Goal: Information Seeking & Learning: Learn about a topic

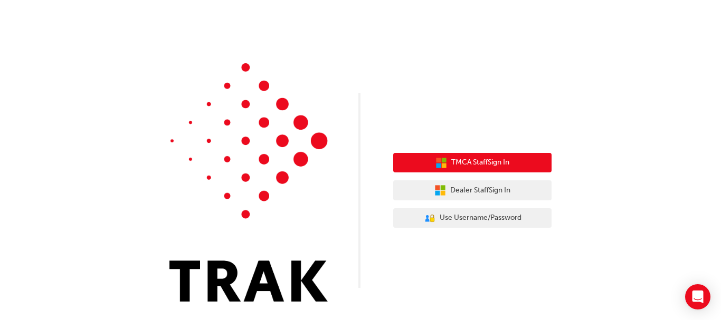
click at [509, 159] on span "TMCA Staff Sign In" at bounding box center [480, 163] width 58 height 12
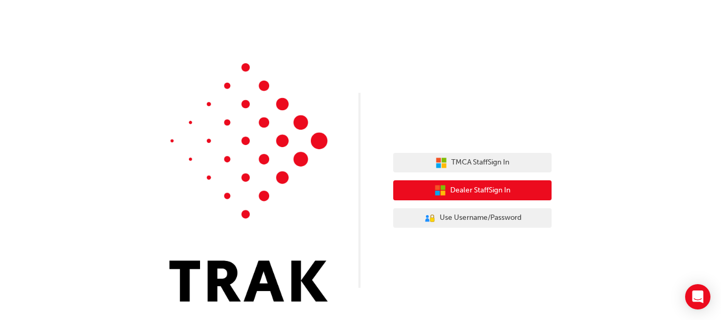
click at [465, 186] on span "Dealer Staff Sign In" at bounding box center [480, 191] width 60 height 12
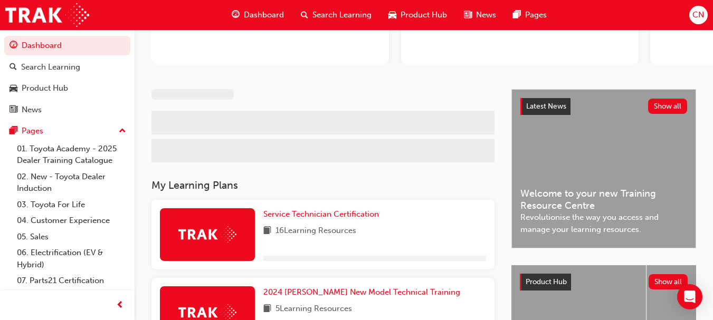
scroll to position [166, 0]
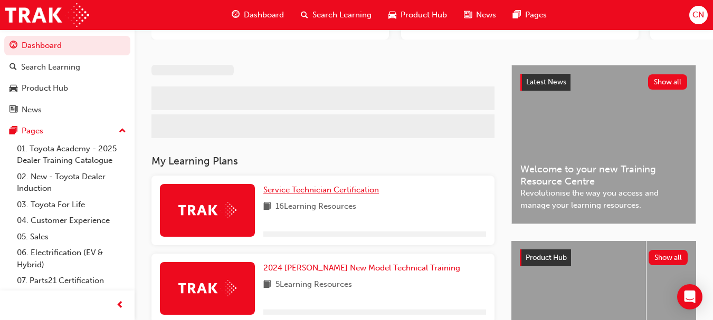
click at [311, 191] on span "Service Technician Certification" at bounding box center [321, 189] width 116 height 9
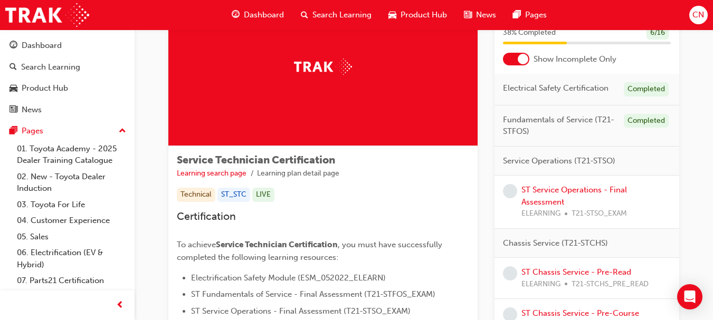
scroll to position [70, 0]
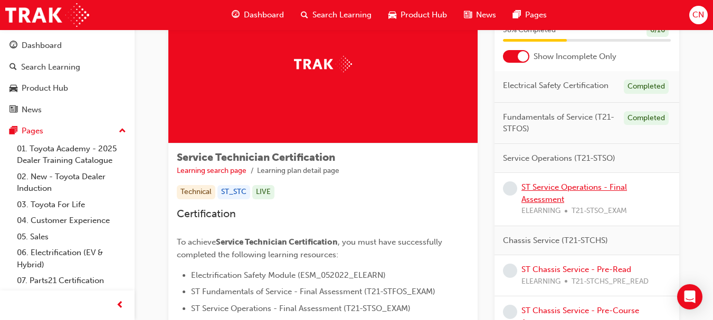
click at [542, 197] on link "ST Service Operations - Final Assessment" at bounding box center [574, 194] width 106 height 22
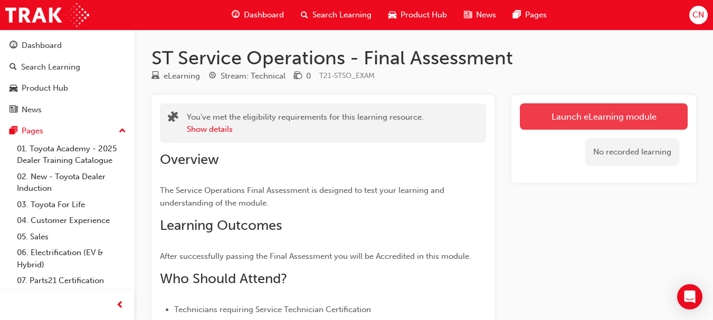
click at [582, 112] on link "Launch eLearning module" at bounding box center [604, 116] width 168 height 26
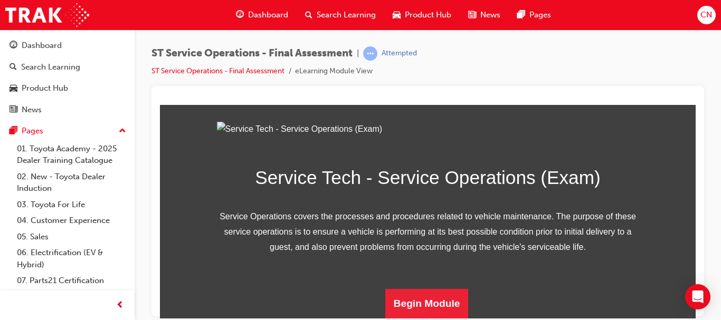
scroll to position [198, 0]
click at [425, 301] on button "Begin Module" at bounding box center [426, 304] width 83 height 30
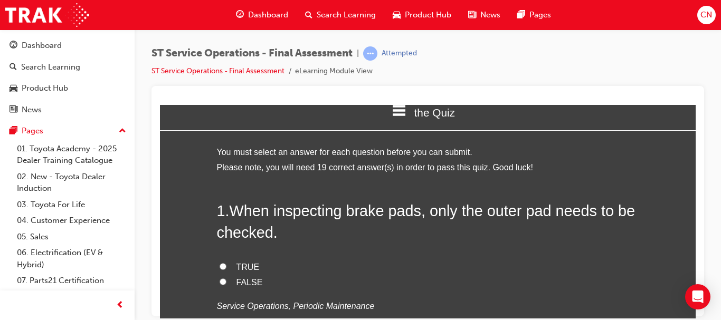
scroll to position [33, 0]
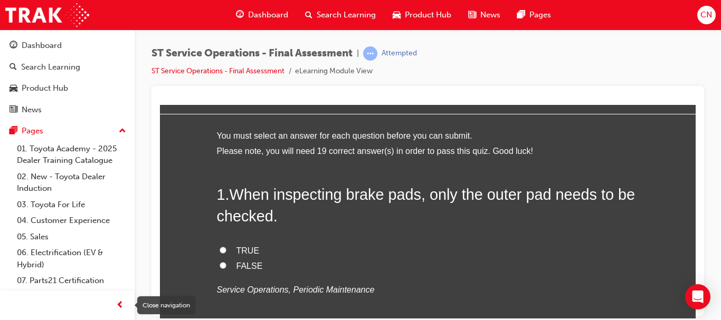
click at [116, 306] on span "prev-icon" at bounding box center [120, 305] width 8 height 13
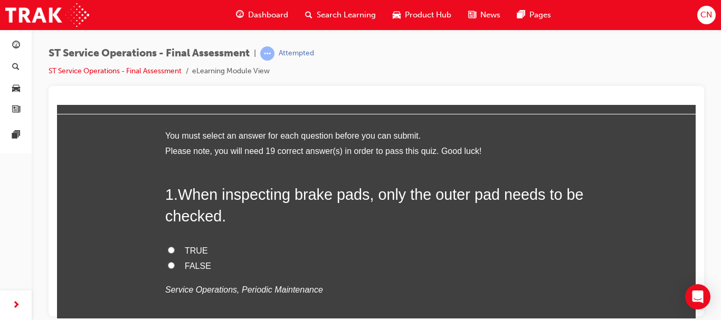
click at [670, 74] on div "ST Service Operations - Final Assessment | Attempted ST Service Operations - Fi…" at bounding box center [376, 66] width 655 height 40
click at [197, 265] on span "FALSE" at bounding box center [198, 265] width 26 height 9
click at [175, 265] on input "FALSE" at bounding box center [171, 265] width 7 height 7
radio input "true"
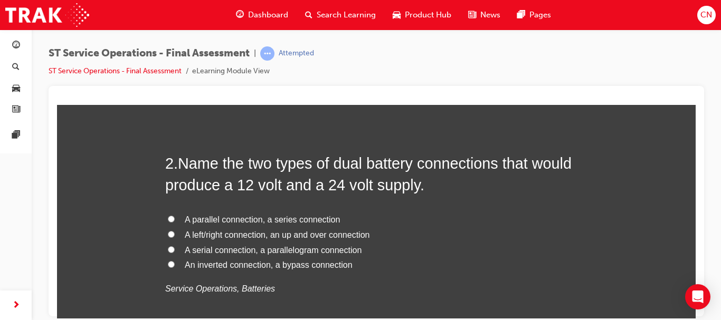
scroll to position [305, 0]
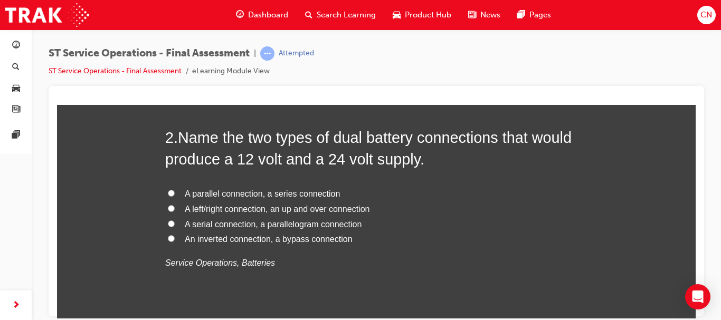
click at [222, 195] on span "A parallel connection, a series connection" at bounding box center [262, 193] width 155 height 9
click at [175, 195] on input "A parallel connection, a series connection" at bounding box center [171, 192] width 7 height 7
radio input "true"
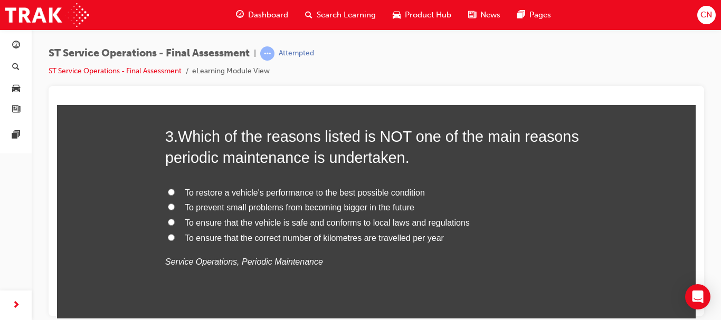
scroll to position [553, 0]
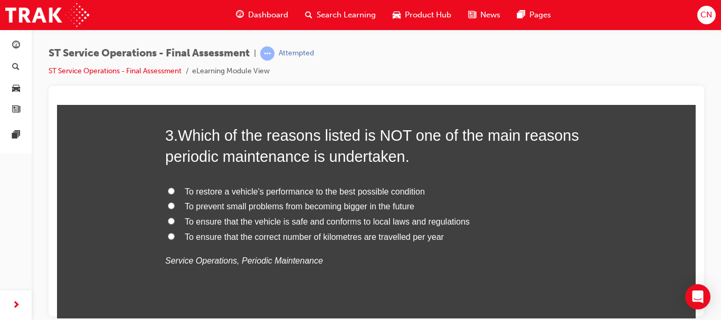
click at [337, 237] on span "To ensure that the correct number of kilometres are travelled per year" at bounding box center [314, 236] width 259 height 9
click at [175, 237] on input "To ensure that the correct number of kilometres are travelled per year" at bounding box center [171, 236] width 7 height 7
radio input "true"
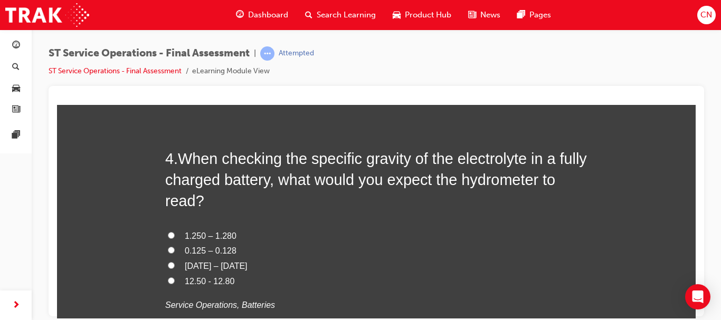
scroll to position [776, 0]
click at [221, 204] on h2 "4 . When checking the specific gravity of the electrolyte in a fully charged ba…" at bounding box center [376, 179] width 422 height 64
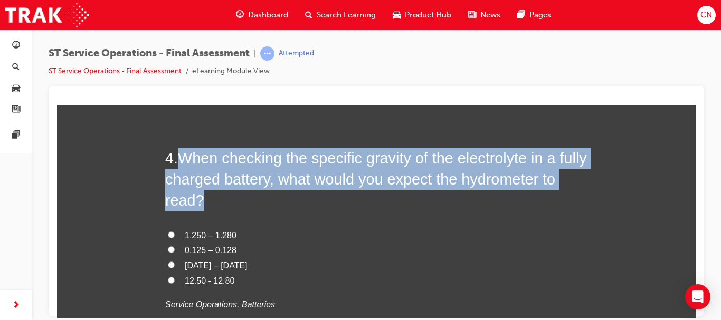
drag, startPoint x: 214, startPoint y: 204, endPoint x: 178, endPoint y: 160, distance: 56.9
click at [178, 160] on span "When checking the specific gravity of the electrolyte in a fully charged batter…" at bounding box center [375, 179] width 421 height 60
copy span "When checking the specific gravity of the electrolyte in a fully charged batter…"
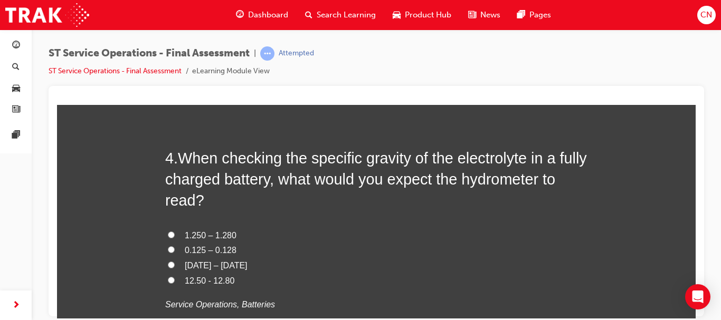
click at [220, 231] on span "1.250 – 1.280" at bounding box center [211, 235] width 52 height 9
click at [175, 231] on input "1.250 – 1.280" at bounding box center [171, 234] width 7 height 7
radio input "true"
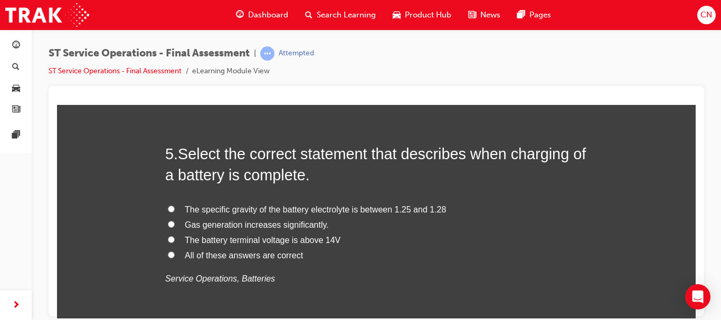
scroll to position [1048, 0]
click at [254, 258] on span "All of these answers are correct" at bounding box center [244, 254] width 118 height 9
click at [175, 257] on input "All of these answers are correct" at bounding box center [171, 254] width 7 height 7
radio input "true"
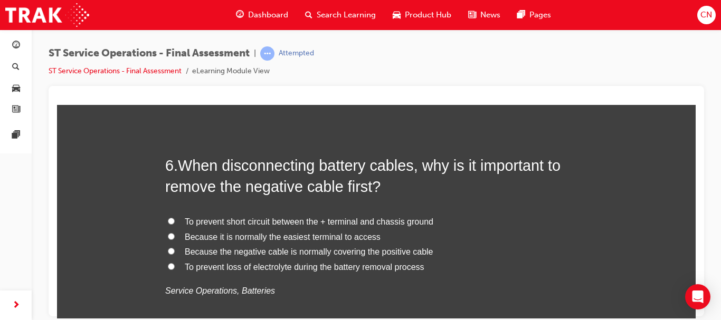
scroll to position [1291, 0]
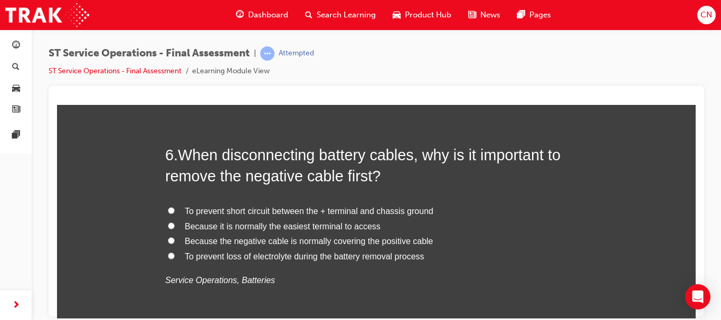
click at [270, 208] on span "To prevent short circuit between the + terminal and chassis ground" at bounding box center [309, 210] width 248 height 9
click at [175, 208] on input "To prevent short circuit between the + terminal and chassis ground" at bounding box center [171, 210] width 7 height 7
radio input "true"
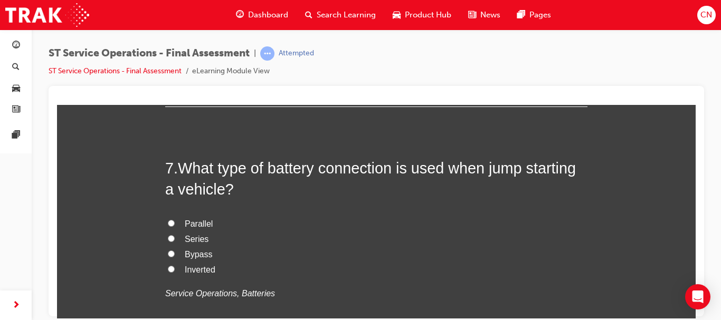
scroll to position [1527, 0]
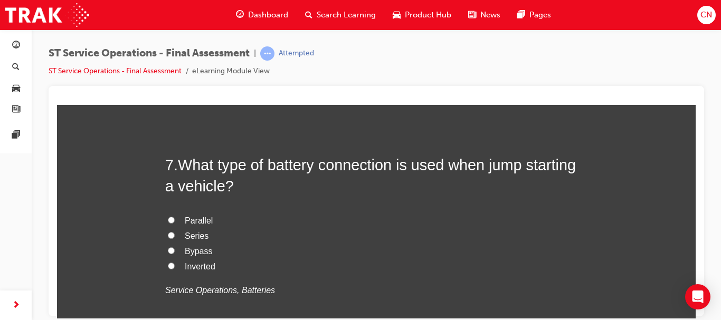
click at [193, 221] on span "Parallel" at bounding box center [199, 220] width 28 height 9
click at [175, 221] on input "Parallel" at bounding box center [171, 219] width 7 height 7
radio input "true"
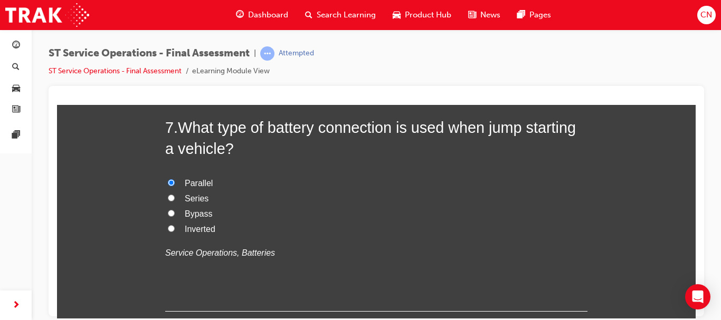
scroll to position [1565, 0]
click at [192, 197] on span "Series" at bounding box center [197, 197] width 24 height 9
click at [175, 197] on input "Series" at bounding box center [171, 197] width 7 height 7
radio input "true"
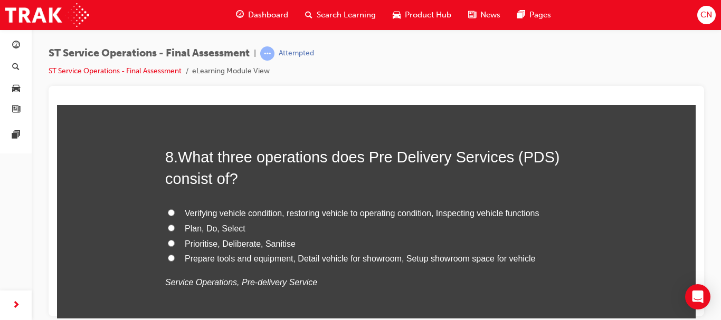
scroll to position [1773, 0]
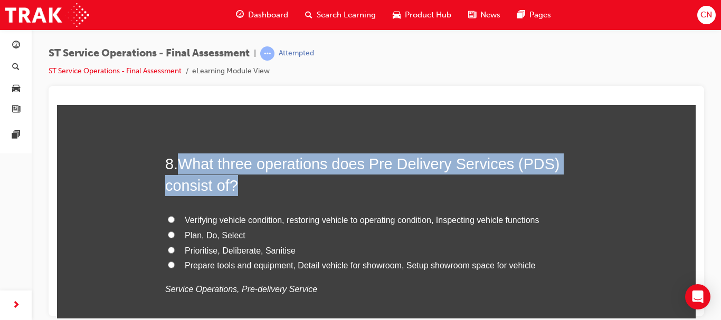
drag, startPoint x: 234, startPoint y: 180, endPoint x: 183, endPoint y: 164, distance: 53.9
click at [183, 164] on span "What three operations does Pre Delivery Services (PDS) consist of?" at bounding box center [362, 174] width 394 height 38
copy span "What three operations does Pre Delivery Services (PDS) consist of?"
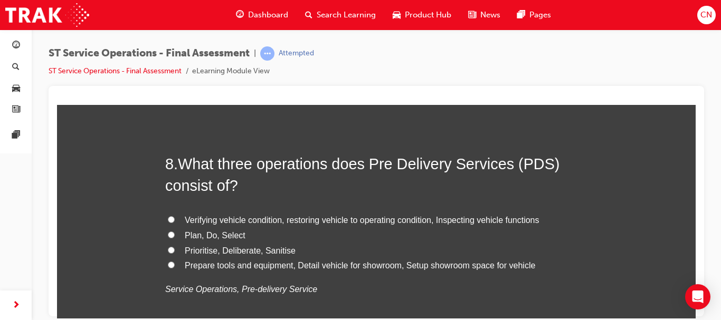
click at [306, 204] on div "8 . What three operations does Pre Delivery Services (PDS) consist of? Verifyin…" at bounding box center [376, 250] width 422 height 195
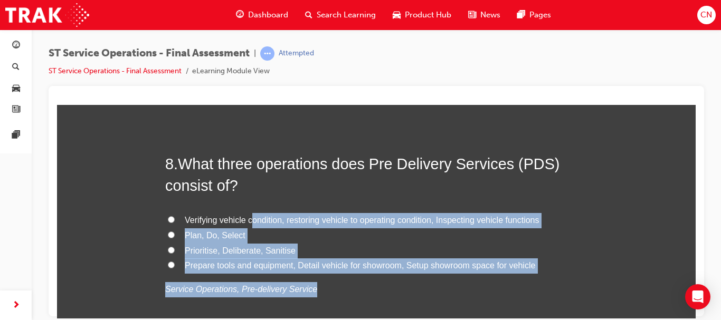
drag, startPoint x: 334, startPoint y: 274, endPoint x: 248, endPoint y: 225, distance: 98.7
click at [248, 225] on div "Verifying vehicle condition, restoring vehicle to operating condition, Inspecti…" at bounding box center [376, 255] width 422 height 84
click at [256, 234] on label "Plan, Do, Select" at bounding box center [376, 235] width 422 height 15
click at [175, 234] on input "Plan, Do, Select" at bounding box center [171, 234] width 7 height 7
radio input "true"
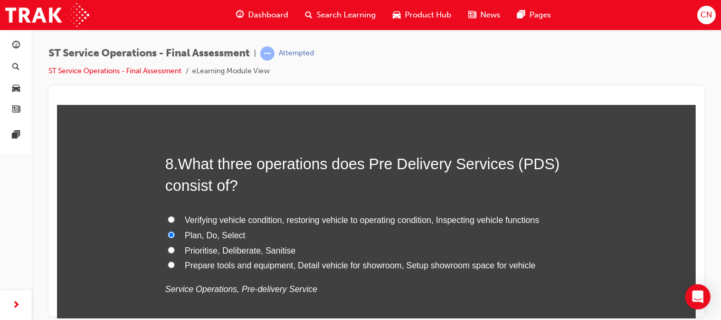
click at [255, 220] on span "Verifying vehicle condition, restoring vehicle to operating condition, Inspecti…" at bounding box center [362, 219] width 354 height 9
click at [175, 220] on input "Verifying vehicle condition, restoring vehicle to operating condition, Inspecti…" at bounding box center [171, 219] width 7 height 7
radio input "true"
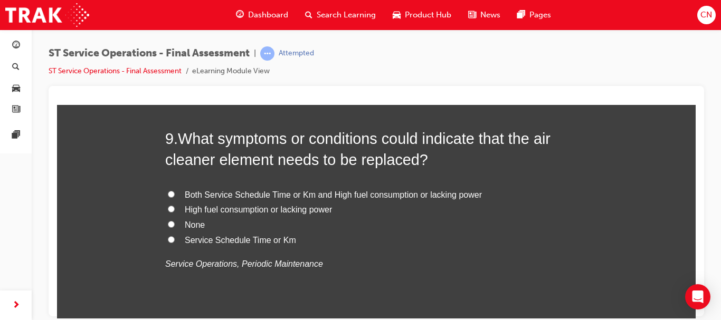
scroll to position [2043, 0]
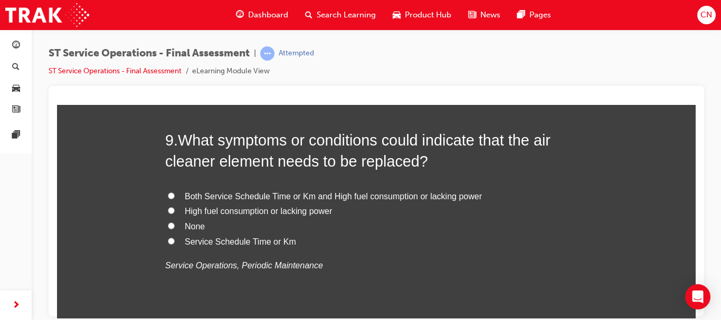
click at [304, 199] on span "Both Service Schedule Time or Km and High fuel consumption or lacking power" at bounding box center [333, 195] width 297 height 9
click at [175, 199] on input "Both Service Schedule Time or Km and High fuel consumption or lacking power" at bounding box center [171, 195] width 7 height 7
radio input "true"
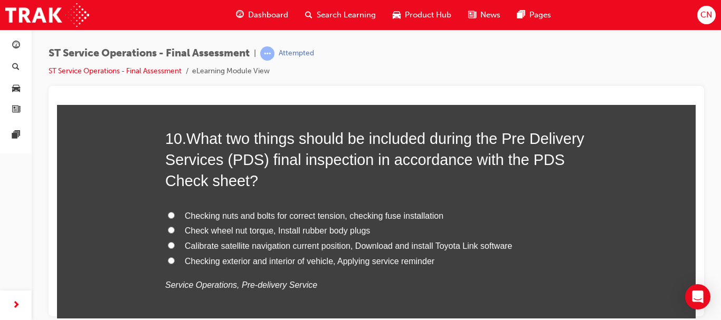
scroll to position [2290, 0]
click at [299, 247] on span "Calibrate satellite navigation current position, Download and install Toyota Li…" at bounding box center [349, 246] width 328 height 9
click at [175, 247] on input "Calibrate satellite navigation current position, Download and install Toyota Li…" at bounding box center [171, 245] width 7 height 7
radio input "true"
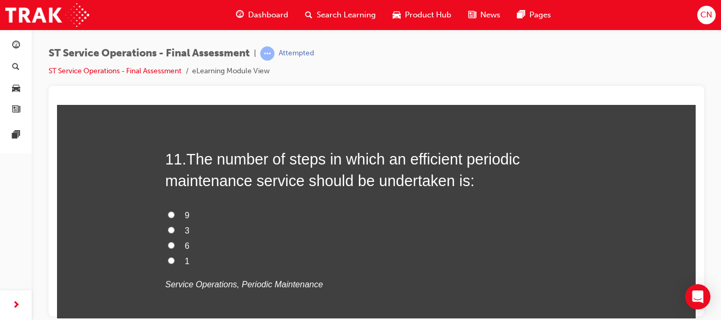
scroll to position [2549, 0]
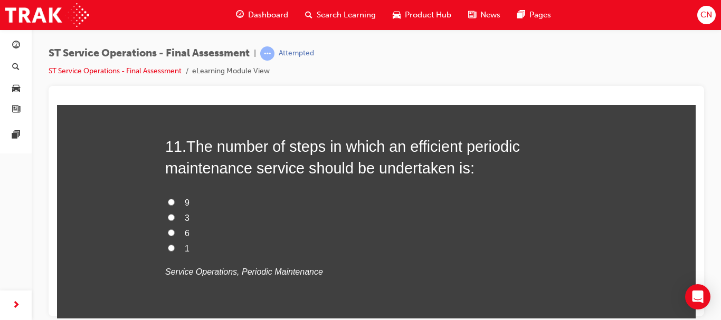
click at [171, 230] on label "6" at bounding box center [376, 233] width 422 height 15
click at [171, 230] on input "6" at bounding box center [171, 232] width 7 height 7
radio input "true"
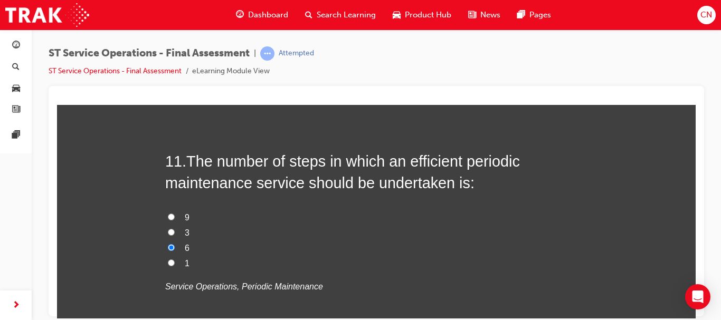
scroll to position [2533, 0]
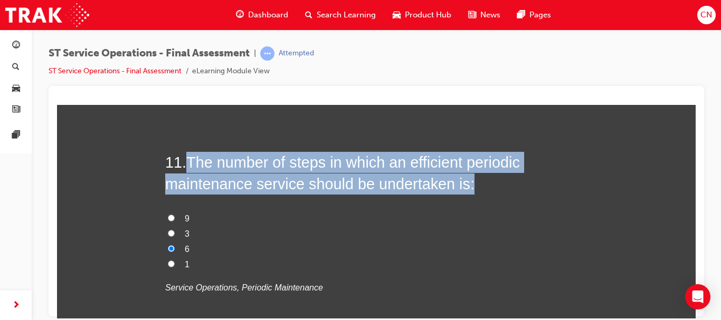
drag, startPoint x: 468, startPoint y: 185, endPoint x: 188, endPoint y: 162, distance: 280.5
click at [188, 162] on h2 "11 . The number of steps in which an efficient periodic maintenance service sho…" at bounding box center [376, 172] width 422 height 43
copy span "The number of steps in which an efficient periodic maintenance service should b…"
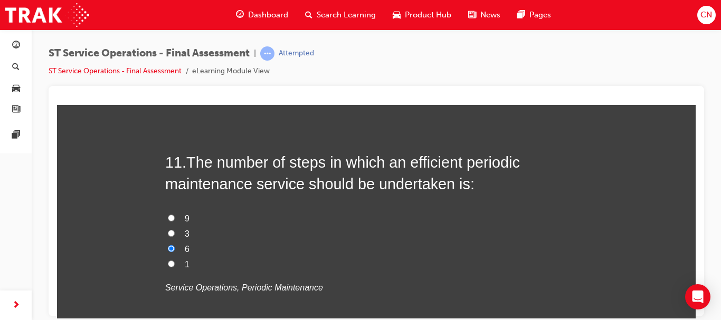
click at [167, 223] on label "9" at bounding box center [376, 218] width 422 height 15
click at [168, 221] on input "9" at bounding box center [171, 217] width 7 height 7
radio input "true"
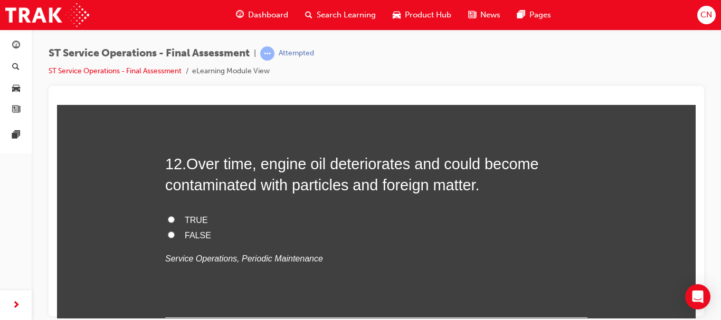
scroll to position [2779, 0]
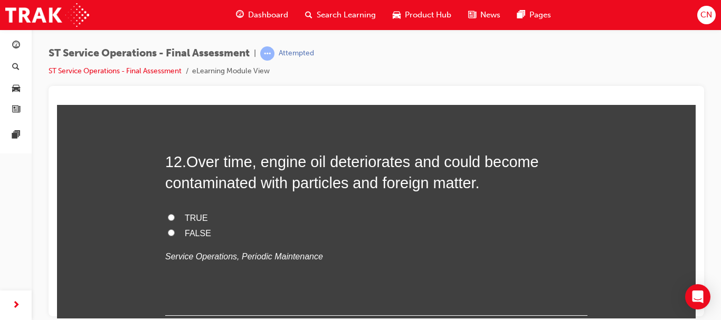
click at [191, 234] on span "FALSE" at bounding box center [198, 232] width 26 height 9
click at [175, 234] on input "FALSE" at bounding box center [171, 232] width 7 height 7
radio input "true"
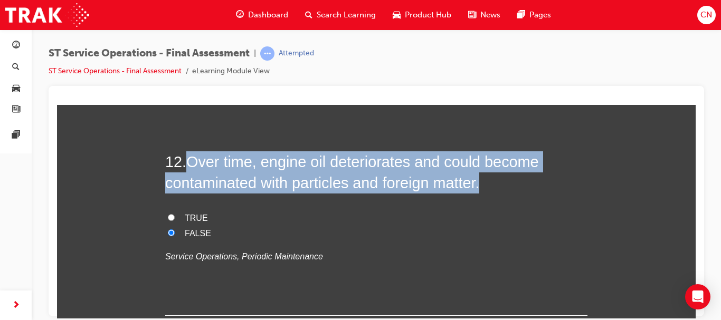
drag, startPoint x: 484, startPoint y: 184, endPoint x: 188, endPoint y: 156, distance: 297.2
click at [188, 156] on h2 "12 . Over time, engine oil deteriorates and could become contaminated with part…" at bounding box center [376, 172] width 422 height 43
copy span "Over time, engine oil deteriorates and could become contaminated with particles…"
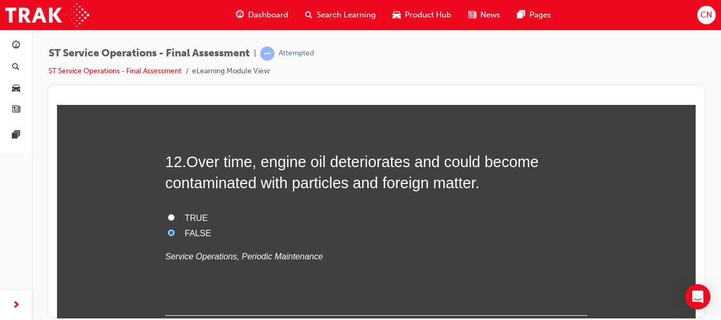
click at [186, 215] on span "TRUE" at bounding box center [196, 217] width 23 height 9
click at [175, 215] on input "TRUE" at bounding box center [171, 217] width 7 height 7
radio input "true"
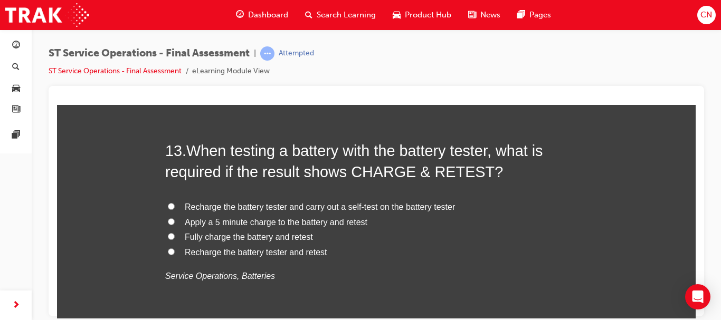
scroll to position [2999, 0]
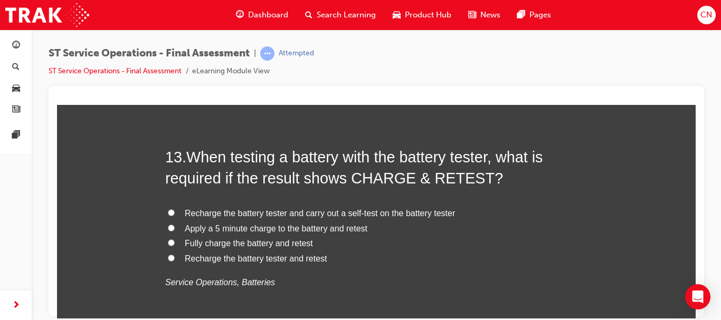
click at [186, 215] on span "Recharge the battery tester and carry out a self-test on the battery tester" at bounding box center [320, 212] width 270 height 9
click at [175, 215] on input "Recharge the battery tester and carry out a self-test on the battery tester" at bounding box center [171, 212] width 7 height 7
radio input "true"
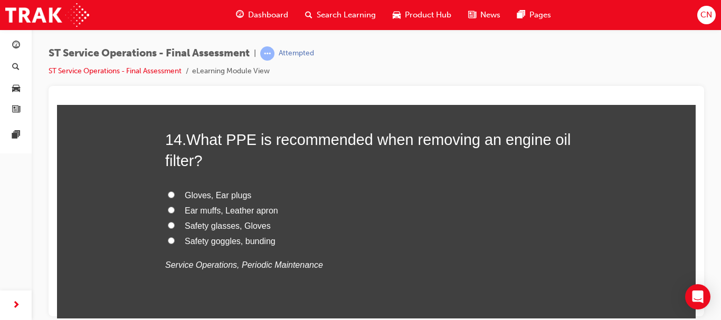
scroll to position [3259, 0]
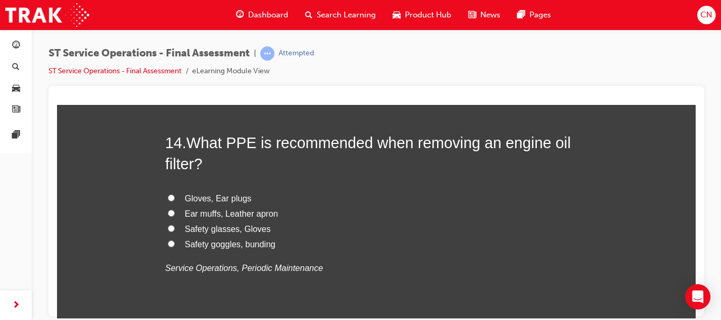
click at [215, 229] on span "Safety glasses, Gloves" at bounding box center [228, 228] width 86 height 9
click at [175, 229] on input "Safety glasses, Gloves" at bounding box center [171, 228] width 7 height 7
radio input "true"
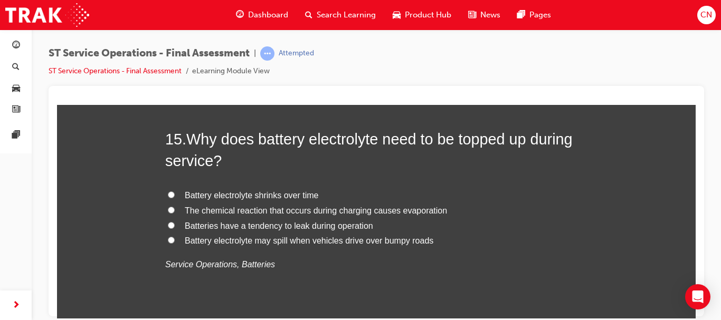
scroll to position [3506, 0]
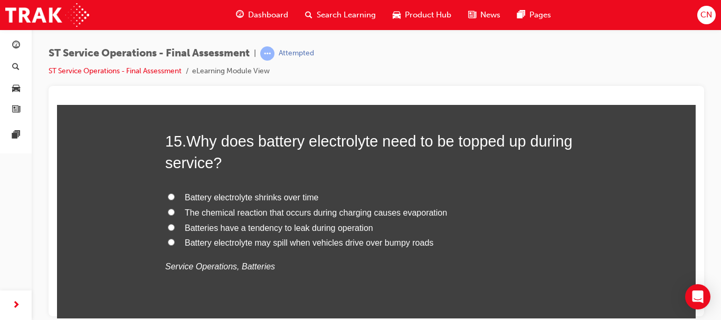
click at [328, 217] on span "The chemical reaction that occurs during charging causes evaporation" at bounding box center [316, 212] width 262 height 9
click at [175, 215] on input "The chemical reaction that occurs during charging causes evaporation" at bounding box center [171, 211] width 7 height 7
radio input "true"
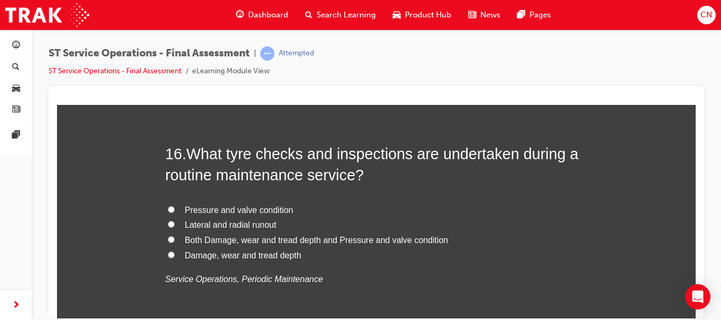
scroll to position [3740, 0]
click at [283, 256] on span "Damage, wear and tread depth" at bounding box center [243, 255] width 117 height 9
click at [175, 256] on input "Damage, wear and tread depth" at bounding box center [171, 254] width 7 height 7
radio input "true"
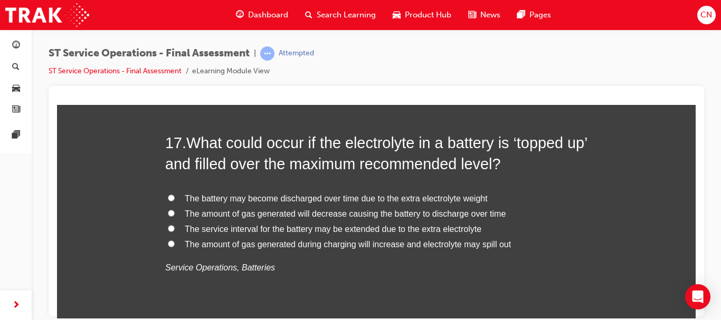
scroll to position [3997, 0]
click at [380, 245] on span "The amount of gas generated during charging will increase and electrolyte may s…" at bounding box center [348, 243] width 326 height 9
click at [175, 245] on input "The amount of gas generated during charging will increase and electrolyte may s…" at bounding box center [171, 242] width 7 height 7
radio input "true"
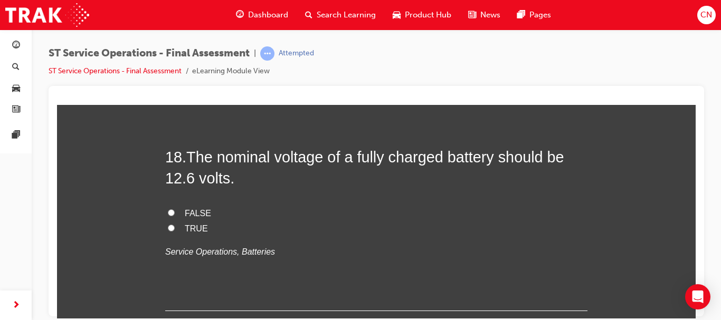
scroll to position [4230, 0]
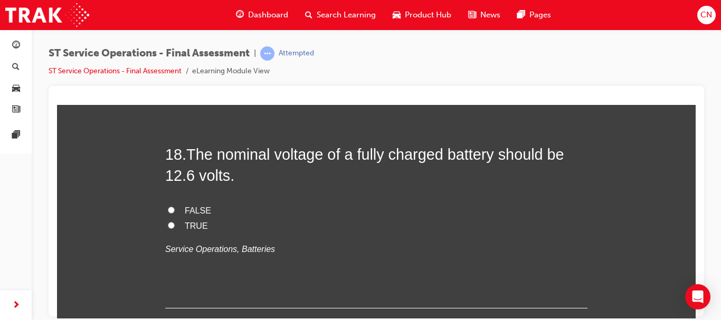
click at [178, 226] on label "TRUE" at bounding box center [376, 225] width 422 height 15
click at [175, 226] on input "TRUE" at bounding box center [171, 225] width 7 height 7
radio input "true"
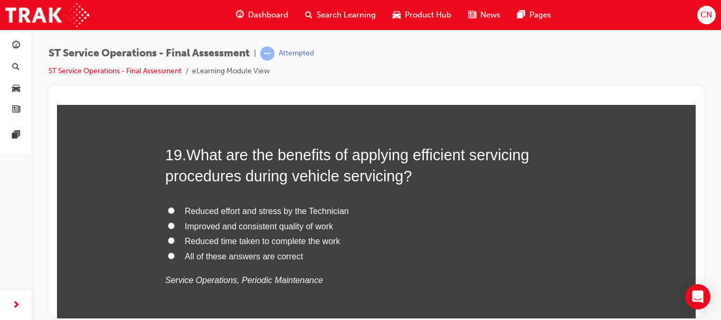
scroll to position [4445, 0]
click at [199, 258] on span "All of these answers are correct" at bounding box center [244, 255] width 118 height 9
click at [175, 258] on input "All of these answers are correct" at bounding box center [171, 255] width 7 height 7
radio input "true"
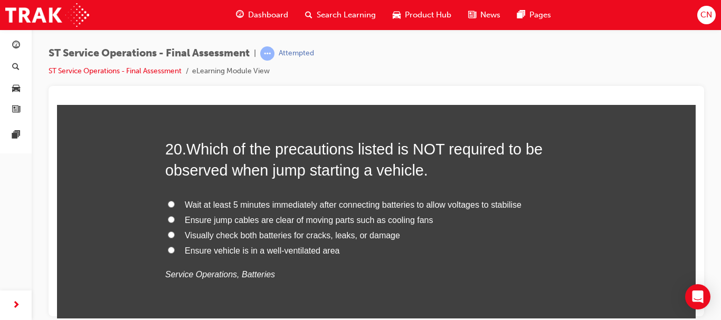
scroll to position [4697, 0]
click at [512, 191] on div "20 . Which of the precautions listed is NOT required to be observed when jump s…" at bounding box center [376, 235] width 422 height 195
click at [253, 221] on span "Ensure jump cables are clear of moving parts such as cooling fans" at bounding box center [309, 219] width 248 height 9
click at [175, 221] on input "Ensure jump cables are clear of moving parts such as cooling fans" at bounding box center [171, 218] width 7 height 7
radio input "true"
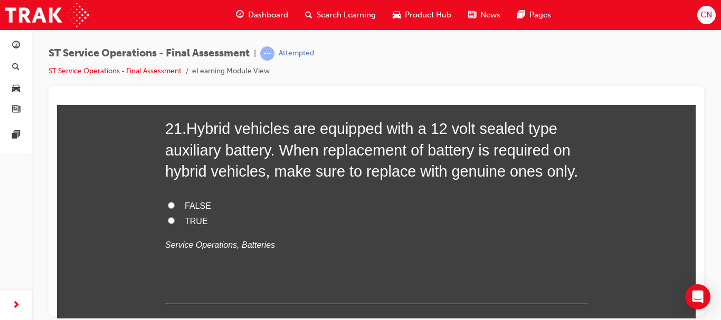
scroll to position [4963, 0]
click at [174, 222] on label "TRUE" at bounding box center [376, 220] width 422 height 15
click at [174, 222] on input "TRUE" at bounding box center [171, 219] width 7 height 7
radio input "true"
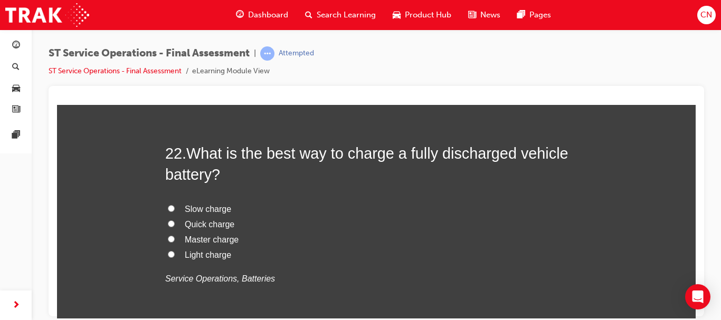
scroll to position [5175, 0]
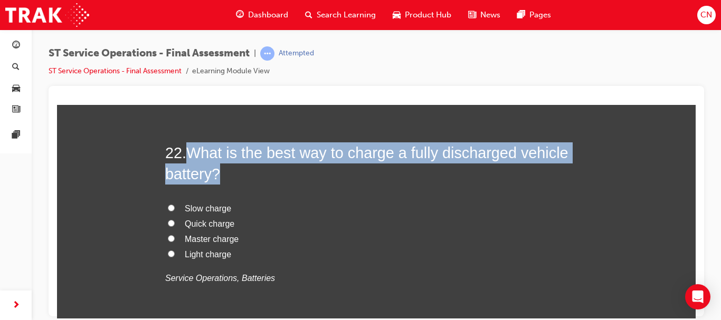
drag, startPoint x: 226, startPoint y: 174, endPoint x: 190, endPoint y: 151, distance: 42.6
click at [190, 151] on h2 "22 . What is the best way to charge a fully discharged vehicle battery?" at bounding box center [376, 163] width 422 height 43
copy span "What is the best way to charge a fully discharged vehicle battery?"
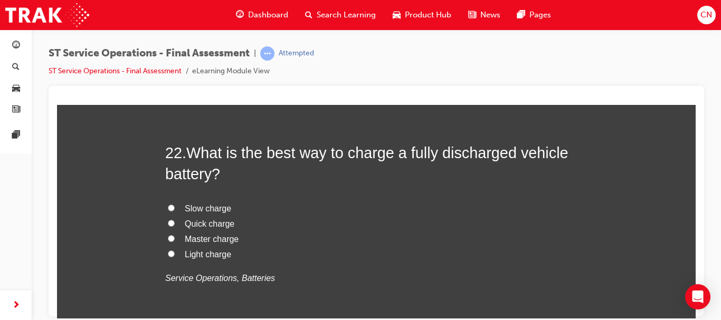
click at [187, 205] on span "Slow charge" at bounding box center [208, 208] width 46 height 9
click at [175, 205] on input "Slow charge" at bounding box center [171, 207] width 7 height 7
radio input "true"
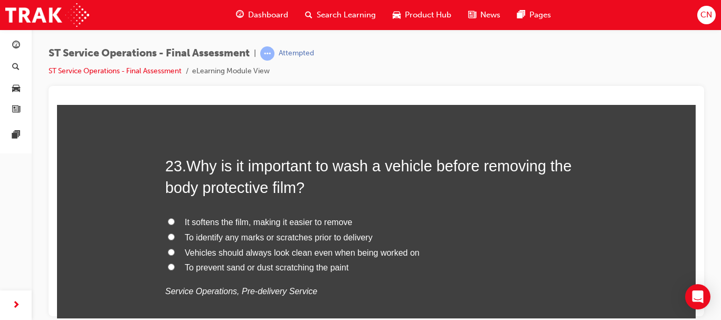
scroll to position [5414, 0]
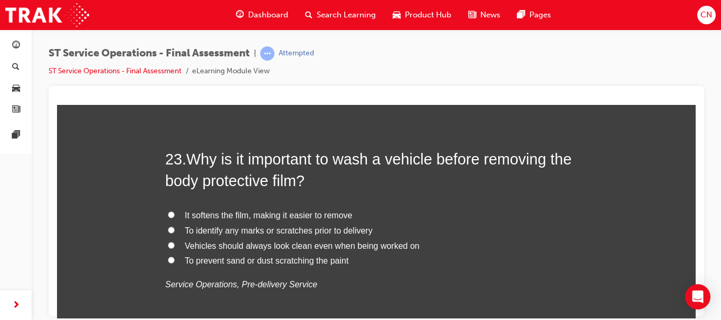
click at [280, 235] on span "To identify any marks or scratches prior to delivery" at bounding box center [279, 230] width 188 height 9
click at [175, 233] on input "To identify any marks or scratches prior to delivery" at bounding box center [171, 229] width 7 height 7
radio input "true"
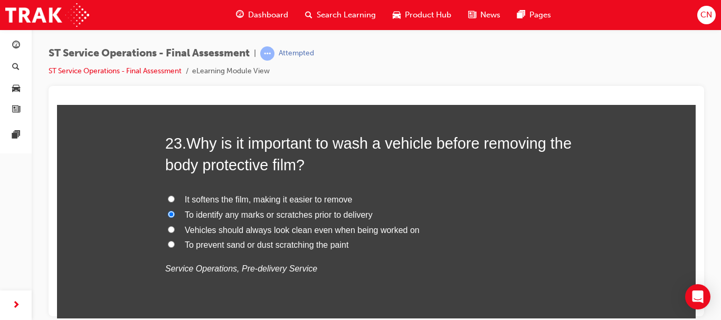
scroll to position [5436, 0]
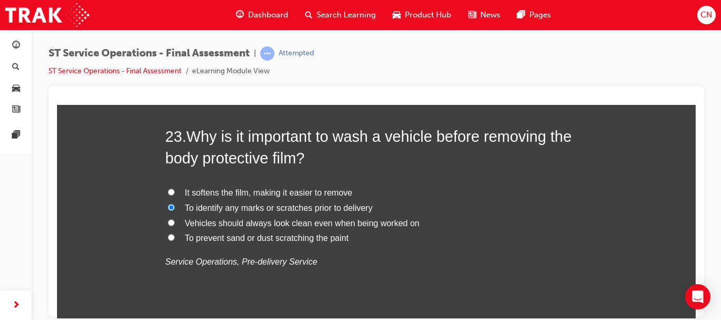
click at [359, 223] on span "Vehicles should always look clean even when being worked on" at bounding box center [302, 222] width 235 height 9
click at [175, 223] on input "Vehicles should always look clean even when being worked on" at bounding box center [171, 222] width 7 height 7
radio input "true"
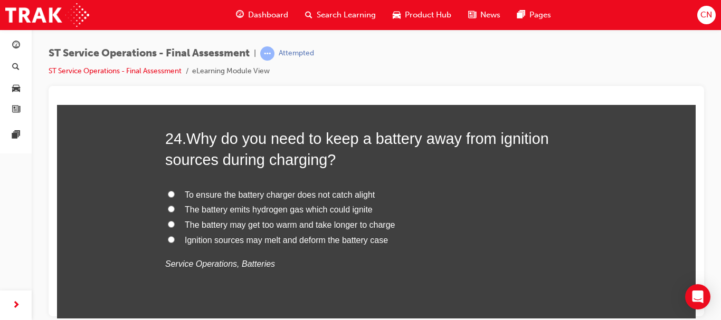
scroll to position [5677, 0]
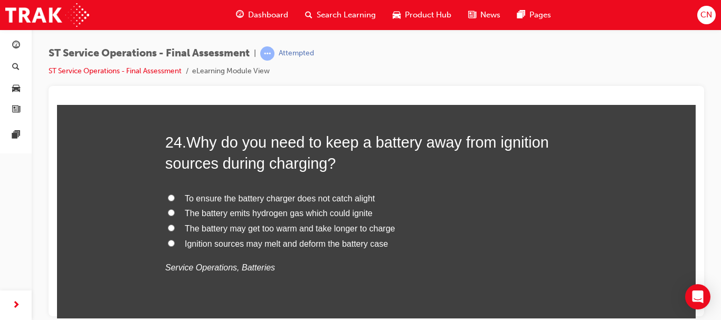
click at [324, 208] on span "The battery emits hydrogen gas which could ignite" at bounding box center [279, 212] width 188 height 9
click at [175, 209] on input "The battery emits hydrogen gas which could ignite" at bounding box center [171, 212] width 7 height 7
radio input "true"
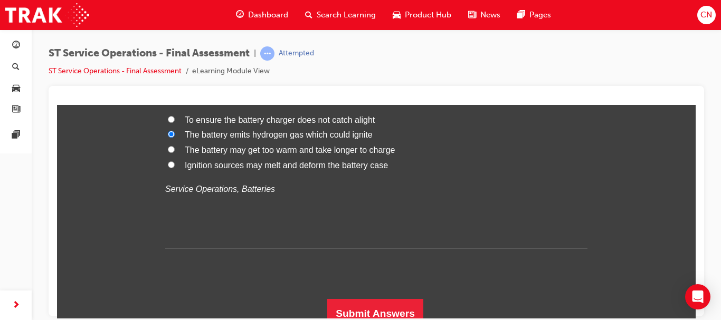
scroll to position [5765, 0]
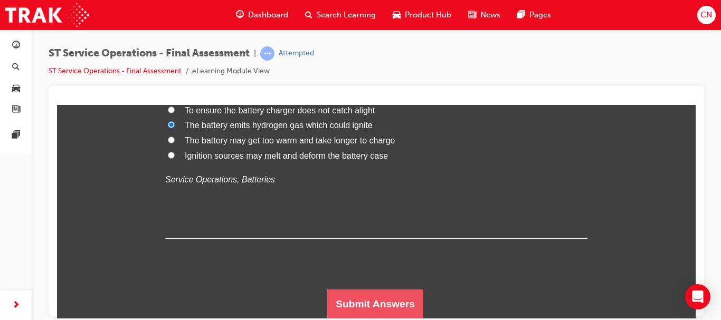
click at [360, 311] on button "Submit Answers" at bounding box center [375, 304] width 96 height 30
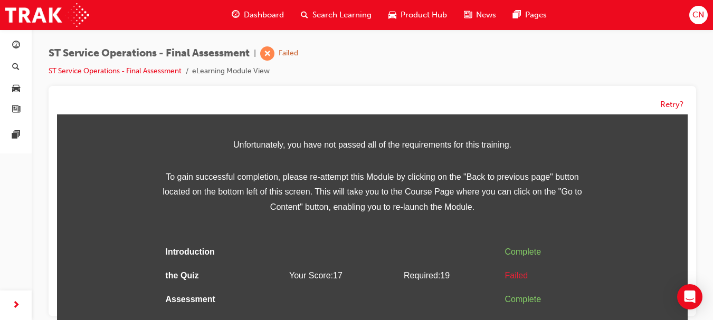
scroll to position [8, 0]
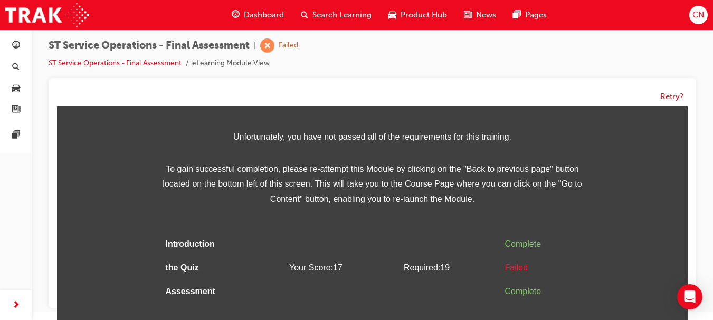
click at [668, 94] on button "Retry?" at bounding box center [671, 97] width 23 height 12
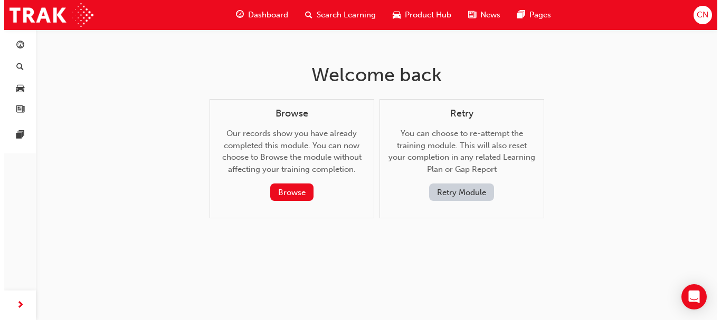
scroll to position [0, 0]
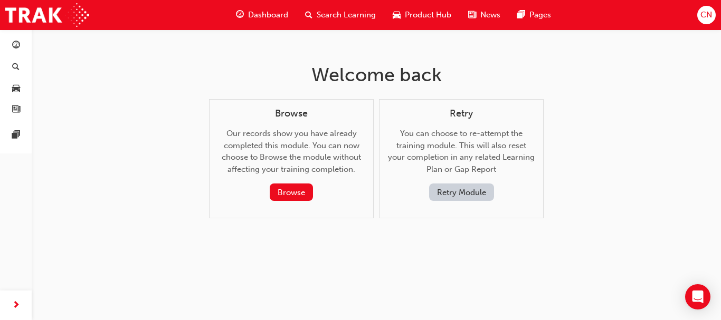
click at [476, 191] on button "Retry Module" at bounding box center [461, 192] width 65 height 17
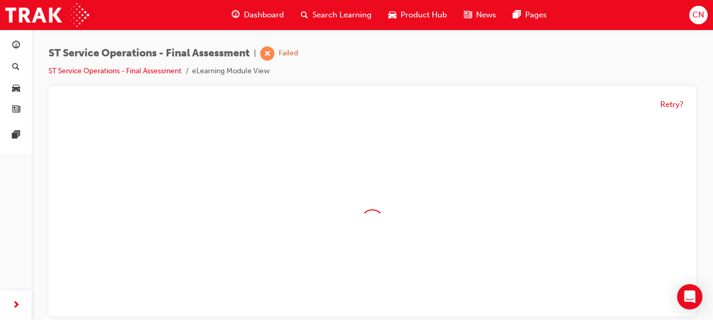
click at [559, 54] on div "ST Service Operations - Final Assessment | Failed ST Service Operations - Final…" at bounding box center [372, 66] width 647 height 40
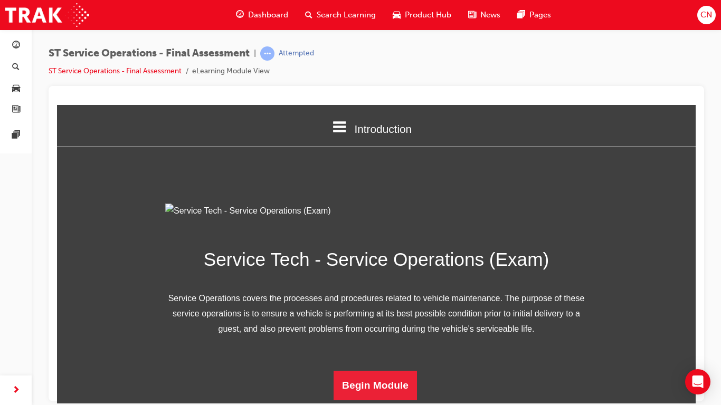
scroll to position [113, 0]
click at [362, 320] on button "Begin Module" at bounding box center [374, 385] width 83 height 30
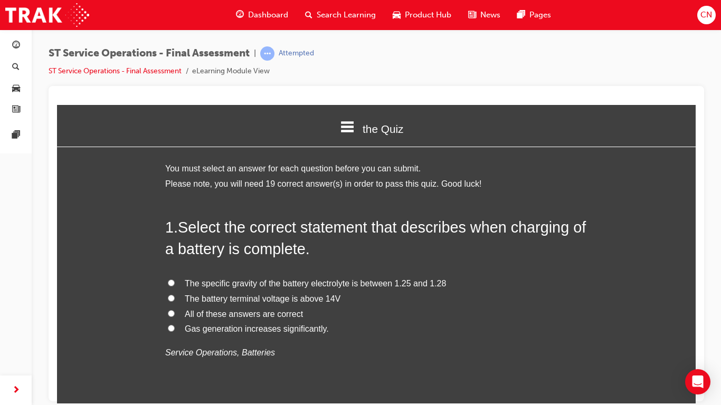
click at [269, 313] on span "All of these answers are correct" at bounding box center [244, 313] width 118 height 9
click at [175, 313] on input "All of these answers are correct" at bounding box center [171, 313] width 7 height 7
radio input "true"
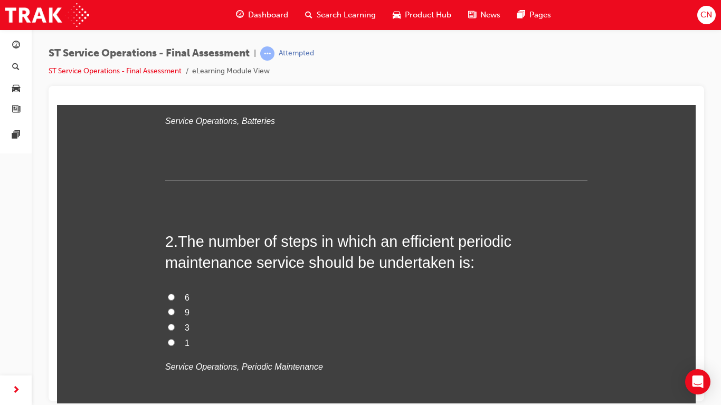
scroll to position [232, 0]
click at [169, 314] on label "9" at bounding box center [376, 311] width 422 height 15
click at [169, 314] on input "9" at bounding box center [171, 311] width 7 height 7
radio input "true"
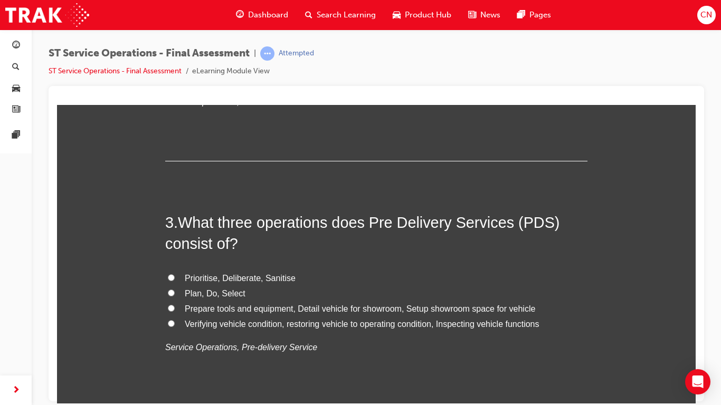
scroll to position [497, 0]
click at [185, 320] on span "Verifying vehicle condition, restoring vehicle to operating condition, Inspecti…" at bounding box center [362, 323] width 354 height 9
click at [175, 320] on input "Verifying vehicle condition, restoring vehicle to operating condition, Inspecti…" at bounding box center [171, 322] width 7 height 7
radio input "true"
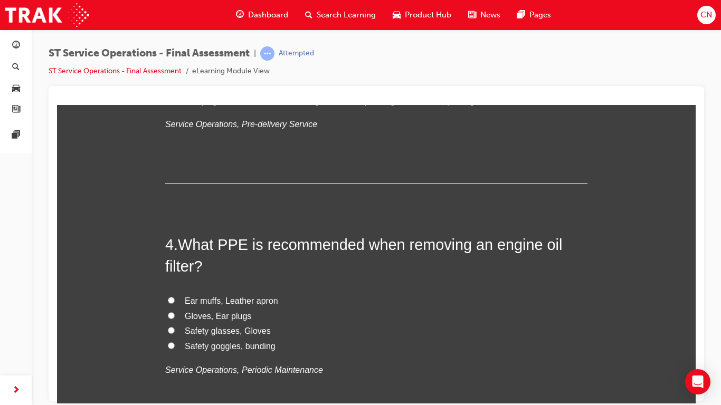
scroll to position [720, 0]
click at [226, 320] on span "Safety glasses, Gloves" at bounding box center [228, 329] width 86 height 9
click at [175, 320] on input "Safety glasses, Gloves" at bounding box center [171, 329] width 7 height 7
radio input "true"
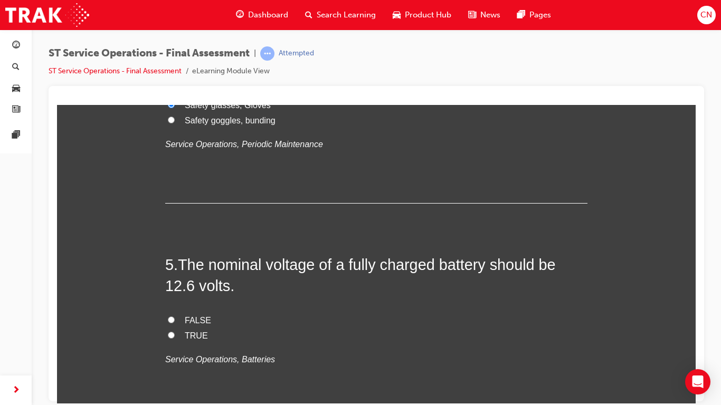
scroll to position [946, 0]
click at [190, 320] on span "TRUE" at bounding box center [196, 334] width 23 height 9
click at [175, 320] on input "TRUE" at bounding box center [171, 334] width 7 height 7
radio input "true"
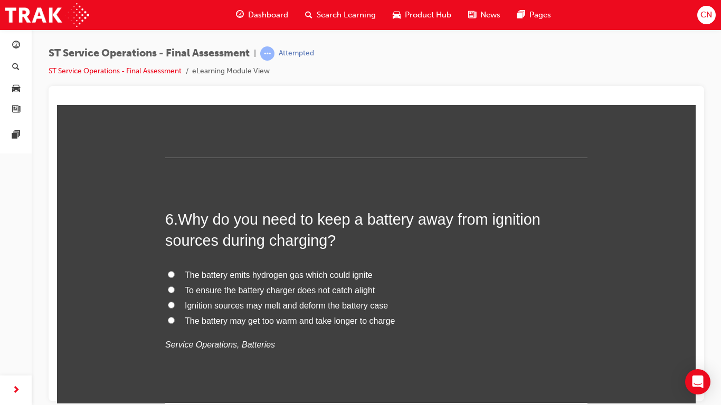
scroll to position [1207, 0]
click at [203, 272] on span "The battery emits hydrogen gas which could ignite" at bounding box center [279, 273] width 188 height 9
click at [175, 272] on input "The battery emits hydrogen gas which could ignite" at bounding box center [171, 273] width 7 height 7
radio input "true"
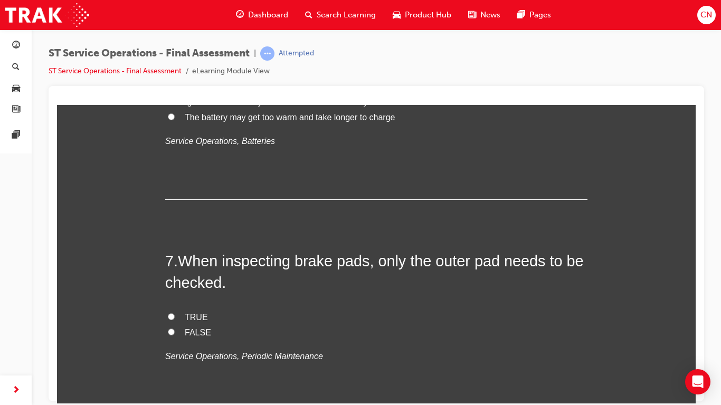
scroll to position [1413, 0]
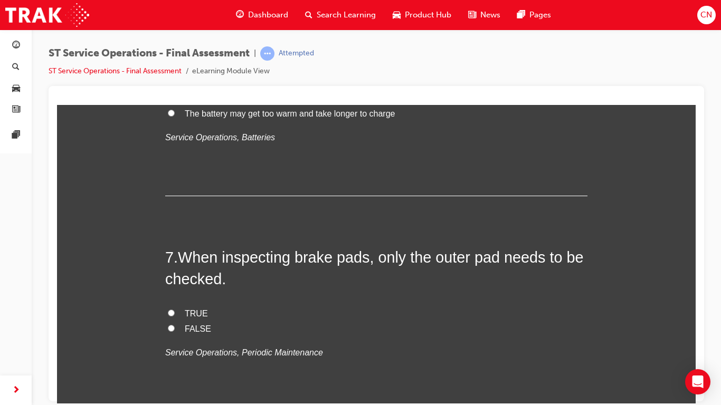
click at [186, 320] on span "FALSE" at bounding box center [198, 328] width 26 height 9
click at [175, 320] on input "FALSE" at bounding box center [171, 327] width 7 height 7
radio input "true"
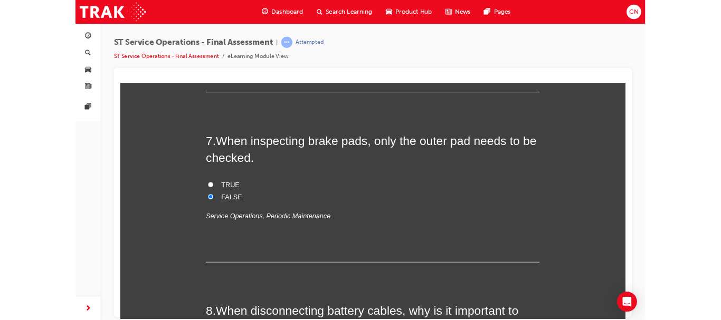
scroll to position [1489, 0]
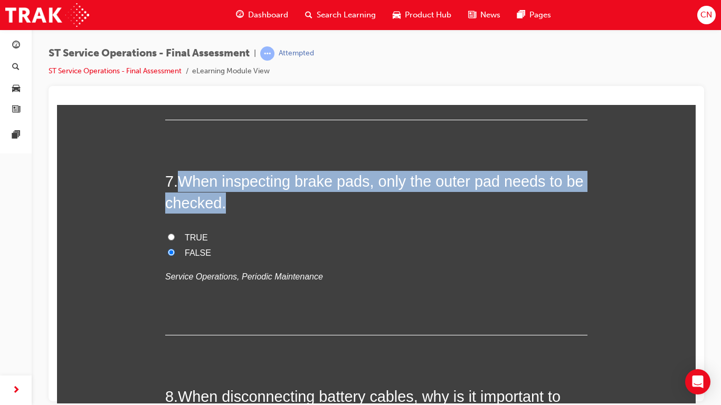
drag, startPoint x: 226, startPoint y: 203, endPoint x: 179, endPoint y: 180, distance: 51.9
click at [179, 180] on h2 "7 . When inspecting brake pads, only the outer pad needs to be checked." at bounding box center [376, 191] width 422 height 43
copy span "When inspecting brake pads, only the outer pad needs to be checked."
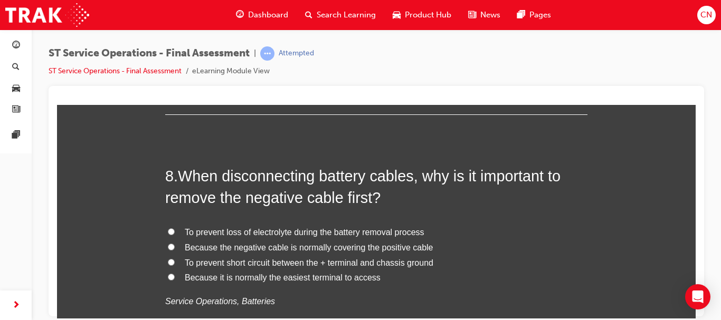
scroll to position [1722, 0]
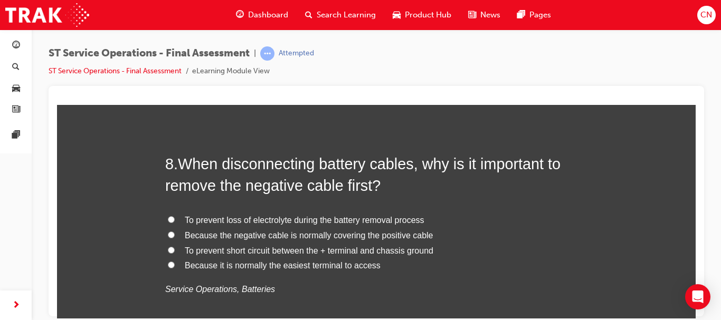
click at [213, 252] on span "To prevent short circuit between the + terminal and chassis ground" at bounding box center [309, 250] width 248 height 9
click at [175, 252] on input "To prevent short circuit between the + terminal and chassis ground" at bounding box center [171, 249] width 7 height 7
radio input "true"
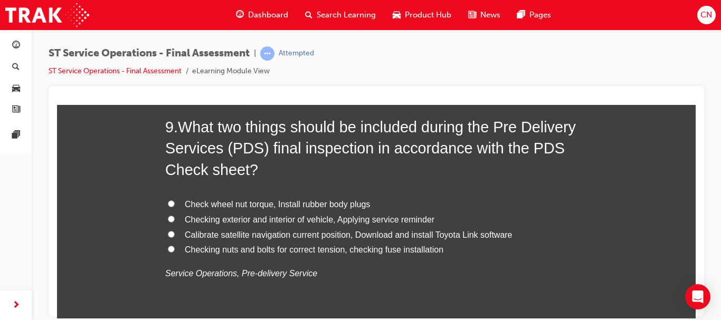
scroll to position [2002, 0]
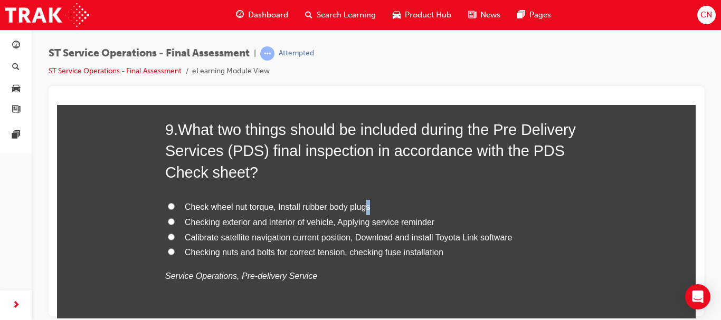
drag, startPoint x: 366, startPoint y: 201, endPoint x: 359, endPoint y: 205, distance: 7.8
click at [359, 205] on label "Check wheel nut torque, Install rubber body plugs" at bounding box center [376, 206] width 422 height 15
click at [299, 181] on h2 "9 . What two things should be included during the Pre Delivery Services (PDS) f…" at bounding box center [376, 151] width 422 height 64
click at [299, 224] on span "Checking exterior and interior of vehicle, Applying service reminder" at bounding box center [310, 221] width 250 height 9
click at [175, 224] on input "Checking exterior and interior of vehicle, Applying service reminder" at bounding box center [171, 221] width 7 height 7
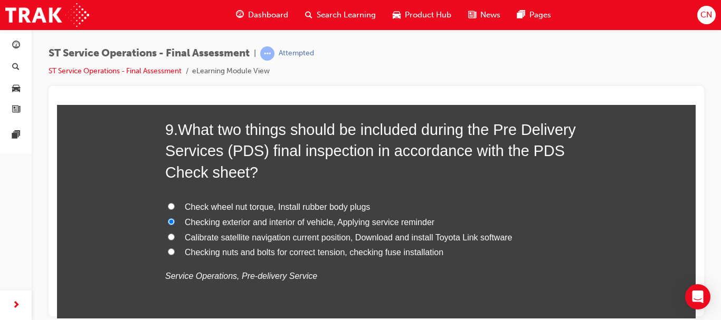
radio input "true"
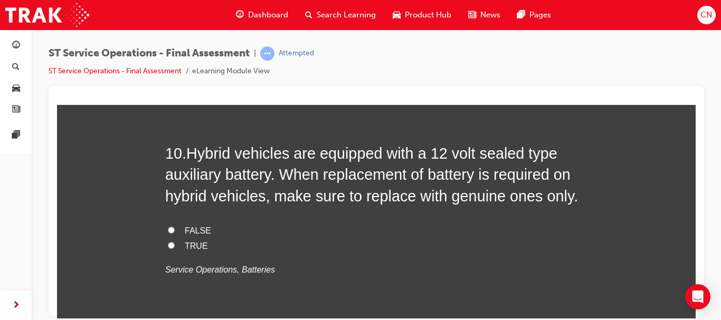
scroll to position [2245, 0]
click at [190, 242] on span "TRUE" at bounding box center [196, 246] width 23 height 9
click at [175, 242] on input "TRUE" at bounding box center [171, 245] width 7 height 7
radio input "true"
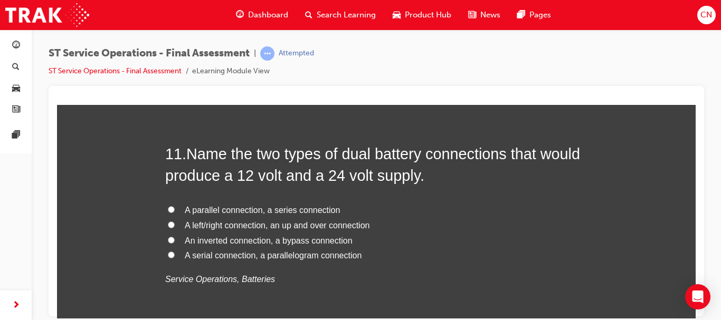
scroll to position [2481, 0]
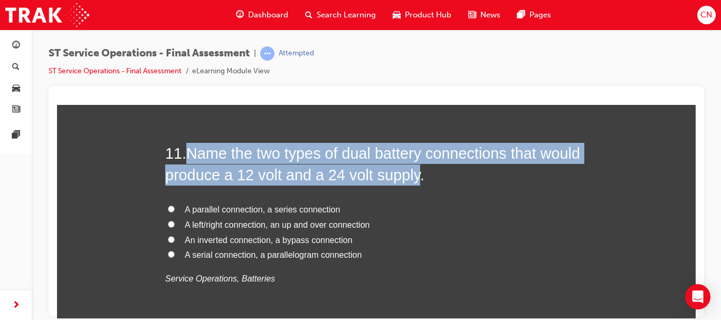
drag, startPoint x: 414, startPoint y: 175, endPoint x: 188, endPoint y: 152, distance: 226.4
click at [188, 152] on span "Name the two types of dual battery connections that would produce a 12 volt and…" at bounding box center [372, 164] width 415 height 38
copy span "Name the two types of dual battery connections that would produce a 12 volt and…"
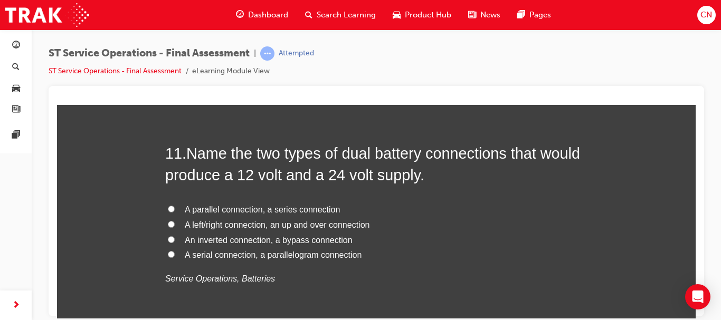
click at [206, 213] on span "A parallel connection, a series connection" at bounding box center [262, 209] width 155 height 9
click at [175, 212] on input "A parallel connection, a series connection" at bounding box center [171, 208] width 7 height 7
radio input "true"
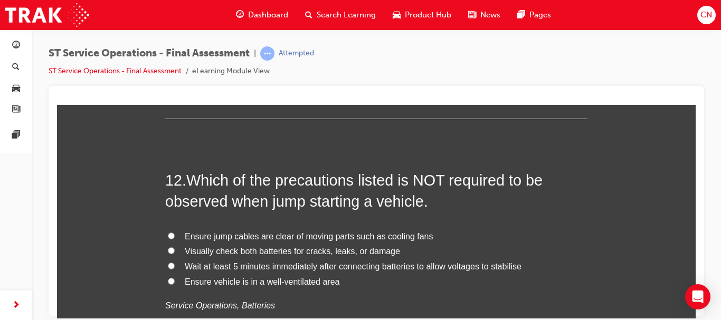
scroll to position [2706, 0]
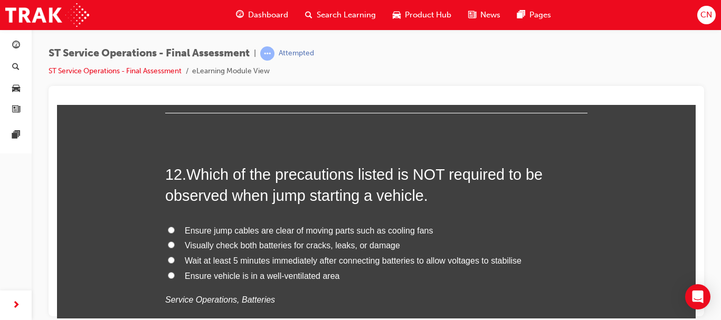
click at [227, 264] on span "Wait at least 5 minutes immediately after connecting batteries to allow voltage…" at bounding box center [353, 260] width 337 height 9
click at [175, 263] on input "Wait at least 5 minutes immediately after connecting batteries to allow voltage…" at bounding box center [171, 259] width 7 height 7
radio input "true"
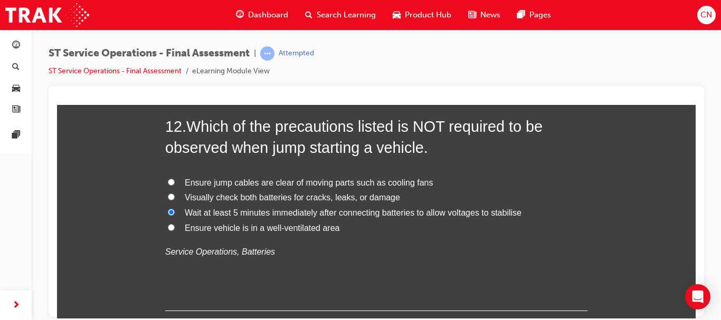
scroll to position [2756, 0]
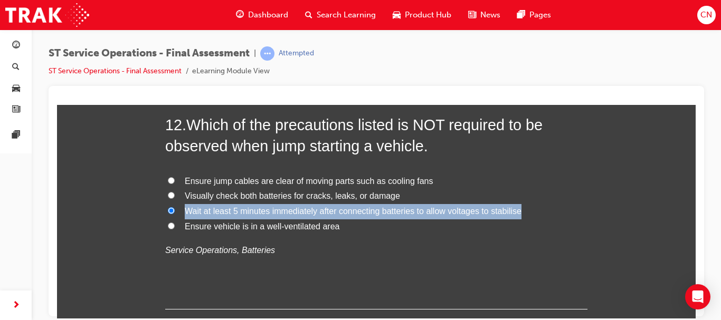
drag, startPoint x: 521, startPoint y: 210, endPoint x: 180, endPoint y: 206, distance: 340.3
click at [180, 206] on label "Wait at least 5 minutes immediately after connecting batteries to allow voltage…" at bounding box center [376, 211] width 422 height 15
copy span "Wait at least 5 minutes immediately after connecting batteries to allow voltage…"
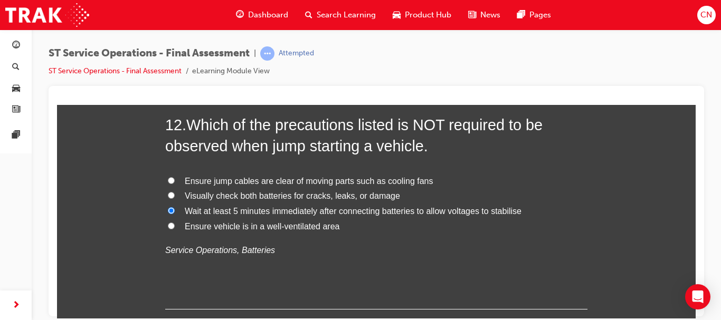
click at [334, 227] on label "Ensure vehicle is in a well-ventilated area" at bounding box center [376, 226] width 422 height 15
click at [175, 227] on input "Ensure vehicle is in a well-ventilated area" at bounding box center [171, 225] width 7 height 7
radio input "true"
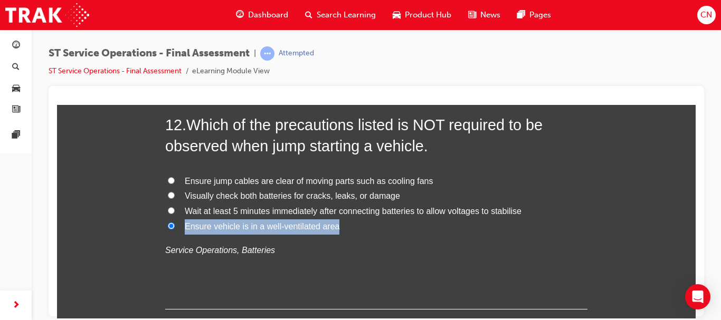
drag, startPoint x: 334, startPoint y: 227, endPoint x: 181, endPoint y: 226, distance: 153.0
click at [181, 226] on label "Ensure vehicle is in a well-ventilated area" at bounding box center [376, 226] width 422 height 15
copy span "Ensure vehicle is in a well-ventilated area"
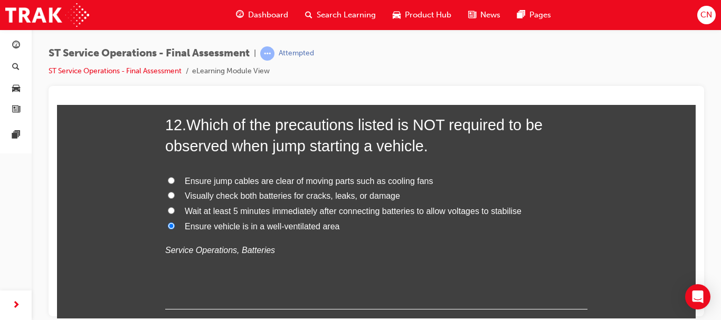
scroll to position [2754, 0]
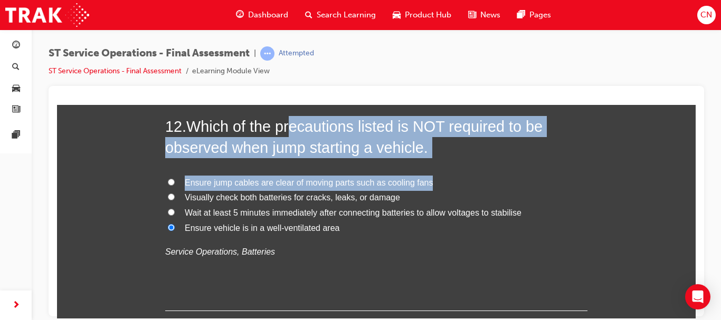
drag, startPoint x: 290, startPoint y: 108, endPoint x: 467, endPoint y: 172, distance: 188.1
click at [544, 165] on div "12 . Which of the precautions listed is NOT required to be observed when jump s…" at bounding box center [376, 213] width 422 height 195
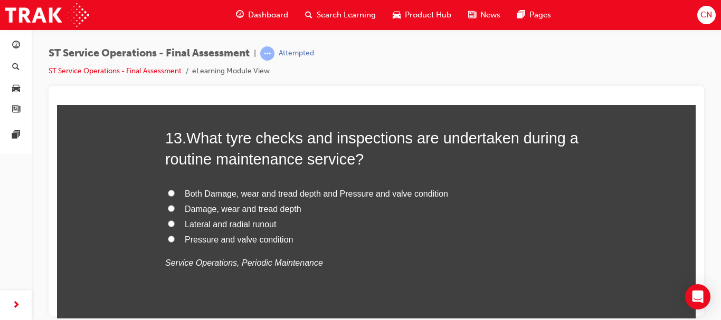
scroll to position [2989, 0]
click at [241, 194] on span "Both Damage, wear and tread depth and Pressure and valve condition" at bounding box center [316, 192] width 263 height 9
click at [175, 194] on input "Both Damage, wear and tread depth and Pressure and valve condition" at bounding box center [171, 192] width 7 height 7
radio input "true"
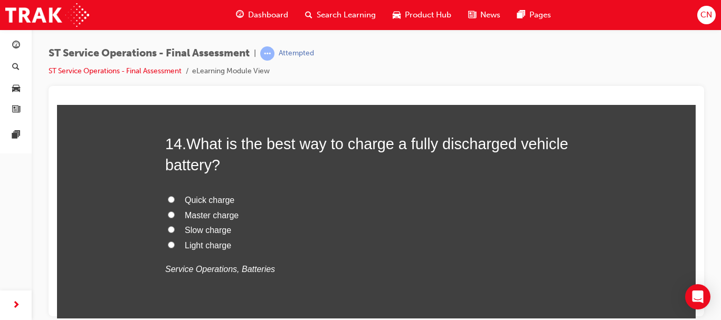
scroll to position [3227, 0]
click at [206, 226] on span "Slow charge" at bounding box center [208, 230] width 46 height 9
click at [175, 227] on input "Slow charge" at bounding box center [171, 230] width 7 height 7
radio input "true"
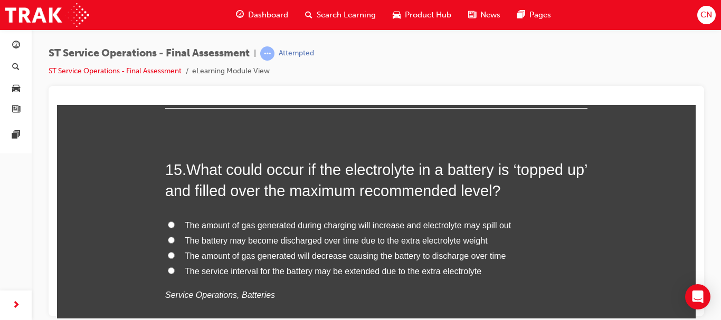
scroll to position [3452, 0]
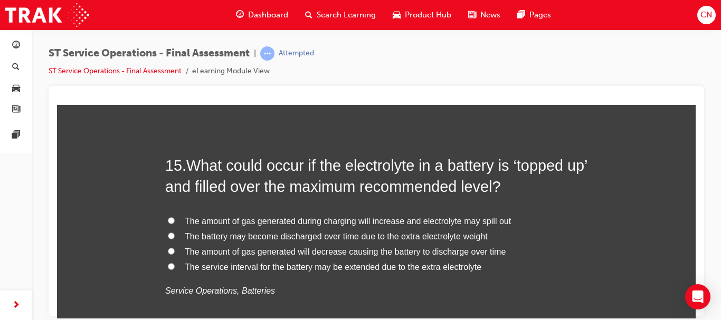
click at [220, 223] on span "The amount of gas generated during charging will increase and electrolyte may s…" at bounding box center [348, 220] width 326 height 9
click at [175, 223] on input "The amount of gas generated during charging will increase and electrolyte may s…" at bounding box center [171, 220] width 7 height 7
radio input "true"
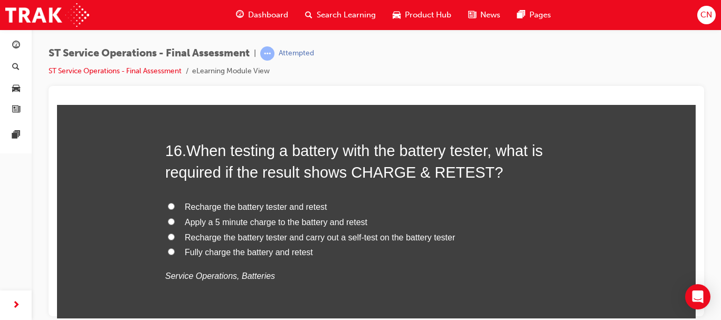
scroll to position [3713, 0]
click at [220, 223] on span "Apply a 5 minute charge to the battery and retest" at bounding box center [276, 221] width 183 height 9
click at [175, 223] on input "Apply a 5 minute charge to the battery and retest" at bounding box center [171, 220] width 7 height 7
radio input "true"
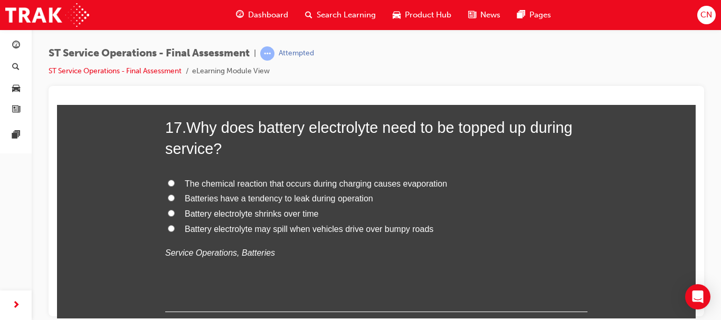
scroll to position [3959, 0]
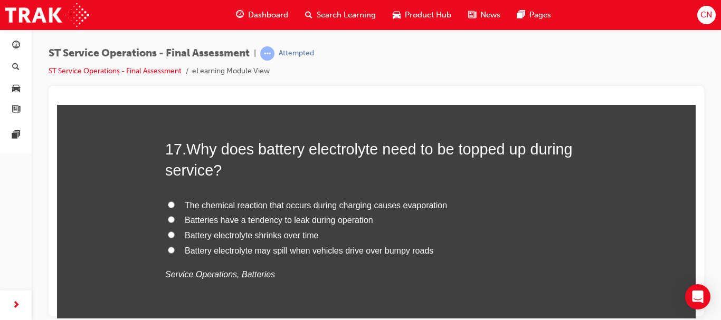
click at [259, 204] on span "The chemical reaction that occurs during charging causes evaporation" at bounding box center [316, 204] width 262 height 9
click at [175, 204] on input "The chemical reaction that occurs during charging causes evaporation" at bounding box center [171, 204] width 7 height 7
radio input "true"
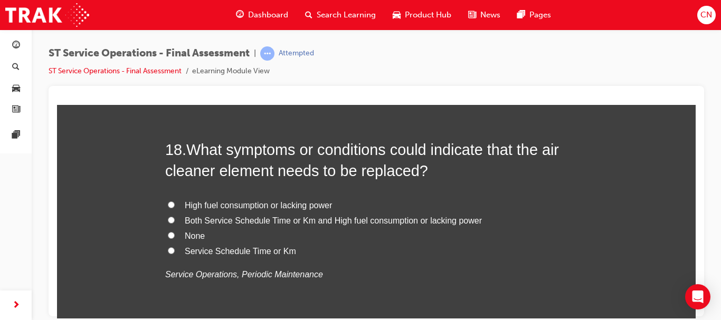
scroll to position [4205, 0]
click at [273, 215] on span "Both Service Schedule Time or Km and High fuel consumption or lacking power" at bounding box center [333, 219] width 297 height 9
click at [175, 216] on input "Both Service Schedule Time or Km and High fuel consumption or lacking power" at bounding box center [171, 219] width 7 height 7
radio input "true"
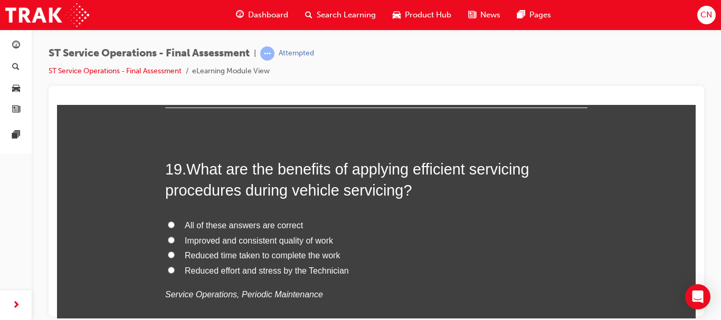
scroll to position [4431, 0]
click at [272, 226] on span "All of these answers are correct" at bounding box center [244, 224] width 118 height 9
click at [175, 226] on input "All of these answers are correct" at bounding box center [171, 223] width 7 height 7
radio input "true"
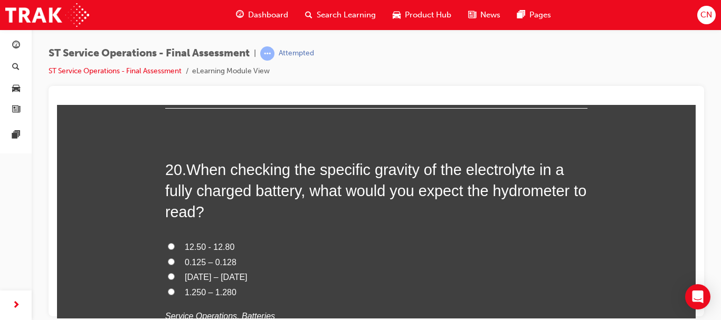
scroll to position [4678, 0]
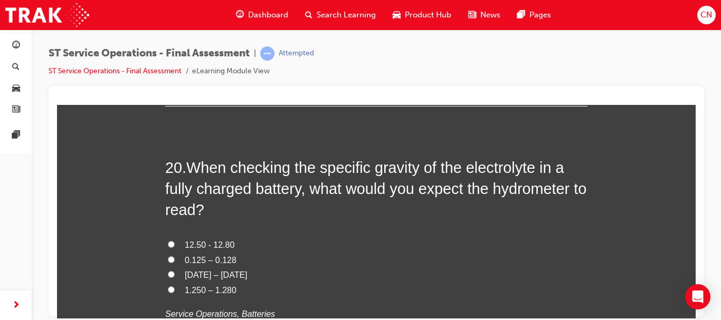
click at [218, 242] on span "12.50 - 12.80" at bounding box center [210, 244] width 50 height 9
click at [175, 242] on input "12.50 - 12.80" at bounding box center [171, 244] width 7 height 7
radio input "true"
click at [172, 245] on label "12.50 - 12.80" at bounding box center [376, 244] width 422 height 15
click at [172, 245] on input "12.50 - 12.80" at bounding box center [171, 244] width 7 height 7
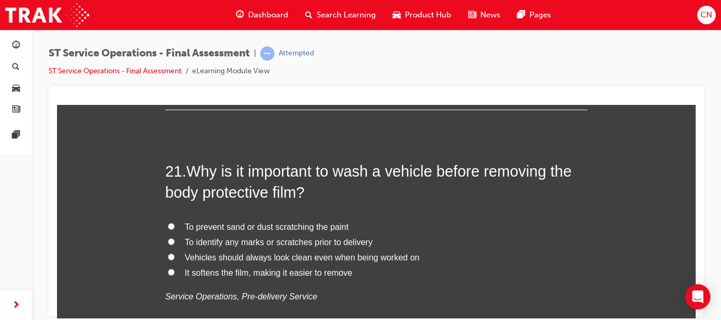
scroll to position [4957, 0]
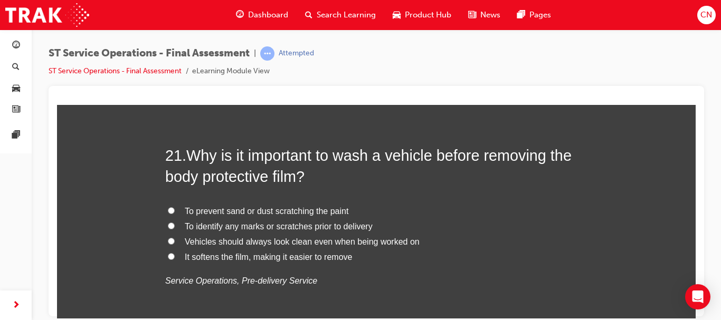
click at [234, 210] on span "To prevent sand or dust scratching the paint" at bounding box center [267, 210] width 164 height 9
click at [175, 210] on input "To prevent sand or dust scratching the paint" at bounding box center [171, 210] width 7 height 7
radio input "true"
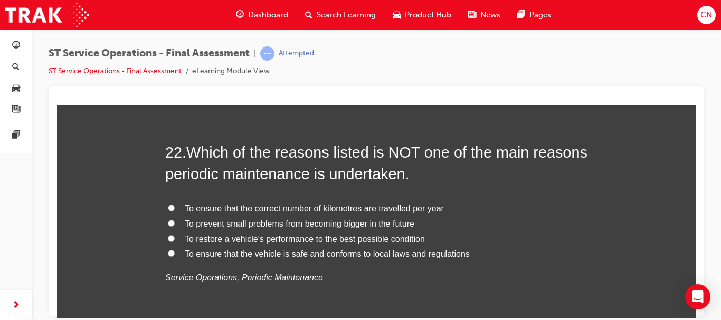
scroll to position [5206, 0]
click at [367, 206] on span "To ensure that the correct number of kilometres are travelled per year" at bounding box center [314, 207] width 259 height 9
click at [175, 206] on input "To ensure that the correct number of kilometres are travelled per year" at bounding box center [171, 207] width 7 height 7
radio input "true"
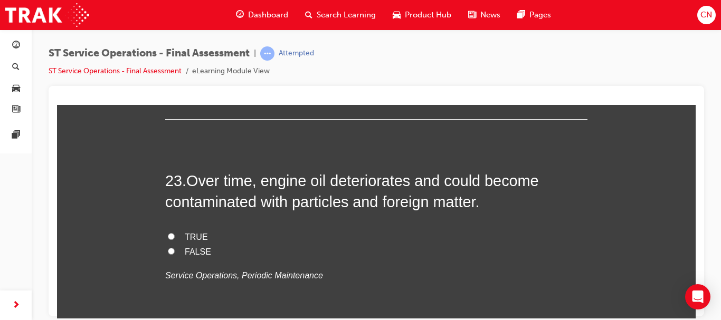
scroll to position [5423, 0]
click at [186, 250] on span "FALSE" at bounding box center [198, 250] width 26 height 9
click at [175, 250] on input "FALSE" at bounding box center [171, 250] width 7 height 7
radio input "true"
click at [186, 239] on span "TRUE" at bounding box center [196, 236] width 23 height 9
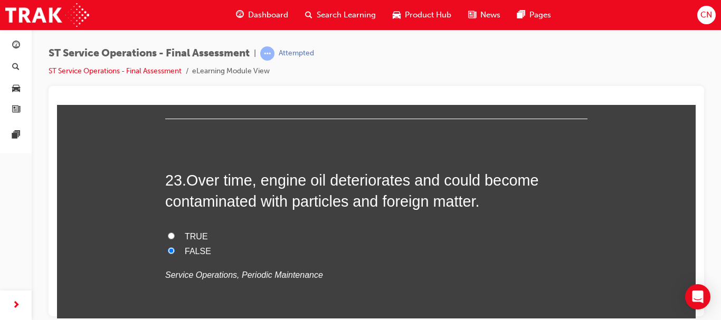
click at [175, 239] on input "TRUE" at bounding box center [171, 235] width 7 height 7
radio input "true"
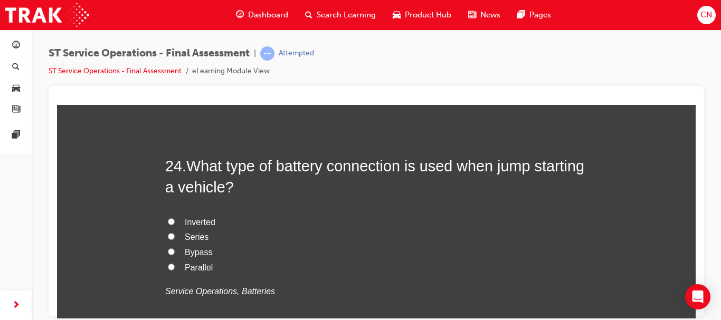
scroll to position [5653, 0]
click at [199, 268] on span "Parallel" at bounding box center [199, 266] width 28 height 9
click at [175, 268] on input "Parallel" at bounding box center [171, 266] width 7 height 7
radio input "true"
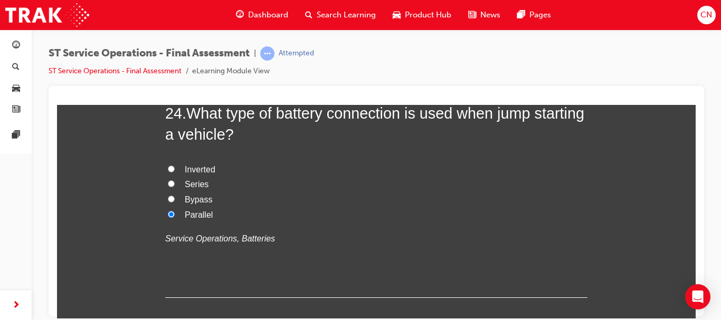
scroll to position [5765, 0]
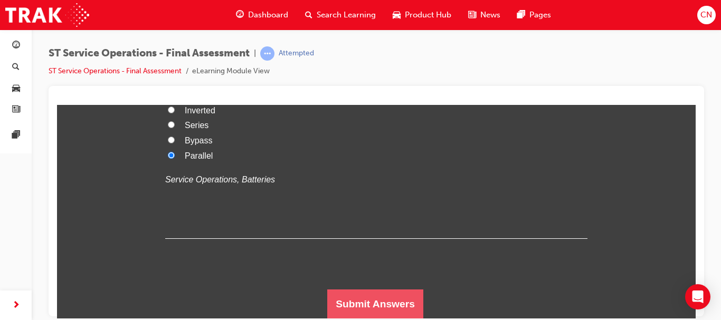
click at [350, 295] on button "Submit Answers" at bounding box center [375, 304] width 96 height 30
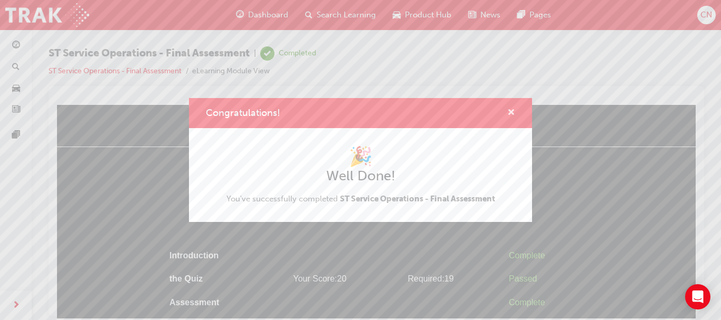
click at [512, 112] on span "cross-icon" at bounding box center [511, 113] width 8 height 9
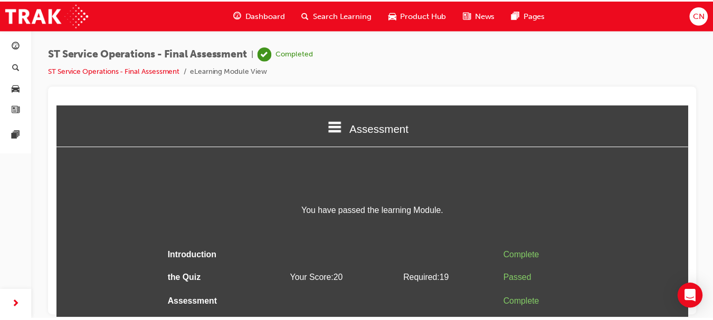
scroll to position [13, 0]
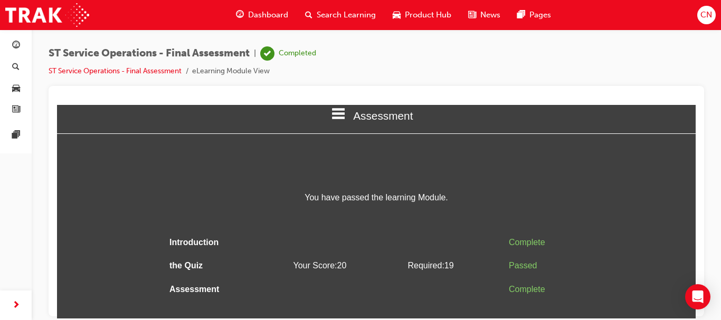
click at [701, 20] on span "CN" at bounding box center [706, 15] width 12 height 12
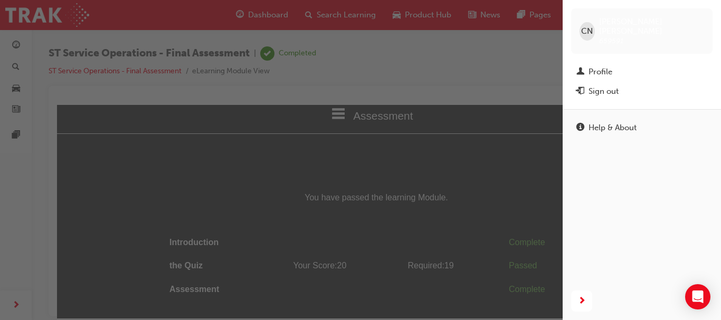
click at [591, 31] on span "CN" at bounding box center [587, 31] width 12 height 12
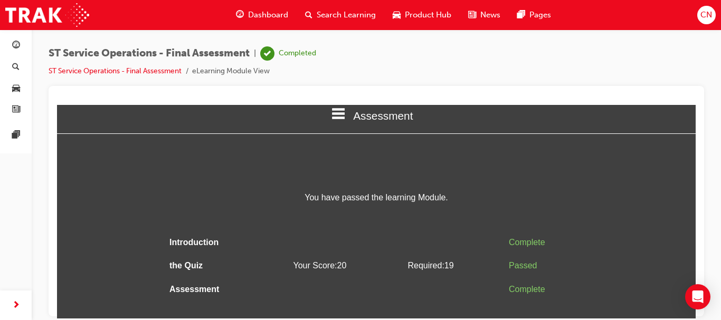
click at [706, 16] on span "CN" at bounding box center [706, 15] width 12 height 12
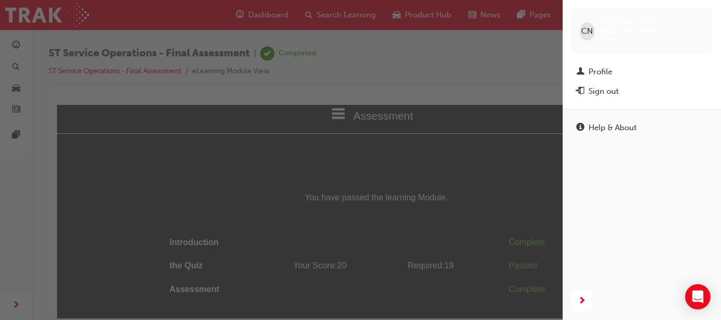
click at [474, 70] on div "button" at bounding box center [281, 160] width 562 height 320
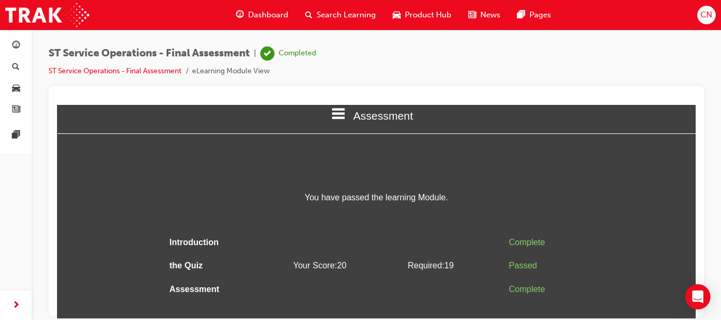
click at [270, 13] on span "Dashboard" at bounding box center [268, 15] width 40 height 12
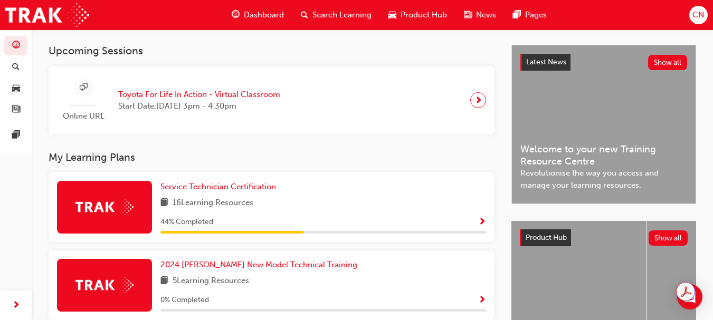
scroll to position [227, 0]
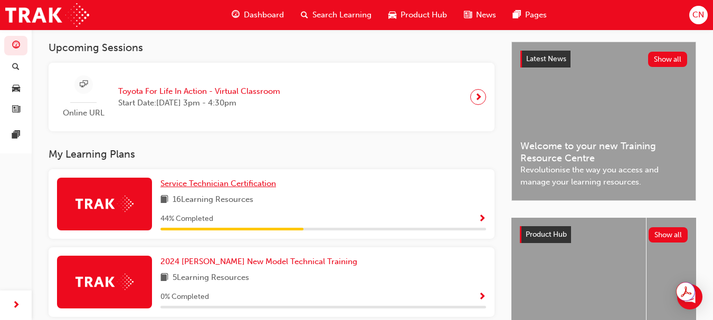
click at [235, 185] on span "Service Technician Certification" at bounding box center [218, 183] width 116 height 9
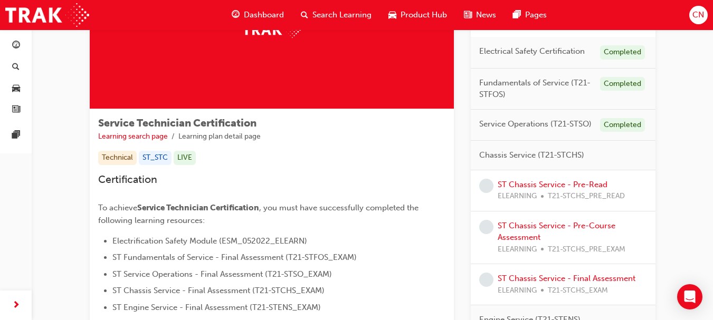
scroll to position [107, 0]
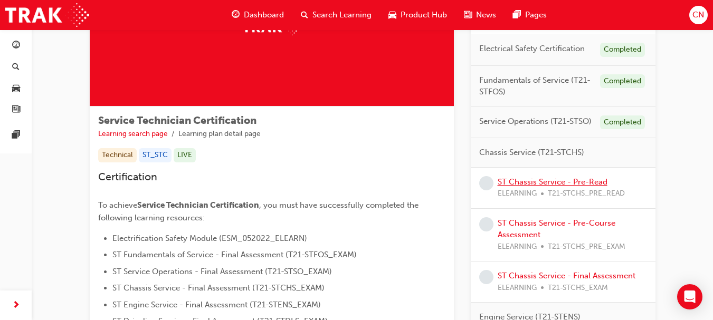
click at [577, 180] on link "ST Chassis Service - Pre-Read" at bounding box center [552, 181] width 110 height 9
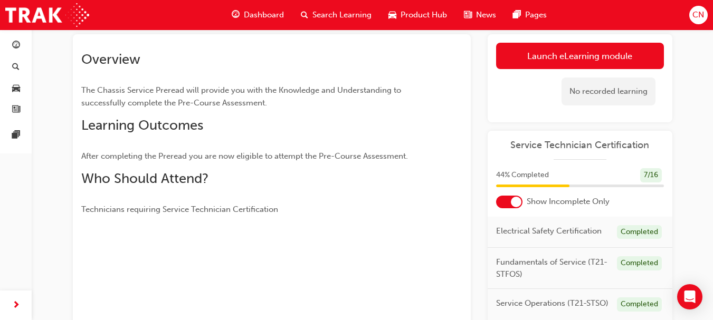
scroll to position [35, 0]
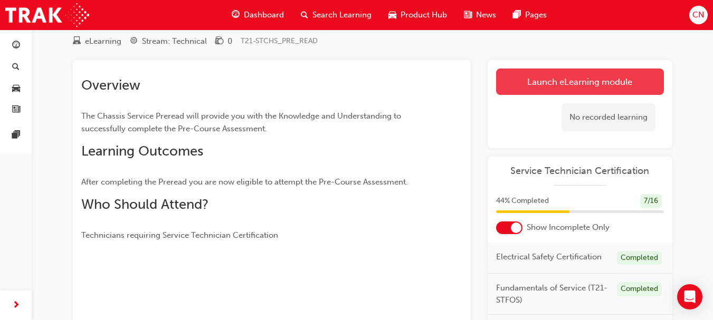
click at [618, 74] on link "Launch eLearning module" at bounding box center [580, 82] width 168 height 26
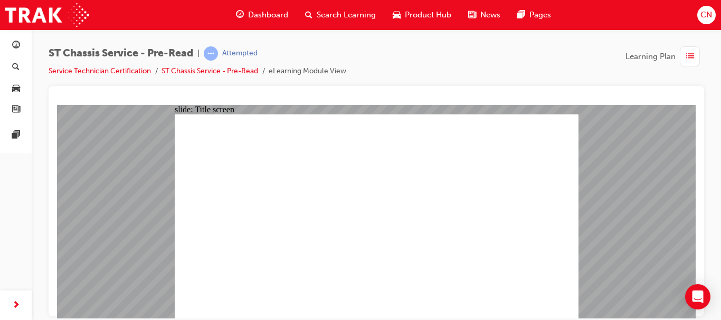
click at [641, 64] on div "Learning Plan" at bounding box center [664, 56] width 79 height 20
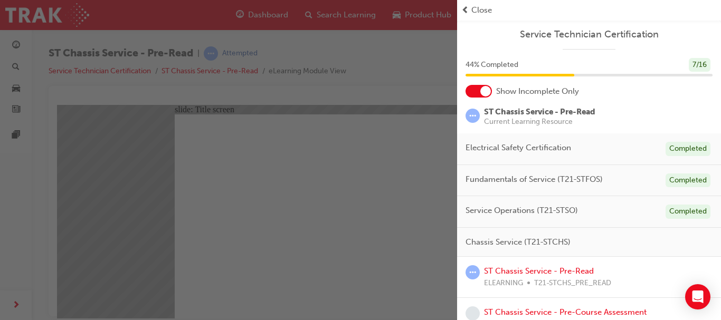
click at [483, 12] on span "Close" at bounding box center [481, 10] width 21 height 12
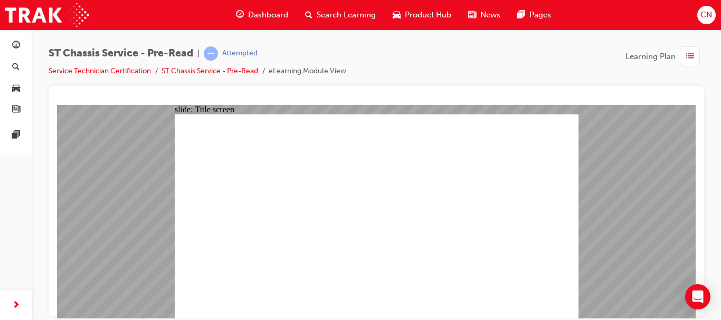
click at [564, 63] on div "ST Chassis Service - Pre-Read | Attempted Service Technician Certification ST C…" at bounding box center [376, 66] width 655 height 40
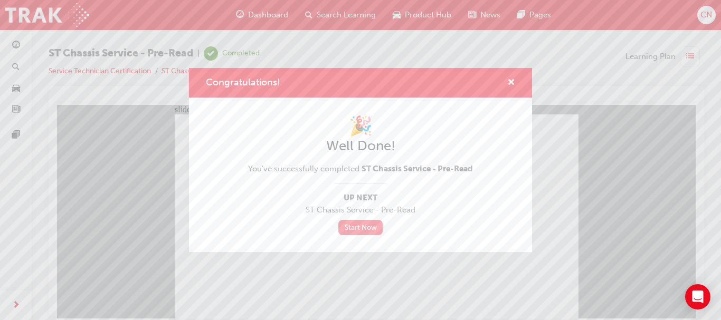
click at [369, 232] on link "Start Now" at bounding box center [360, 227] width 44 height 15
click at [510, 79] on span "cross-icon" at bounding box center [511, 83] width 8 height 9
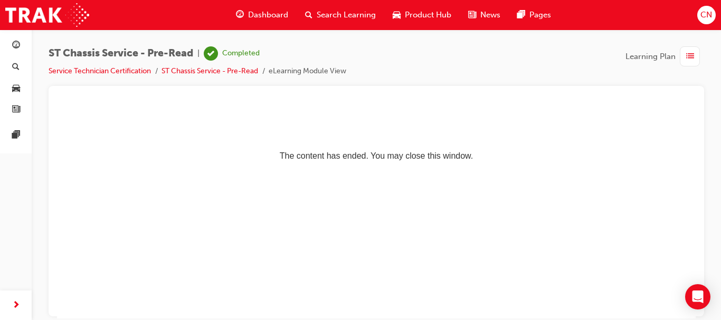
click at [693, 61] on span "list-icon" at bounding box center [690, 56] width 8 height 13
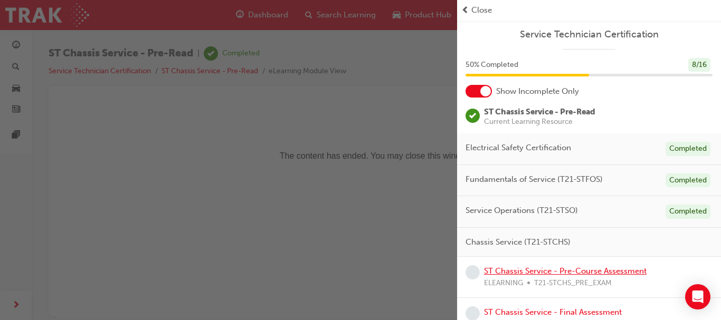
click at [591, 269] on link "ST Chassis Service - Pre-Course Assessment" at bounding box center [565, 270] width 162 height 9
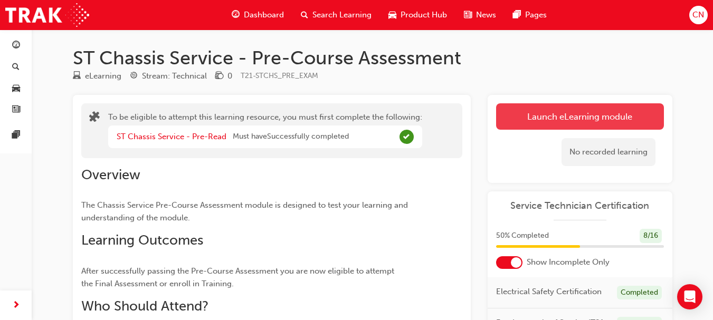
click at [543, 113] on button "Launch eLearning module" at bounding box center [580, 116] width 168 height 26
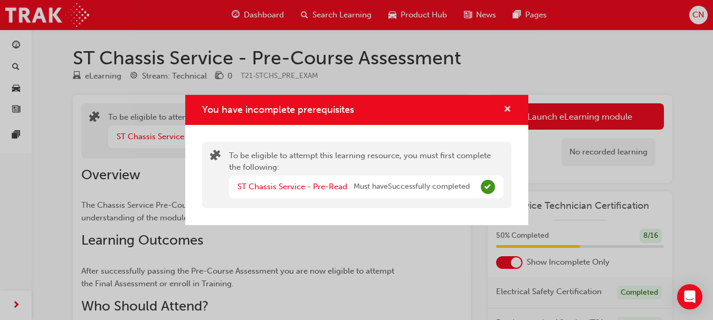
click at [505, 107] on span "cross-icon" at bounding box center [507, 110] width 8 height 9
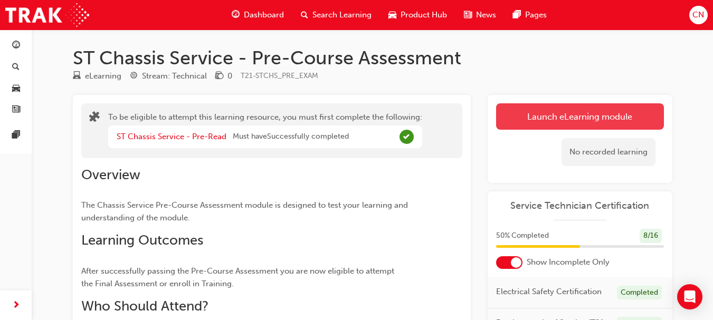
click at [537, 119] on button "Launch eLearning module" at bounding box center [580, 116] width 168 height 26
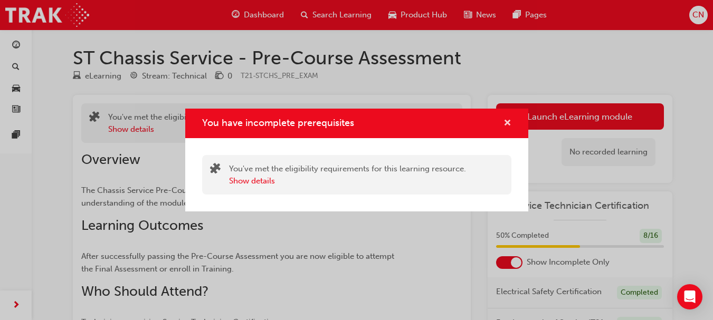
click at [510, 122] on span "cross-icon" at bounding box center [507, 123] width 8 height 9
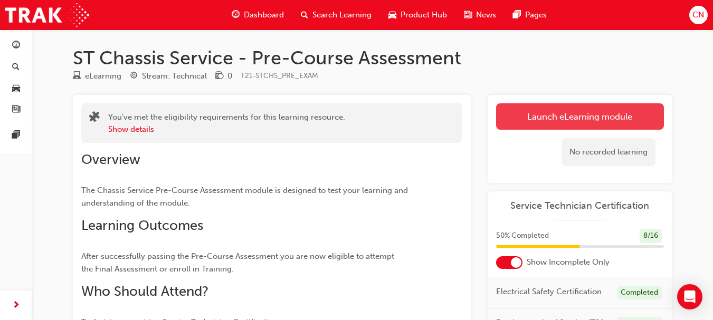
click at [510, 122] on button "Launch eLearning module" at bounding box center [580, 116] width 168 height 26
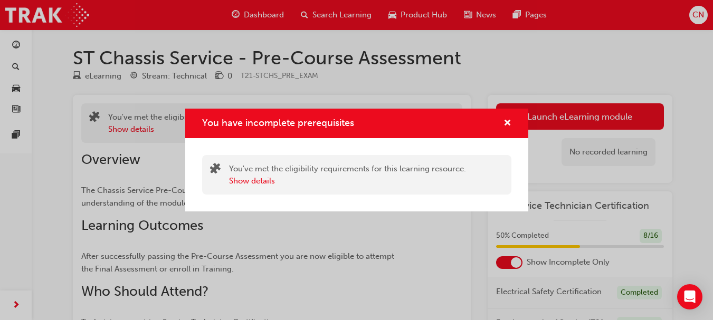
click at [502, 120] on div "You have incomplete prerequisites" at bounding box center [503, 123] width 16 height 13
click at [506, 121] on span "cross-icon" at bounding box center [507, 123] width 8 height 9
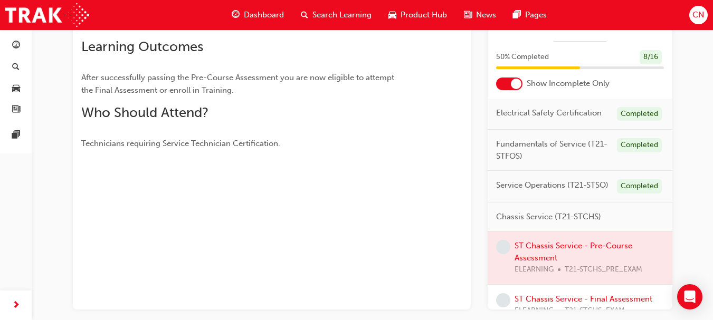
scroll to position [178, 0]
click at [532, 276] on div at bounding box center [579, 258] width 185 height 53
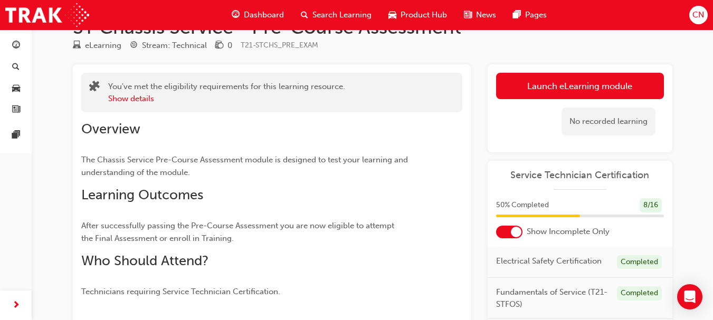
scroll to position [0, 0]
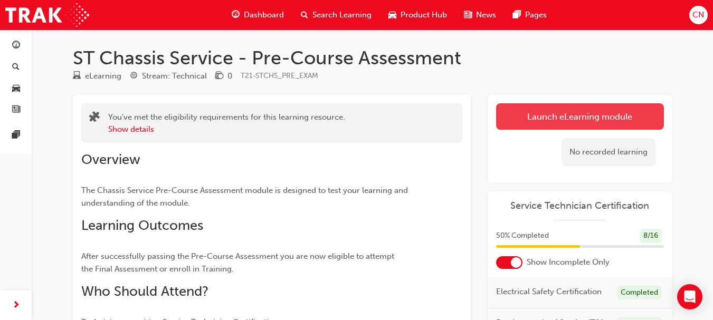
click at [581, 105] on button "Launch eLearning module" at bounding box center [580, 116] width 168 height 26
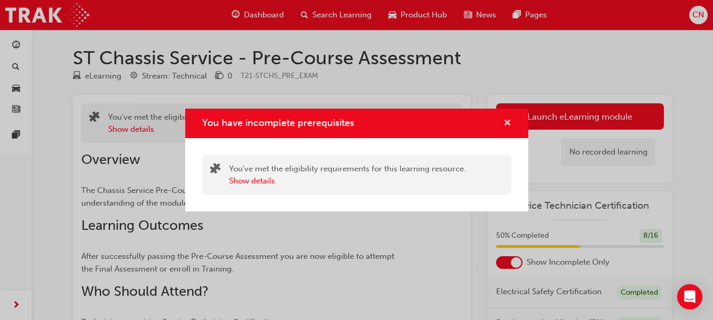
click at [506, 120] on span "cross-icon" at bounding box center [507, 123] width 8 height 9
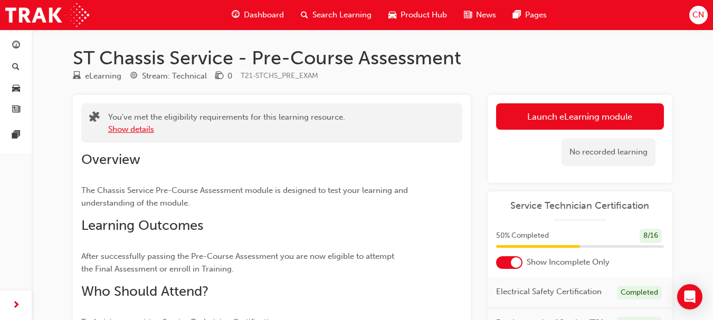
click at [147, 134] on button "Show details" at bounding box center [131, 129] width 46 height 12
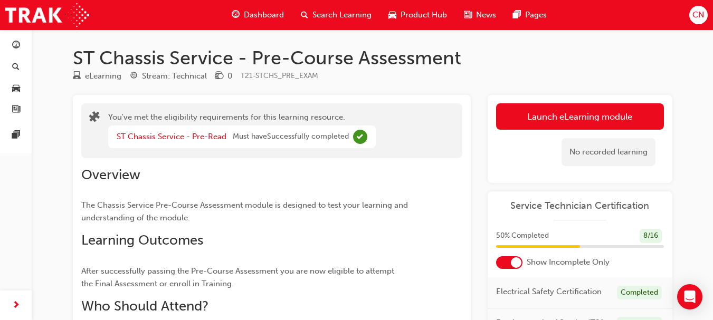
click at [250, 15] on span "Dashboard" at bounding box center [264, 15] width 40 height 12
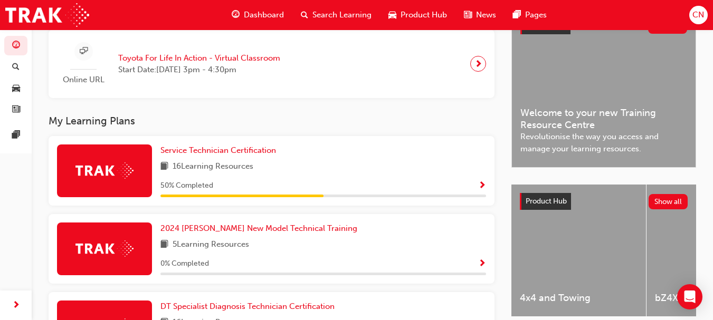
scroll to position [261, 0]
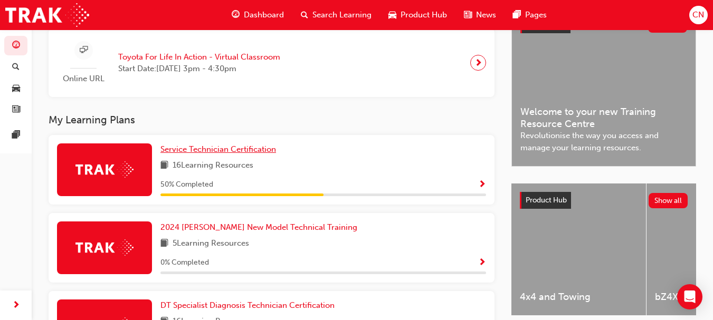
click at [247, 150] on span "Service Technician Certification" at bounding box center [218, 149] width 116 height 9
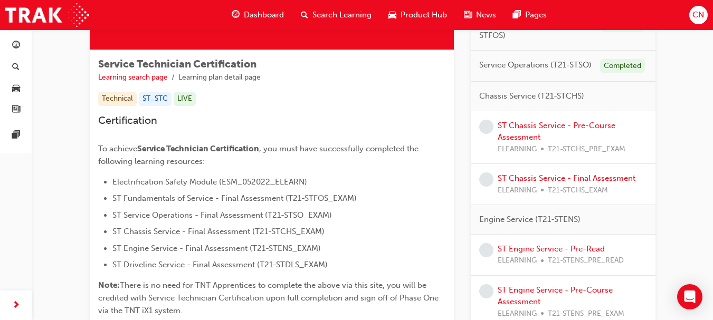
scroll to position [164, 0]
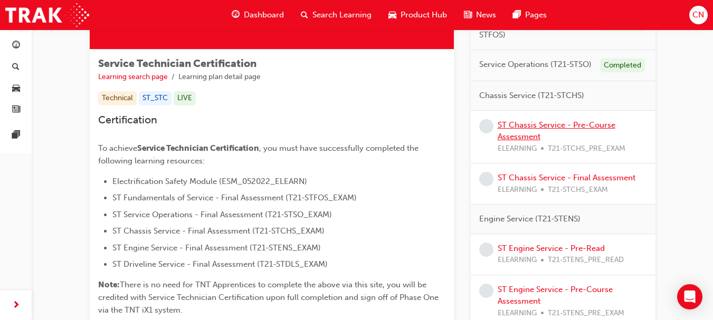
click at [552, 126] on link "ST Chassis Service - Pre-Course Assessment" at bounding box center [556, 131] width 118 height 22
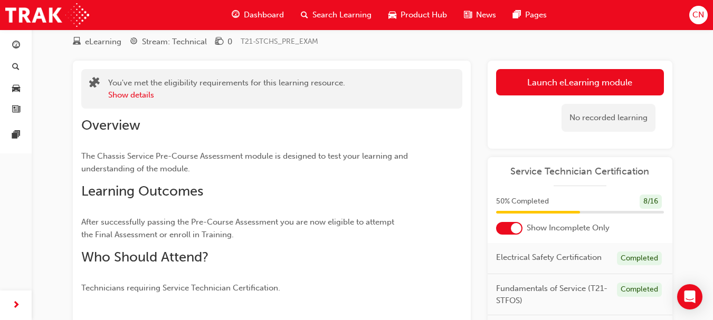
scroll to position [34, 0]
click at [586, 175] on span "Service Technician Certification" at bounding box center [580, 172] width 168 height 12
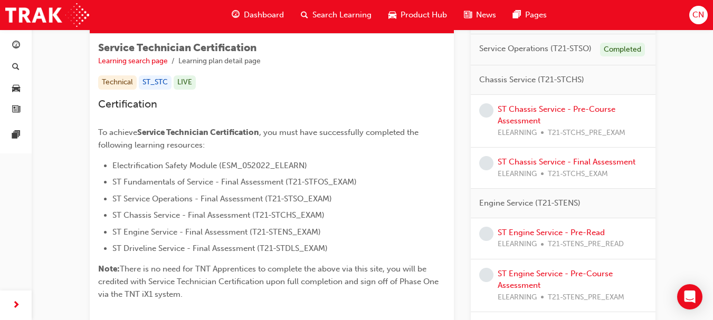
scroll to position [180, 0]
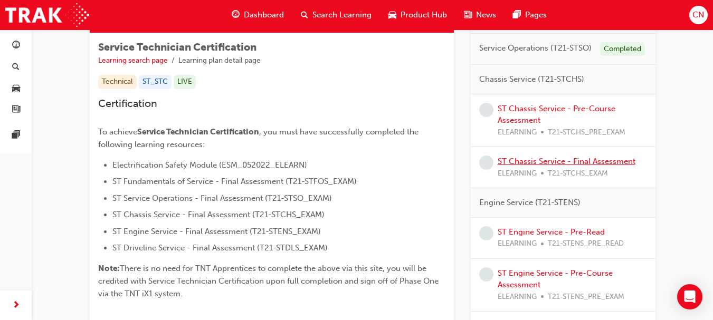
click at [556, 164] on link "ST Chassis Service - Final Assessment" at bounding box center [566, 161] width 138 height 9
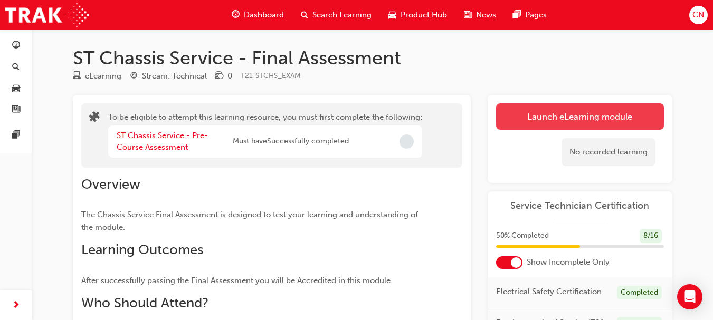
click at [556, 110] on button "Launch eLearning module" at bounding box center [580, 116] width 168 height 26
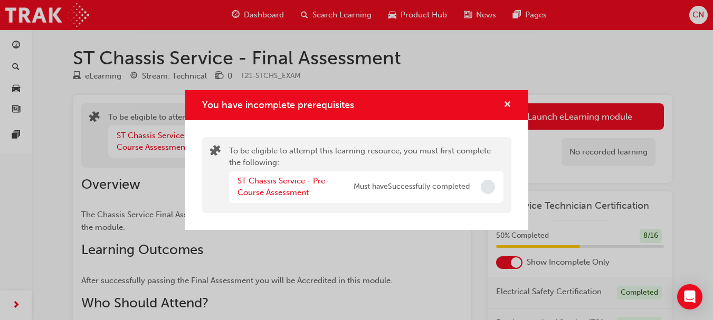
click at [506, 103] on span "cross-icon" at bounding box center [507, 105] width 8 height 9
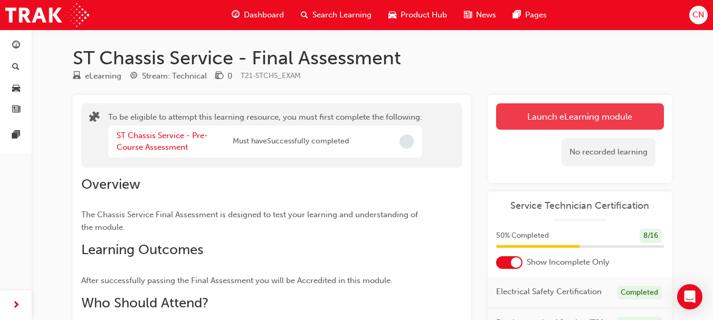
click at [518, 110] on button "Launch eLearning module" at bounding box center [580, 116] width 168 height 26
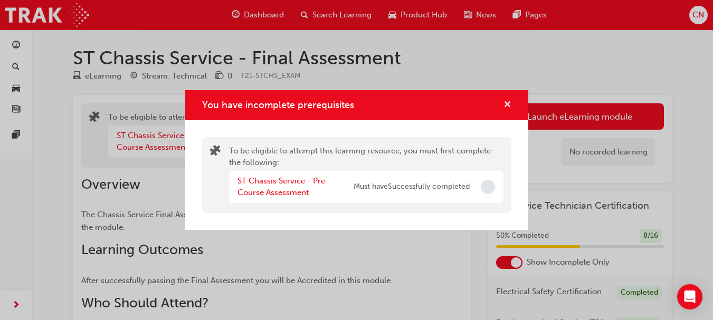
click at [511, 102] on span "cross-icon" at bounding box center [507, 105] width 8 height 9
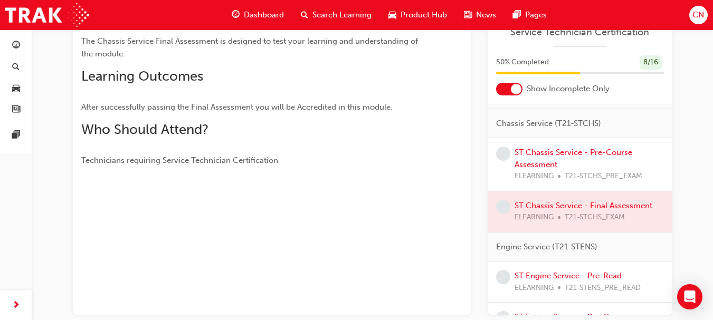
scroll to position [99, 0]
click at [549, 169] on link "ST Chassis Service - Pre-Course Assessment" at bounding box center [573, 158] width 118 height 22
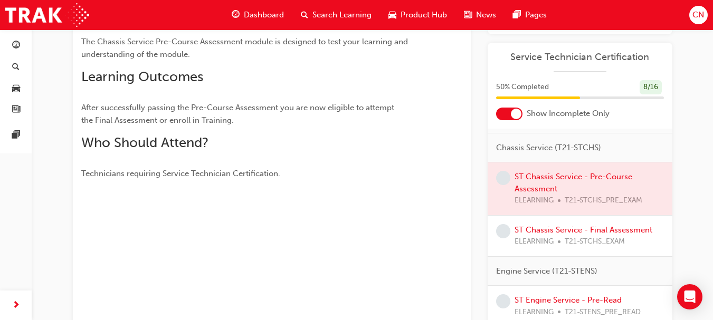
click at [543, 198] on div at bounding box center [579, 188] width 185 height 53
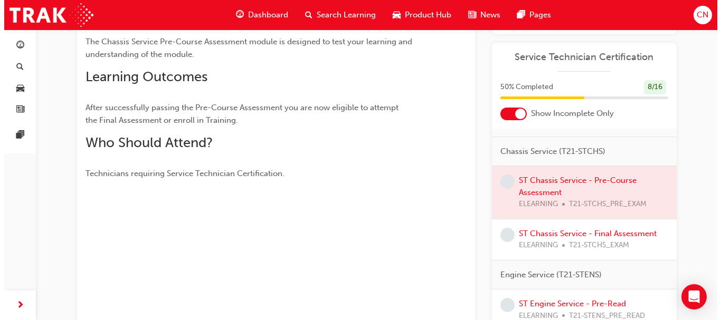
scroll to position [0, 0]
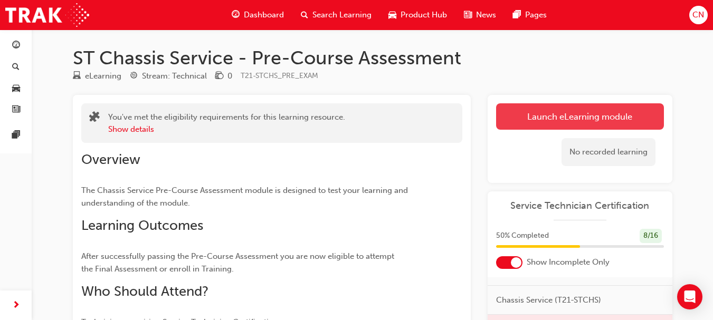
click at [629, 117] on link "Launch eLearning module" at bounding box center [580, 116] width 168 height 26
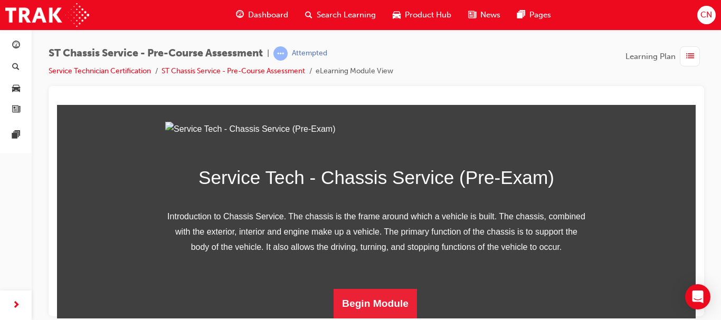
scroll to position [198, 0]
click at [361, 300] on button "Begin Module" at bounding box center [374, 304] width 83 height 30
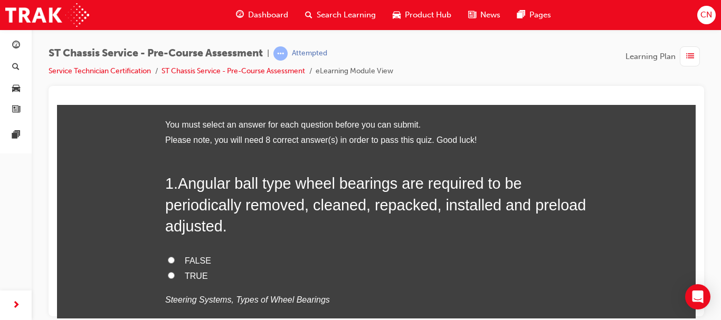
scroll to position [43, 0]
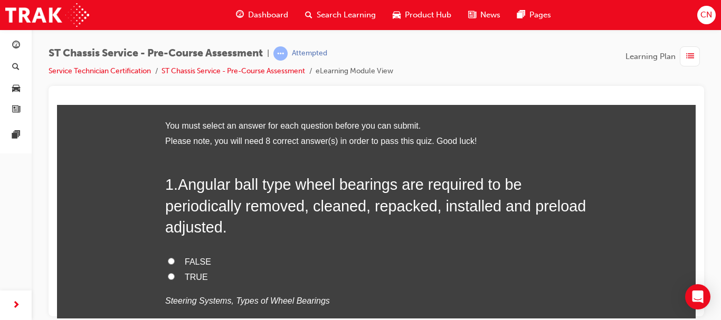
click at [168, 278] on input "TRUE" at bounding box center [171, 276] width 7 height 7
radio input "true"
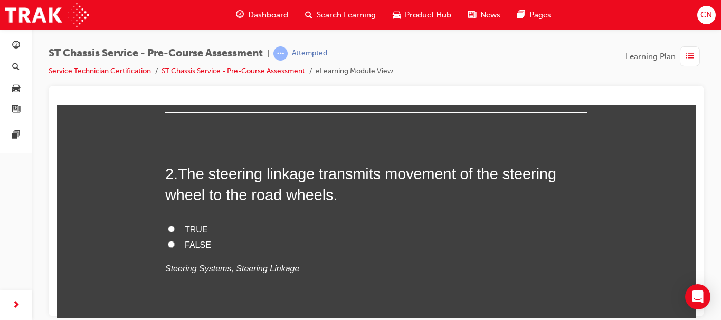
scroll to position [291, 0]
click at [169, 227] on input "TRUE" at bounding box center [171, 227] width 7 height 7
radio input "true"
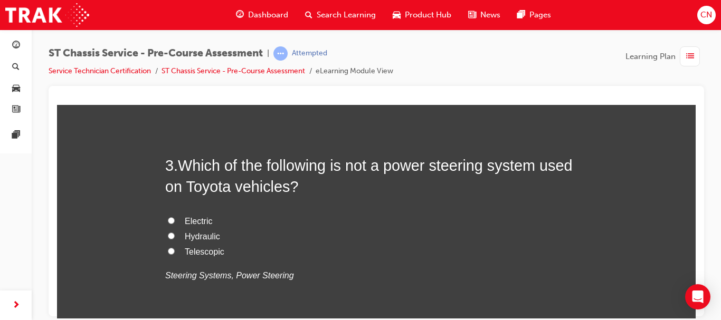
scroll to position [514, 0]
click at [195, 219] on span "Electric" at bounding box center [198, 220] width 27 height 9
click at [175, 219] on input "Electric" at bounding box center [171, 219] width 7 height 7
radio input "true"
click at [202, 253] on span "Telescopic" at bounding box center [205, 250] width 40 height 9
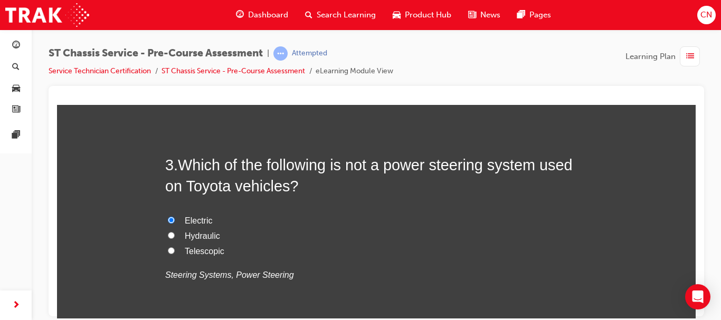
click at [175, 253] on input "Telescopic" at bounding box center [171, 250] width 7 height 7
radio input "true"
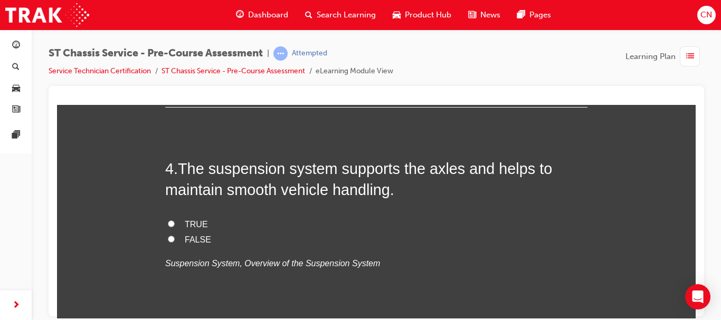
scroll to position [742, 0]
click at [190, 218] on span "TRUE" at bounding box center [196, 222] width 23 height 9
click at [175, 219] on input "TRUE" at bounding box center [171, 222] width 7 height 7
radio input "true"
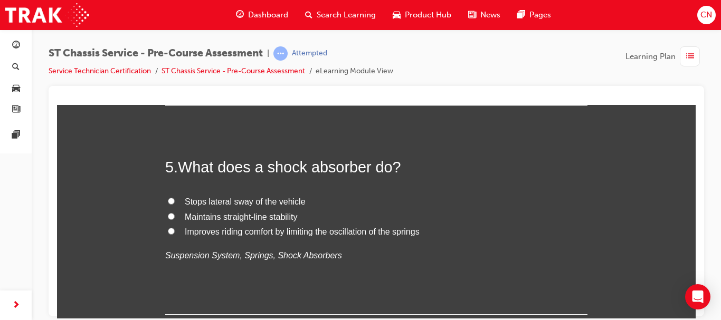
scroll to position [962, 0]
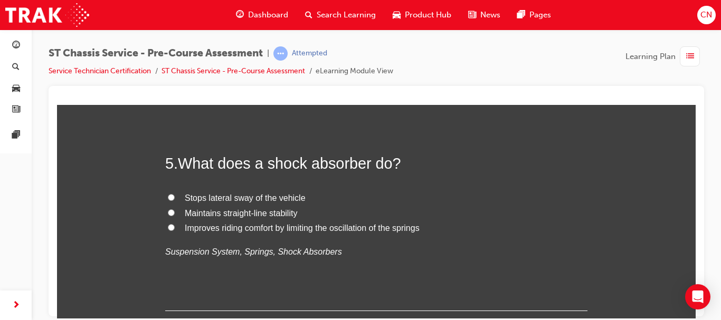
click at [282, 226] on span "Improves riding comfort by limiting the oscillation of the springs" at bounding box center [302, 227] width 235 height 9
click at [175, 226] on input "Improves riding comfort by limiting the oscillation of the springs" at bounding box center [171, 227] width 7 height 7
radio input "true"
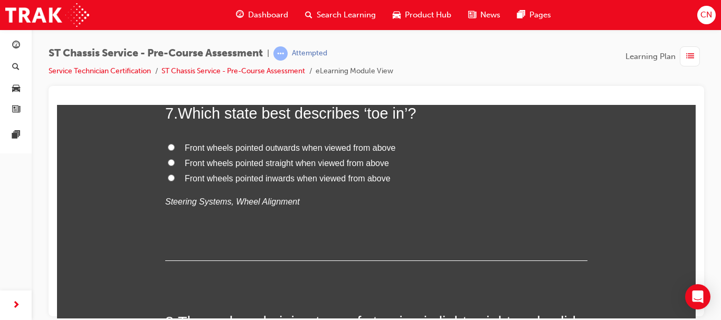
scroll to position [1475, 0]
radio input "true"
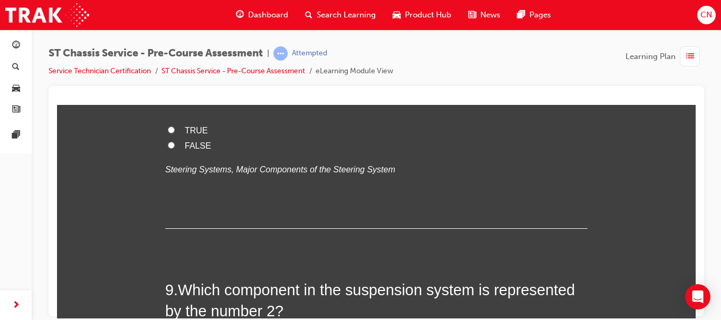
scroll to position [1691, 0]
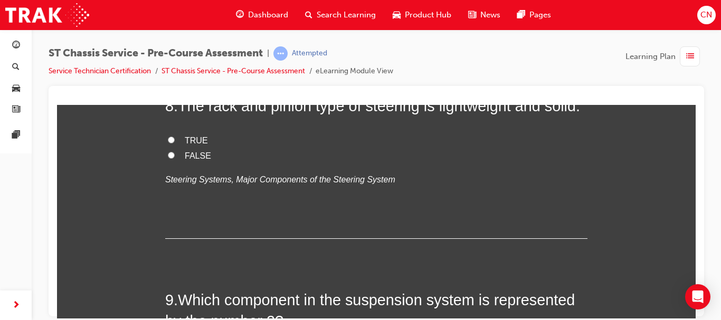
radio input "true"
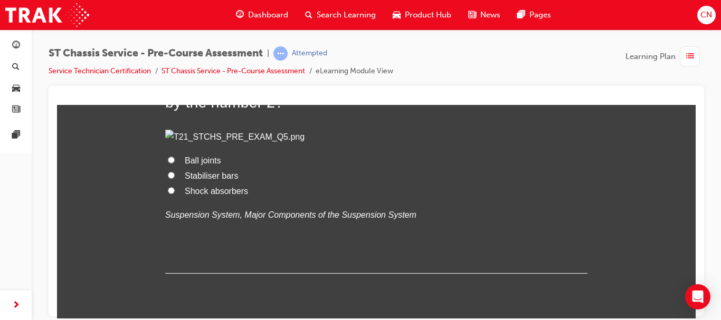
scroll to position [1907, 0]
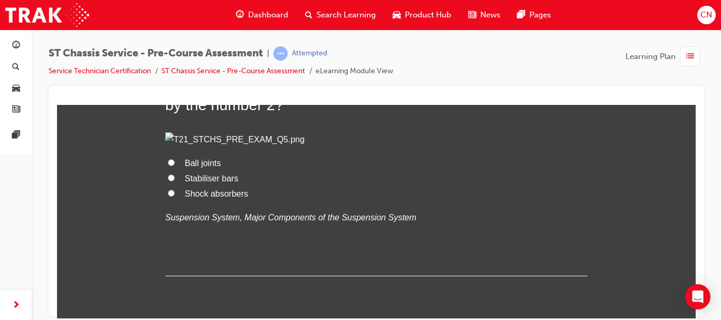
radio input "true"
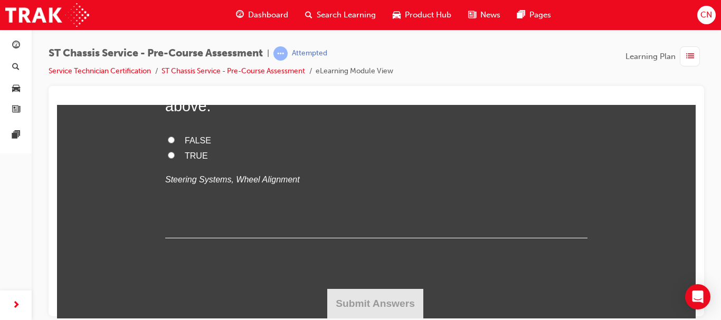
scroll to position [2344, 0]
radio input "true"
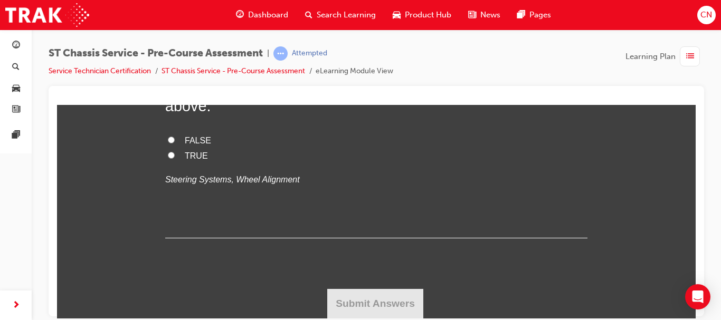
click at [196, 160] on span "TRUE" at bounding box center [196, 155] width 23 height 9
click at [175, 158] on input "TRUE" at bounding box center [171, 154] width 7 height 7
radio input "true"
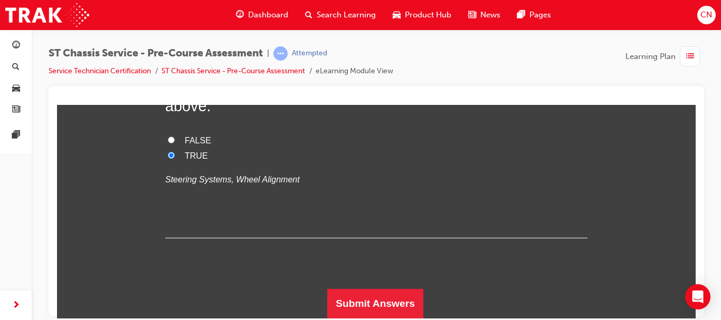
scroll to position [2698, 0]
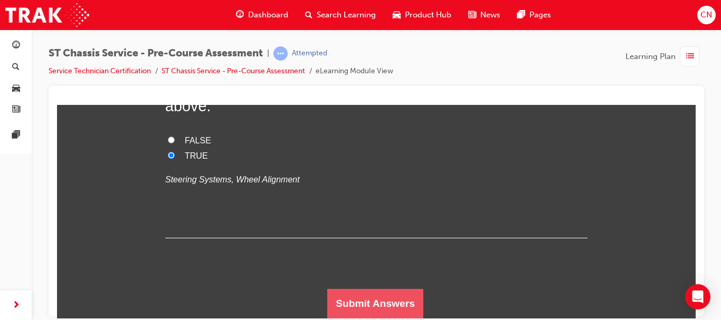
click at [370, 313] on button "Submit Answers" at bounding box center [375, 304] width 96 height 30
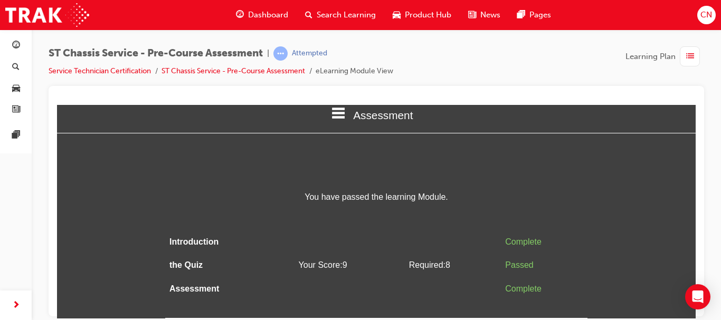
scroll to position [0, 0]
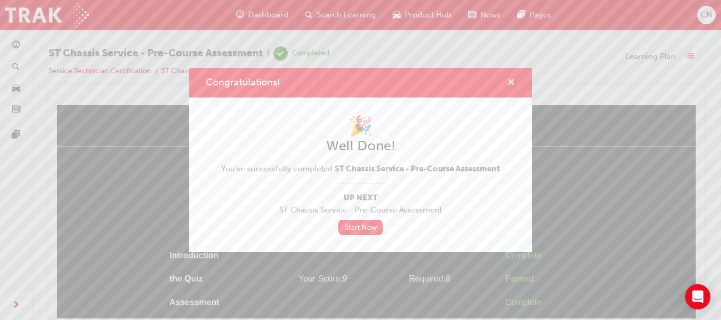
click at [512, 80] on span "cross-icon" at bounding box center [511, 83] width 8 height 9
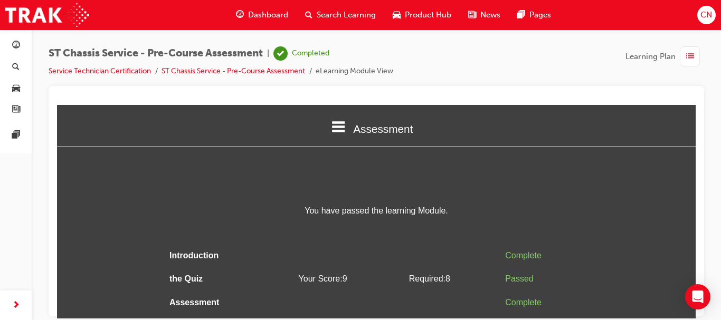
scroll to position [13, 0]
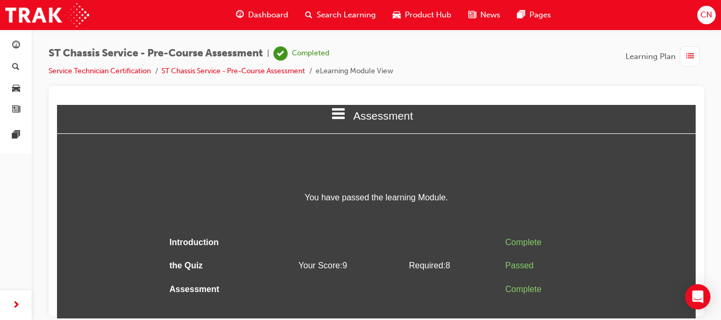
click at [686, 57] on span "list-icon" at bounding box center [690, 56] width 8 height 13
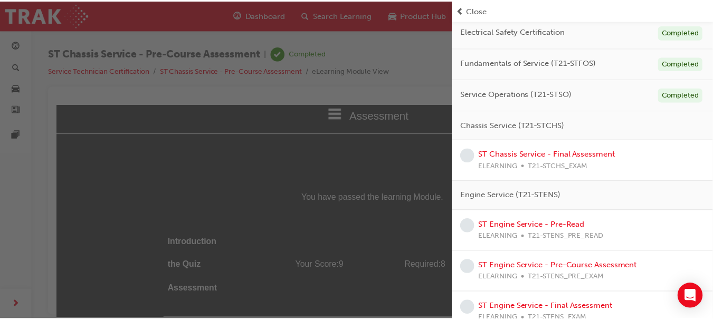
scroll to position [117, 0]
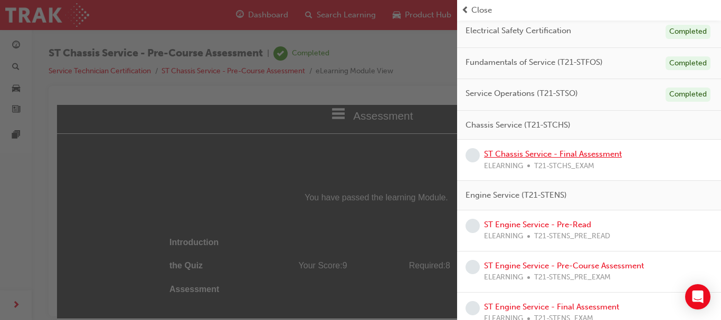
click at [584, 152] on link "ST Chassis Service - Final Assessment" at bounding box center [553, 153] width 138 height 9
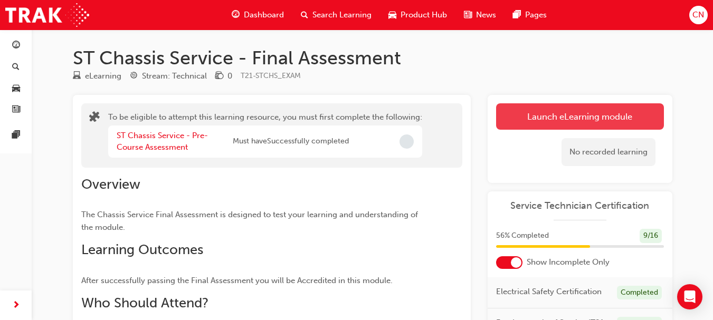
click at [561, 118] on button "Launch eLearning module" at bounding box center [580, 116] width 168 height 26
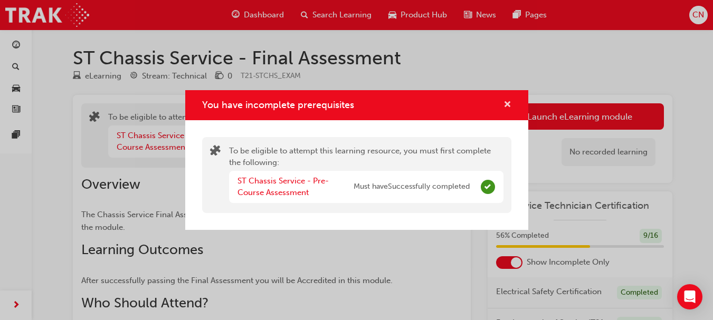
click at [511, 101] on span "cross-icon" at bounding box center [507, 105] width 8 height 9
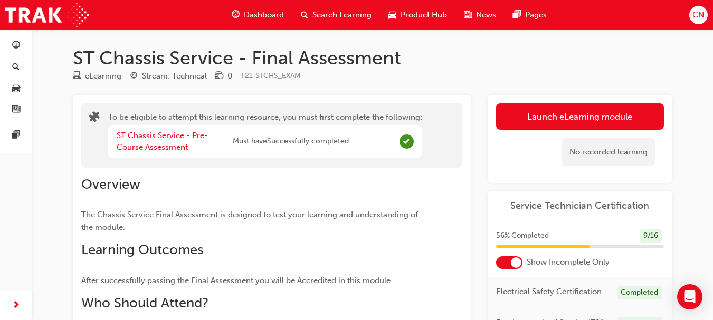
click at [558, 200] on span "Service Technician Certification" at bounding box center [580, 206] width 168 height 12
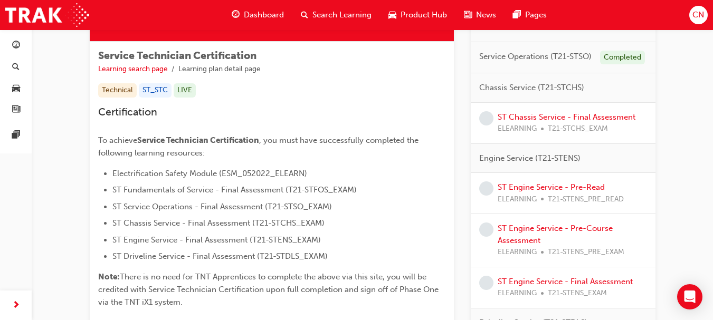
scroll to position [170, 0]
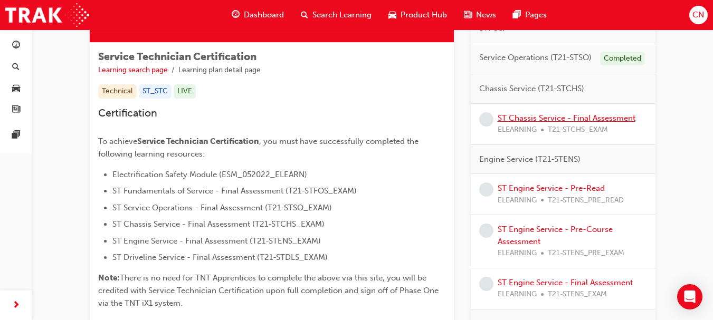
click at [595, 122] on link "ST Chassis Service - Final Assessment" at bounding box center [566, 117] width 138 height 9
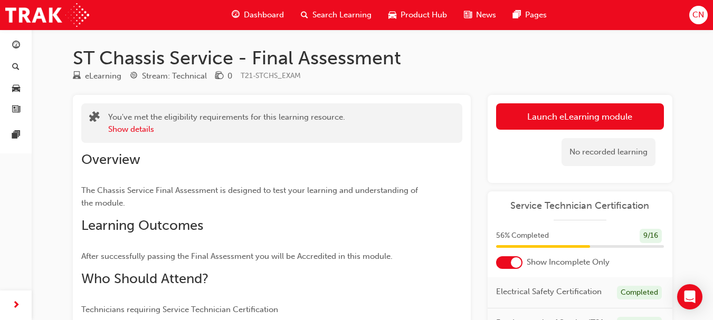
click at [595, 122] on link "Launch eLearning module" at bounding box center [580, 116] width 168 height 26
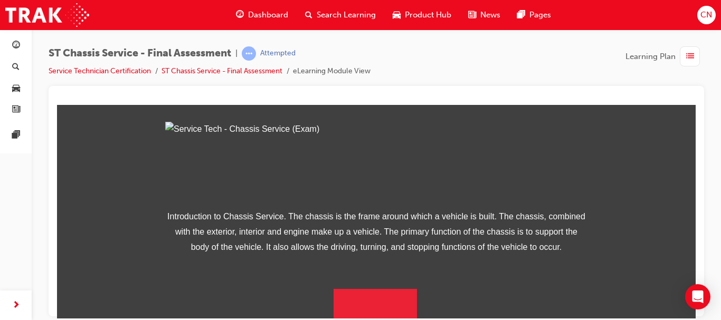
scroll to position [198, 0]
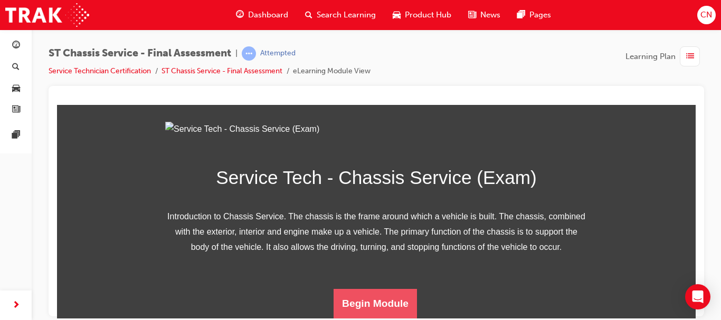
click at [360, 300] on button "Begin Module" at bounding box center [374, 304] width 83 height 30
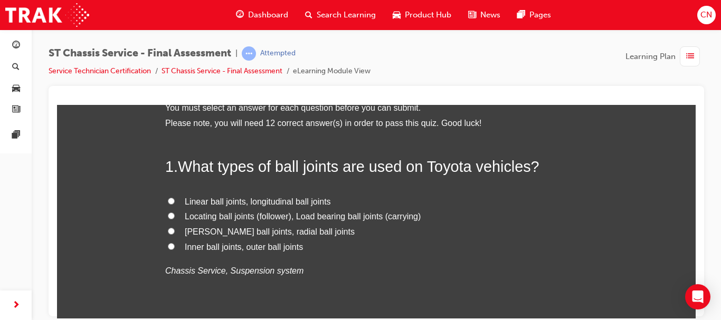
scroll to position [61, 0]
click at [369, 217] on span "Locating ball joints (follower), Load bearing ball joints (carrying)" at bounding box center [303, 215] width 236 height 9
click at [175, 217] on input "Locating ball joints (follower), Load bearing ball joints (carrying)" at bounding box center [171, 215] width 7 height 7
radio input "true"
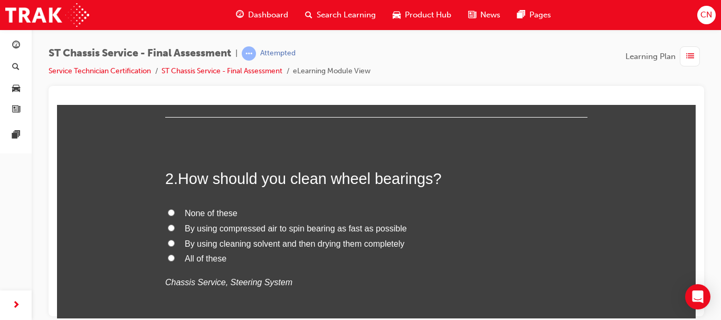
scroll to position [274, 0]
click at [193, 255] on span "All of these" at bounding box center [206, 257] width 42 height 9
click at [175, 255] on input "All of these" at bounding box center [171, 256] width 7 height 7
radio input "true"
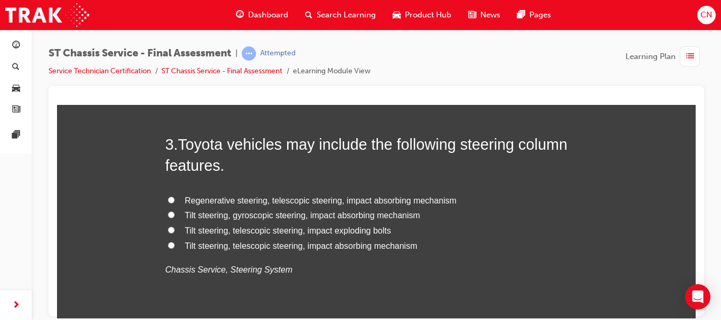
scroll to position [532, 0]
click at [265, 254] on div "Regenerative steering, telescopic steering, impact absorbing mechanism Tilt ste…" at bounding box center [376, 235] width 422 height 84
click at [273, 243] on span "Tilt steering, telescopic steering, impact absorbing mechanism" at bounding box center [301, 245] width 233 height 9
click at [175, 243] on input "Tilt steering, telescopic steering, impact absorbing mechanism" at bounding box center [171, 244] width 7 height 7
radio input "true"
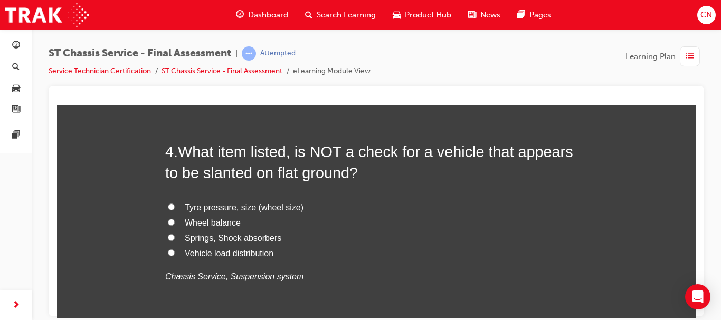
scroll to position [772, 0]
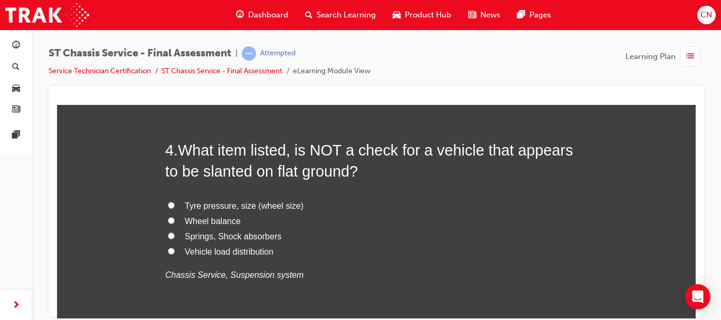
click at [198, 216] on span "Wheel balance" at bounding box center [213, 220] width 56 height 9
click at [175, 217] on input "Wheel balance" at bounding box center [171, 220] width 7 height 7
radio input "true"
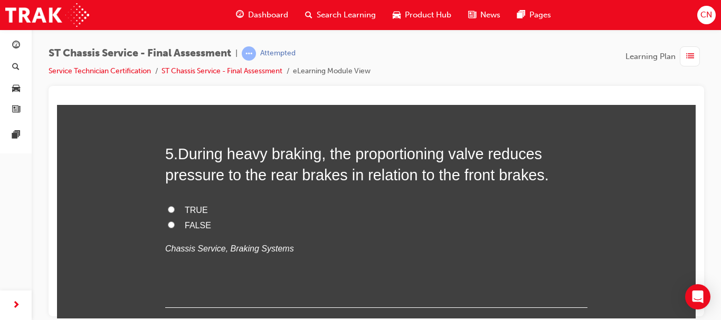
scroll to position [1014, 0]
click at [187, 208] on span "TRUE" at bounding box center [196, 209] width 23 height 9
click at [175, 208] on input "TRUE" at bounding box center [171, 208] width 7 height 7
radio input "true"
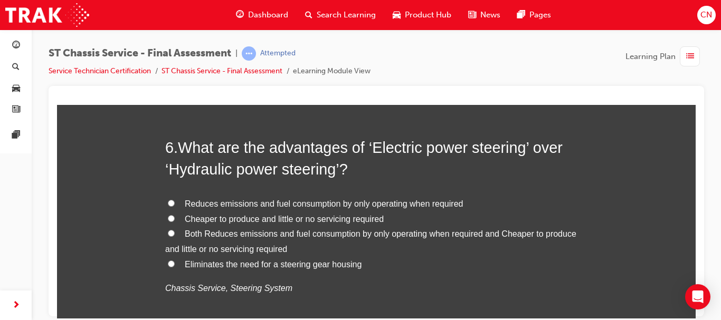
scroll to position [1238, 0]
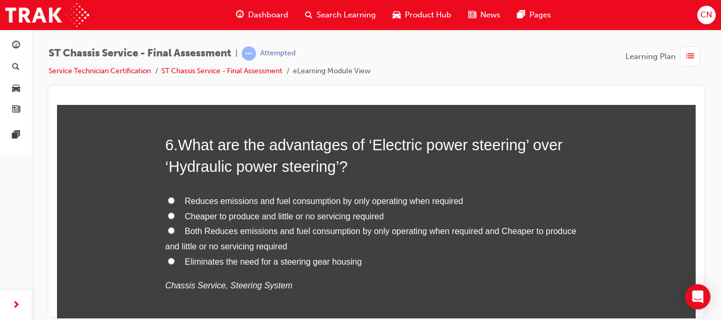
click at [314, 235] on span "Both Reduces emissions and fuel consumption by only operating when required and…" at bounding box center [370, 238] width 411 height 24
click at [175, 234] on input "Both Reduces emissions and fuel consumption by only operating when required and…" at bounding box center [171, 230] width 7 height 7
radio input "true"
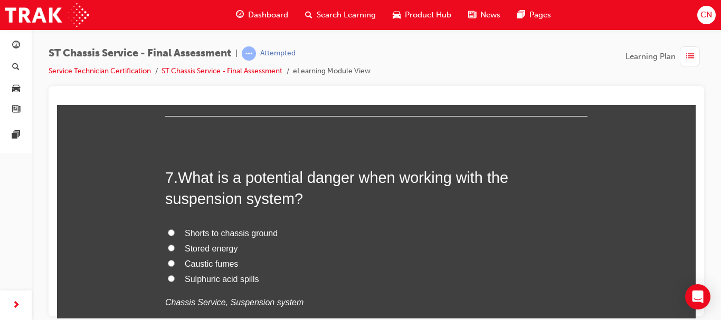
scroll to position [1478, 0]
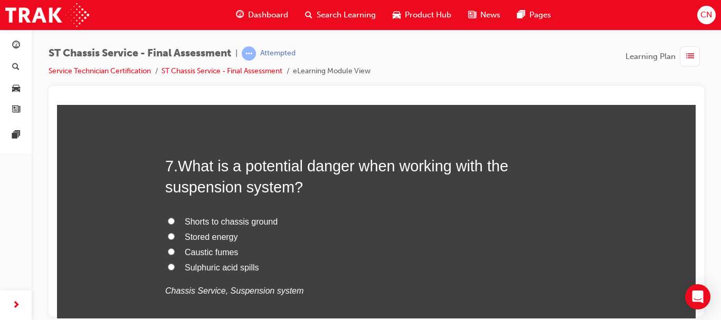
click at [224, 238] on span "Stored energy" at bounding box center [211, 236] width 53 height 9
click at [175, 238] on input "Stored energy" at bounding box center [171, 236] width 7 height 7
radio input "true"
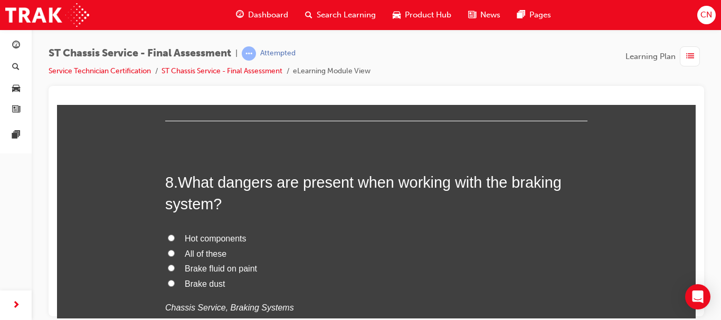
scroll to position [1725, 0]
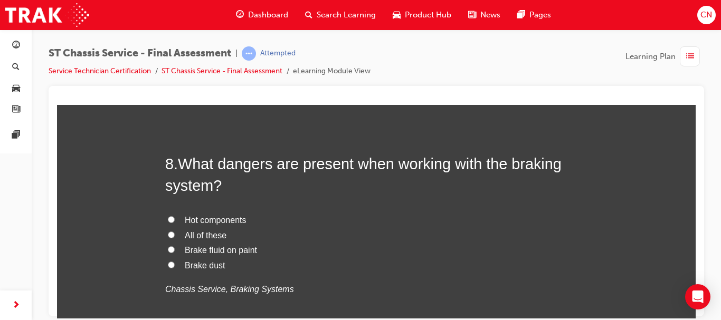
click at [209, 233] on span "All of these" at bounding box center [206, 235] width 42 height 9
click at [175, 233] on input "All of these" at bounding box center [171, 234] width 7 height 7
radio input "true"
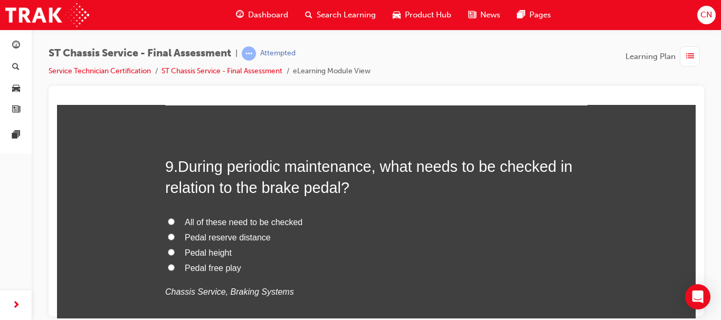
scroll to position [1969, 0]
click at [250, 221] on span "All of these need to be checked" at bounding box center [244, 221] width 118 height 9
click at [175, 221] on input "All of these need to be checked" at bounding box center [171, 220] width 7 height 7
radio input "true"
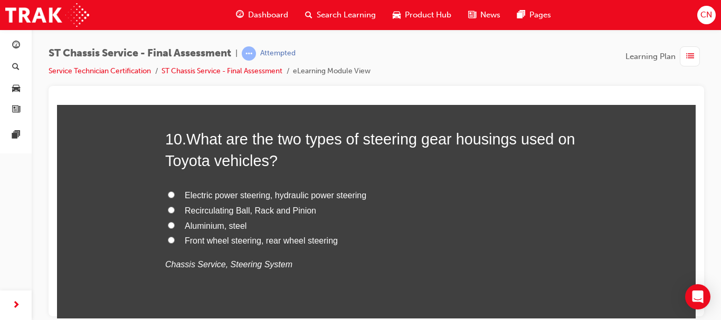
scroll to position [2241, 0]
click at [258, 196] on span "Electric power steering, hydraulic power steering" at bounding box center [275, 194] width 181 height 9
click at [175, 196] on input "Electric power steering, hydraulic power steering" at bounding box center [171, 193] width 7 height 7
radio input "true"
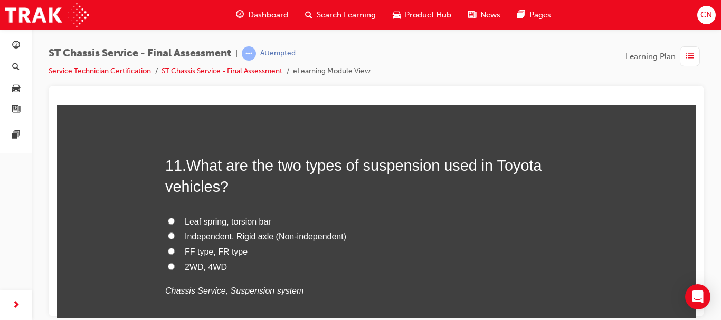
scroll to position [2465, 0]
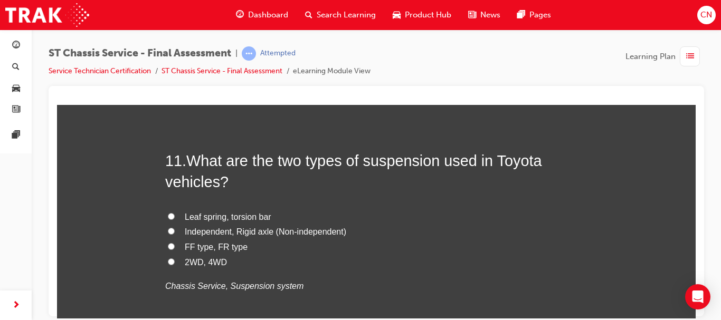
click at [256, 233] on span "Independent, Rigid axle (Non-independent)" at bounding box center [265, 231] width 161 height 9
click at [175, 233] on input "Independent, Rigid axle (Non-independent)" at bounding box center [171, 230] width 7 height 7
radio input "true"
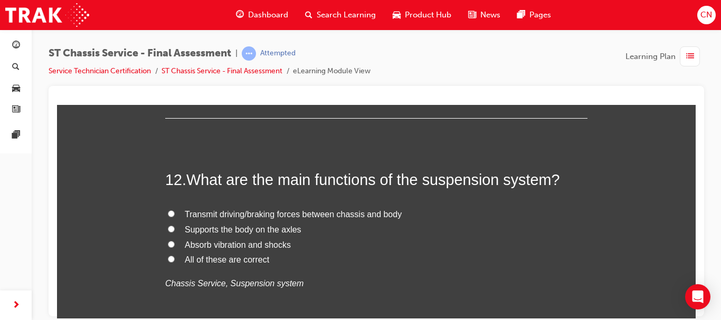
scroll to position [2693, 0]
click at [223, 254] on span "All of these are correct" at bounding box center [227, 258] width 84 height 9
click at [175, 254] on input "All of these are correct" at bounding box center [171, 257] width 7 height 7
radio input "true"
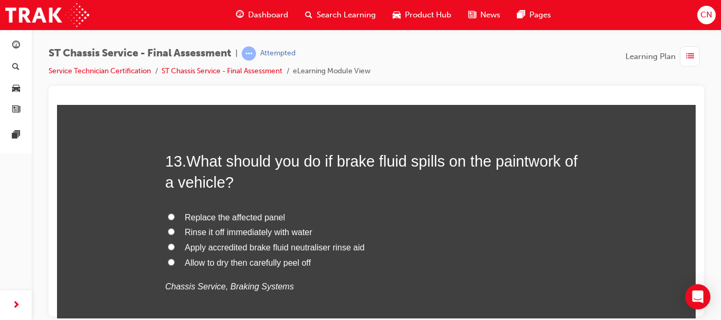
scroll to position [2931, 0]
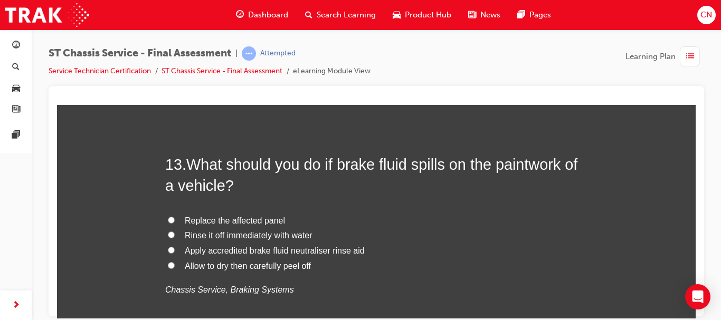
click at [224, 234] on span "Rinse it off immediately with water" at bounding box center [249, 235] width 128 height 9
click at [175, 234] on input "Rinse it off immediately with water" at bounding box center [171, 234] width 7 height 7
radio input "true"
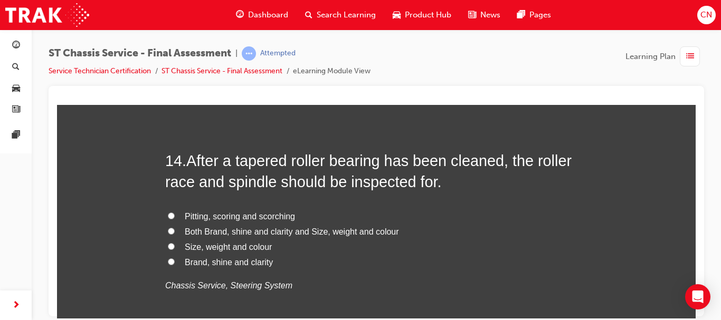
scroll to position [3184, 0]
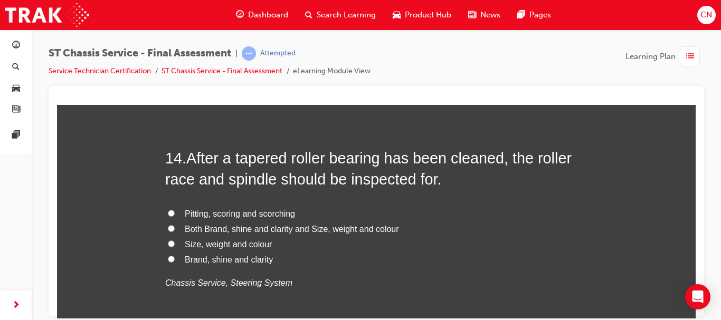
click at [245, 209] on span "Pitting, scoring and scorching" at bounding box center [240, 213] width 110 height 9
click at [175, 209] on input "Pitting, scoring and scorching" at bounding box center [171, 212] width 7 height 7
radio input "true"
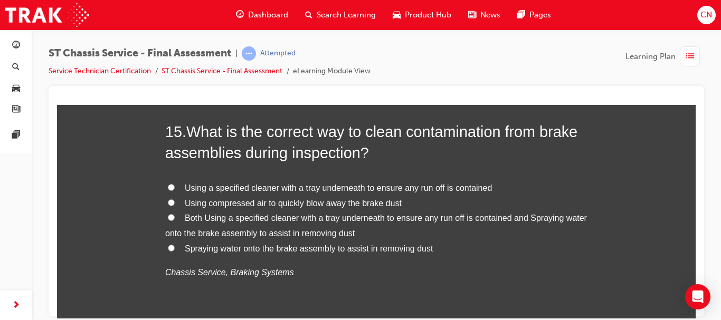
scroll to position [3449, 0]
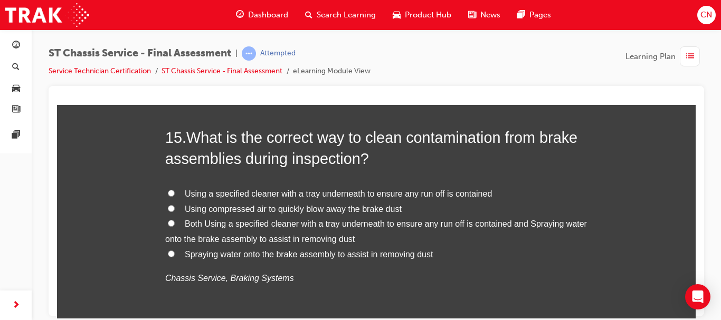
click at [287, 224] on span "Both Using a specified cleaner with a tray underneath to ensure any run off is …" at bounding box center [375, 231] width 421 height 24
click at [175, 224] on input "Both Using a specified cleaner with a tray underneath to ensure any run off is …" at bounding box center [171, 222] width 7 height 7
radio input "true"
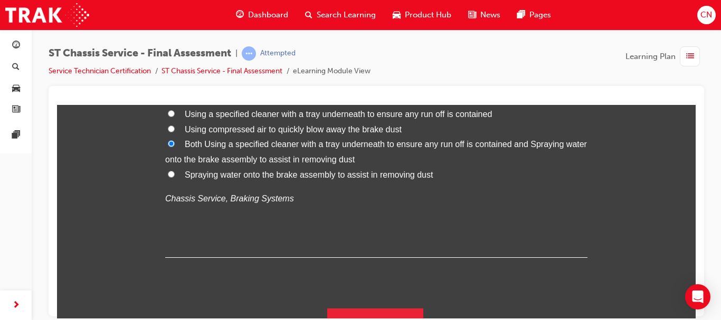
scroll to position [3548, 0]
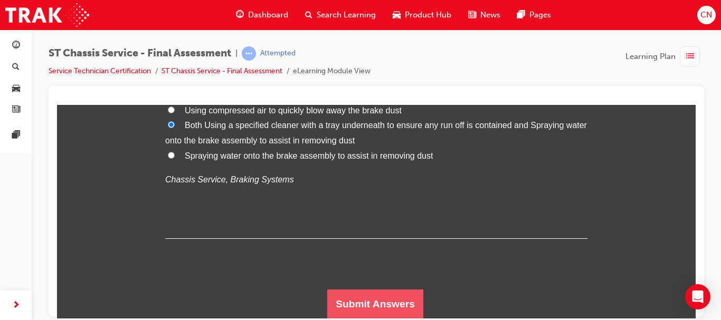
click at [376, 300] on button "Submit Answers" at bounding box center [375, 304] width 96 height 30
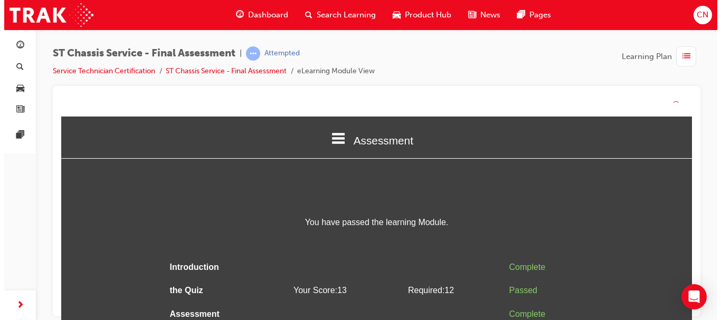
scroll to position [13, 0]
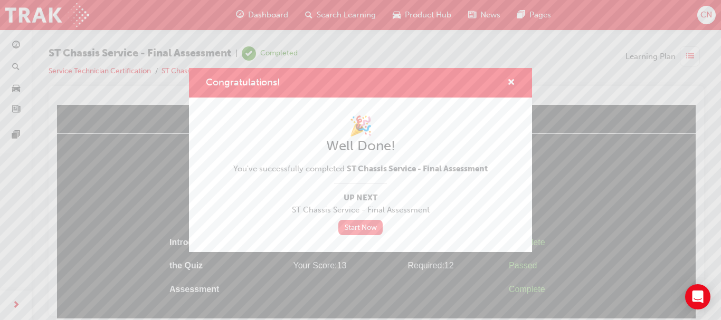
click at [373, 228] on link "Start Now" at bounding box center [360, 227] width 44 height 15
click at [512, 82] on span "cross-icon" at bounding box center [511, 83] width 8 height 9
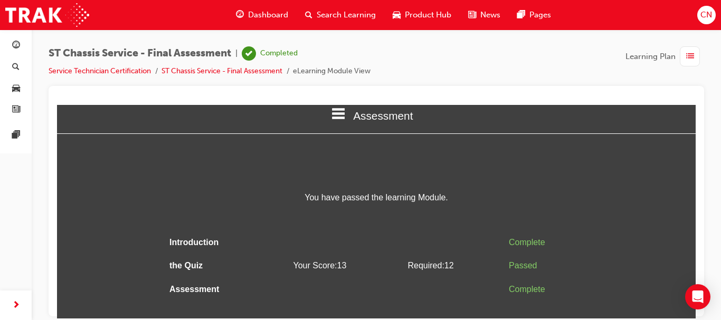
click at [688, 63] on span "list-icon" at bounding box center [690, 56] width 8 height 13
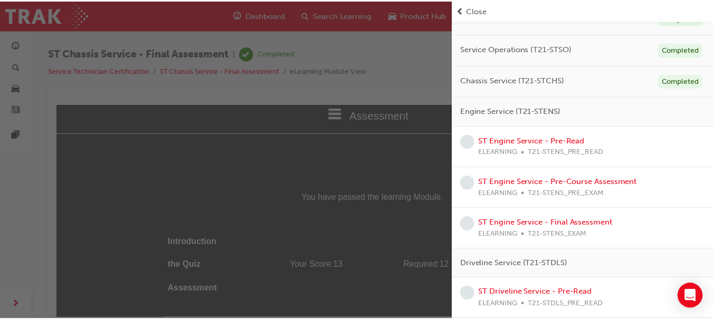
scroll to position [162, 0]
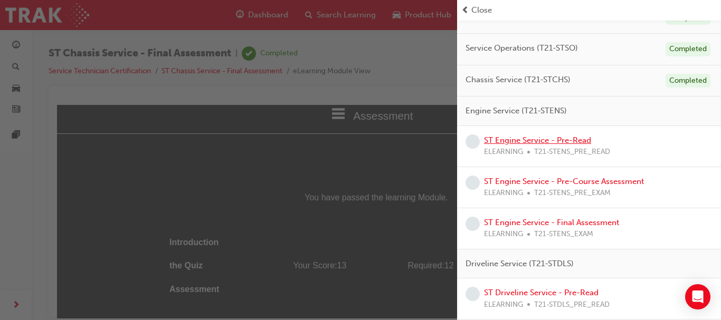
click at [552, 145] on link "ST Engine Service - Pre-Read" at bounding box center [537, 140] width 107 height 9
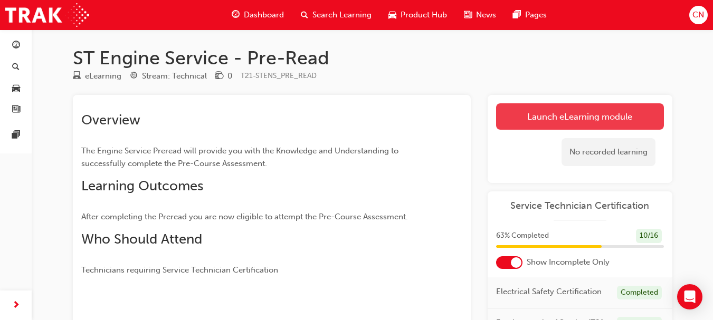
click at [576, 110] on link "Launch eLearning module" at bounding box center [580, 116] width 168 height 26
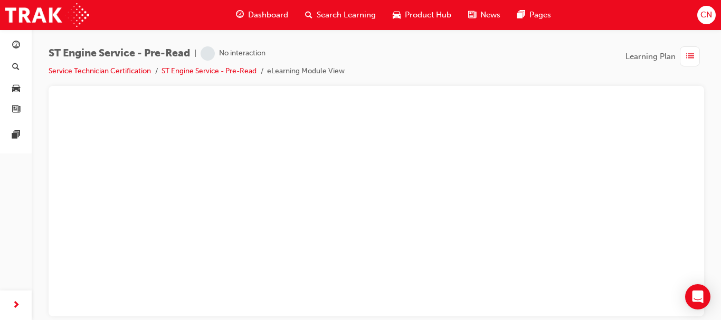
click at [580, 94] on div at bounding box center [376, 99] width 638 height 11
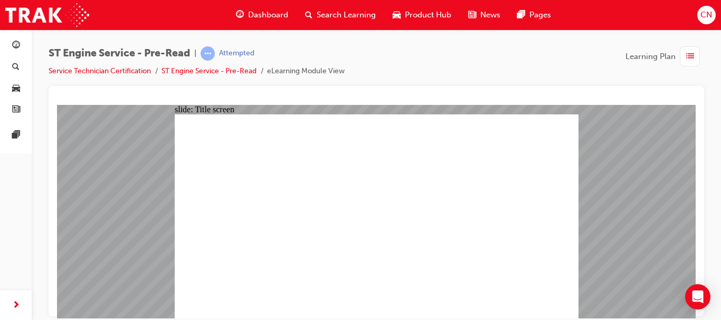
click at [558, 93] on div at bounding box center [376, 201] width 655 height 231
click at [655, 88] on div at bounding box center [376, 201] width 655 height 231
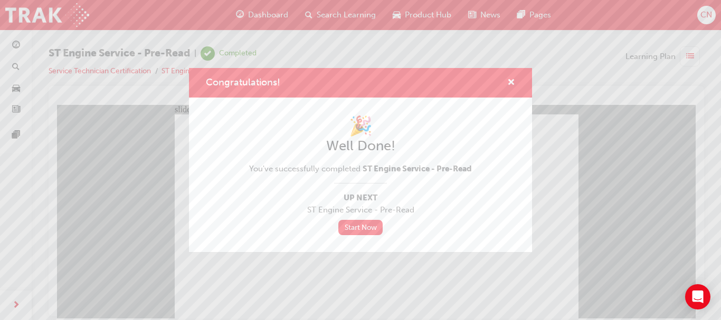
click at [287, 277] on div "Congratulations! 🎉 Well Done! You've successfully completed ST Engine Service -…" at bounding box center [360, 160] width 721 height 320
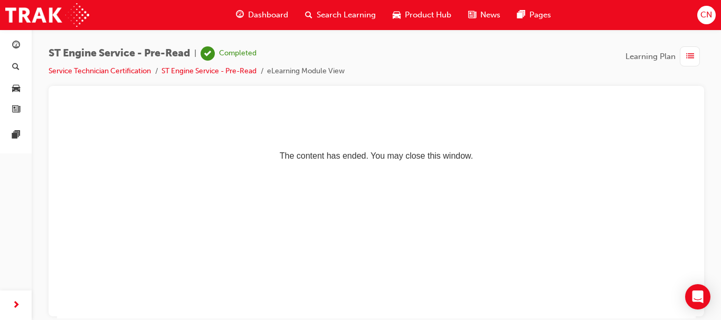
click at [675, 63] on div "Learning Plan" at bounding box center [664, 56] width 79 height 20
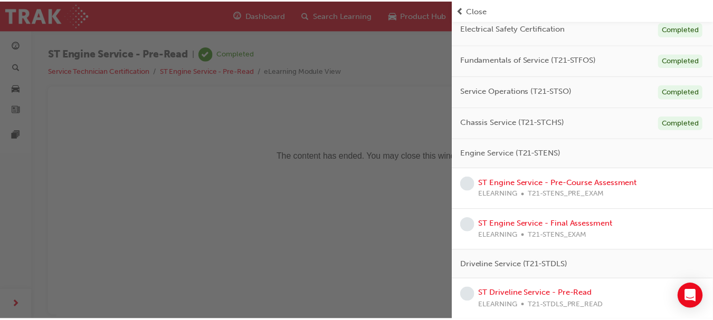
scroll to position [125, 0]
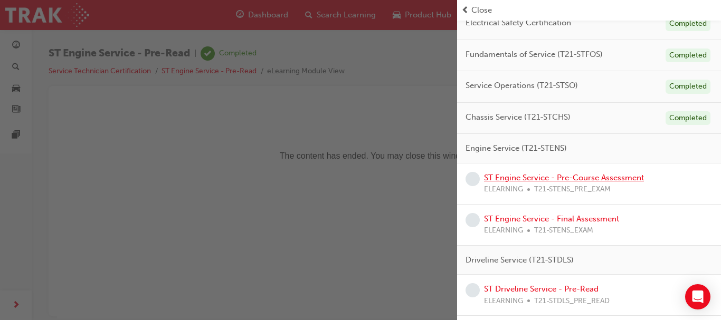
click at [619, 180] on link "ST Engine Service - Pre-Course Assessment" at bounding box center [564, 177] width 160 height 9
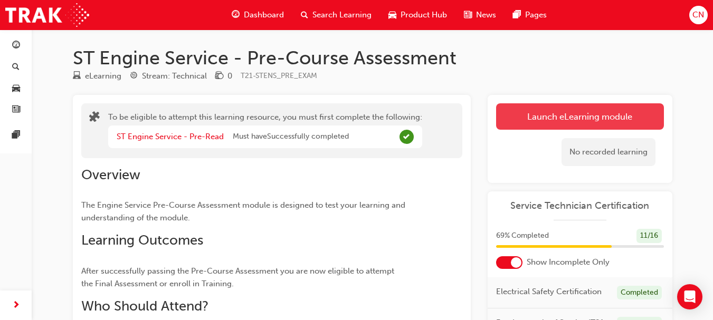
click at [607, 121] on button "Launch eLearning module" at bounding box center [580, 116] width 168 height 26
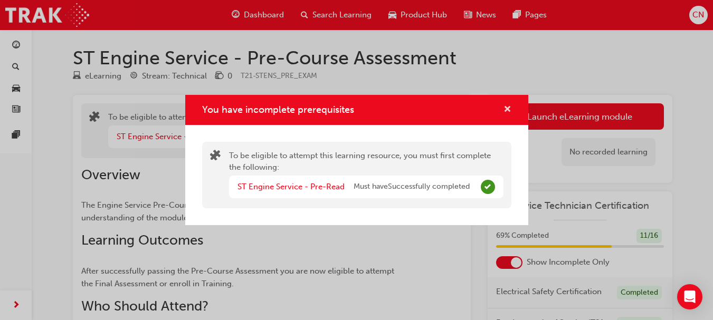
click at [505, 112] on span "cross-icon" at bounding box center [507, 110] width 8 height 9
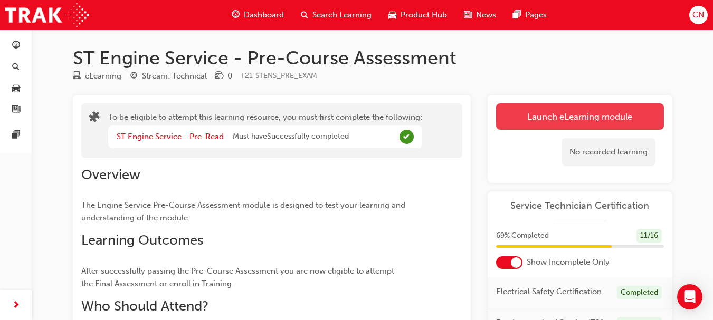
click at [532, 113] on button "Launch eLearning module" at bounding box center [580, 116] width 168 height 26
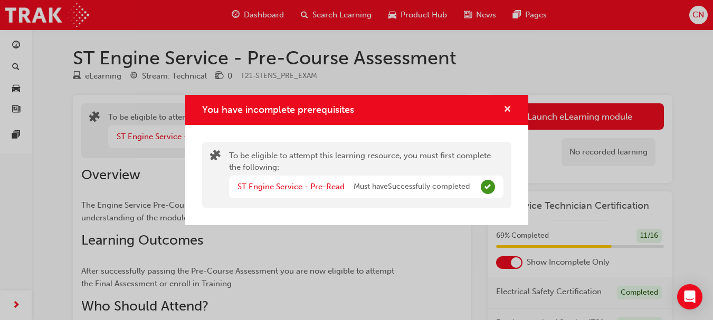
click at [507, 107] on span "cross-icon" at bounding box center [507, 110] width 8 height 9
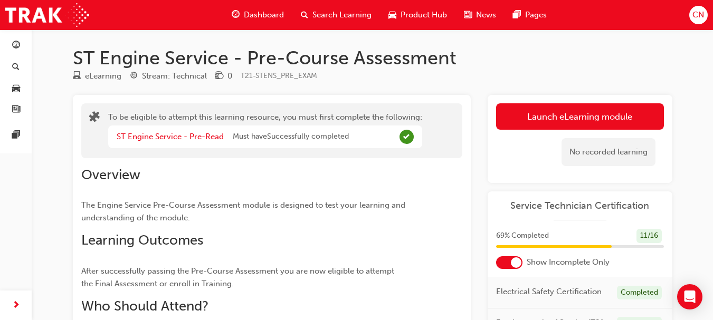
click at [561, 203] on span "Service Technician Certification" at bounding box center [580, 206] width 168 height 12
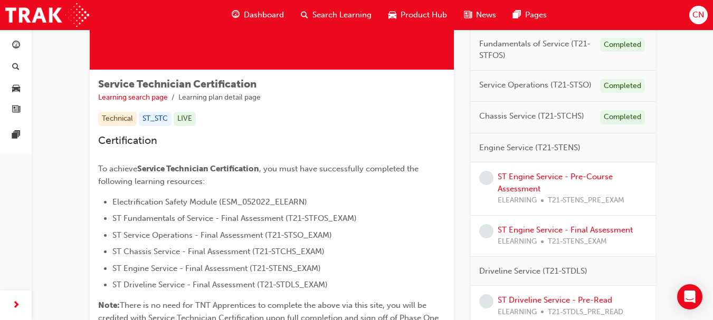
scroll to position [143, 0]
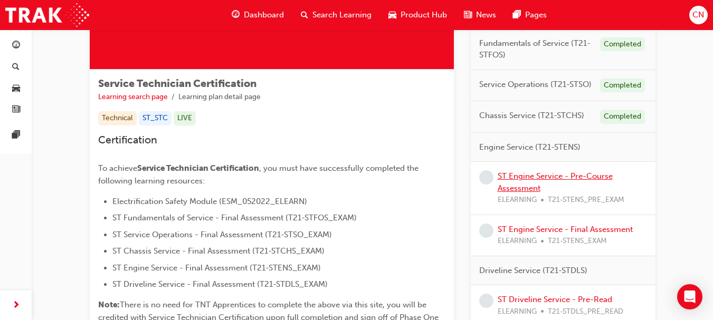
click at [535, 184] on link "ST Engine Service - Pre-Course Assessment" at bounding box center [554, 182] width 115 height 22
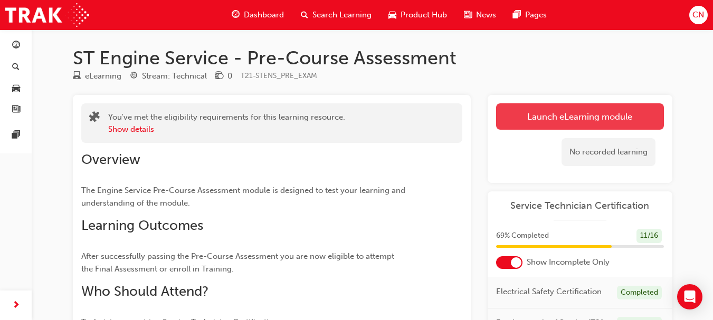
click at [547, 113] on button "Launch eLearning module" at bounding box center [580, 116] width 168 height 26
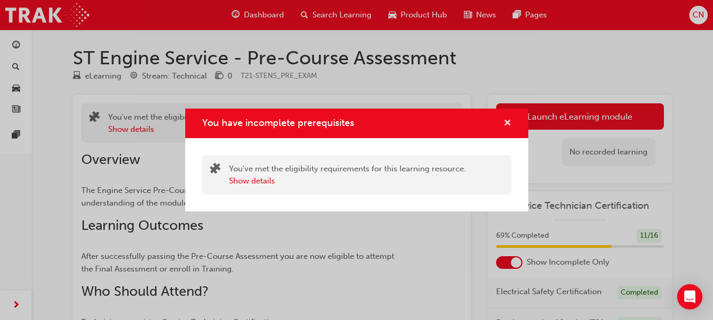
click at [503, 120] on button "You have incomplete prerequisites" at bounding box center [507, 123] width 8 height 13
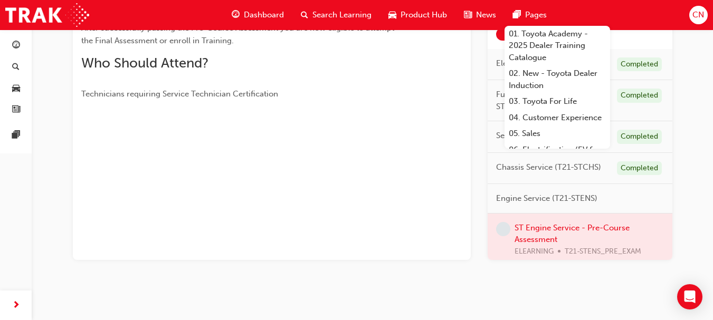
click at [248, 18] on span "Dashboard" at bounding box center [264, 15] width 40 height 12
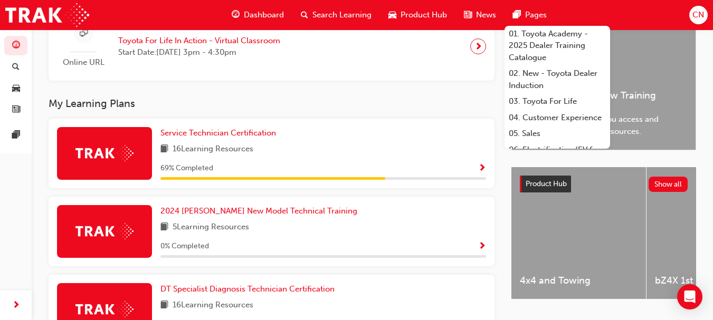
scroll to position [277, 0]
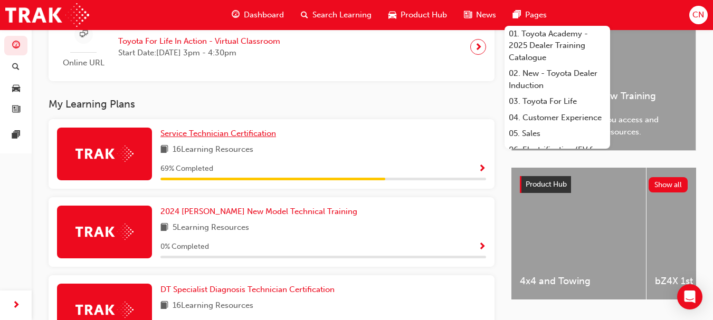
click at [245, 138] on span "Service Technician Certification" at bounding box center [218, 133] width 116 height 9
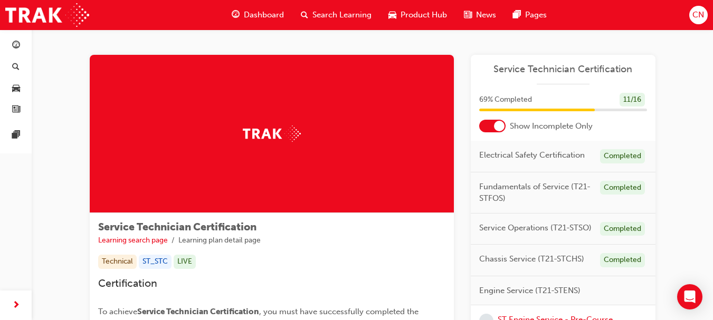
click at [590, 9] on div "Dashboard Search Learning Product Hub News Pages CN" at bounding box center [356, 15] width 713 height 30
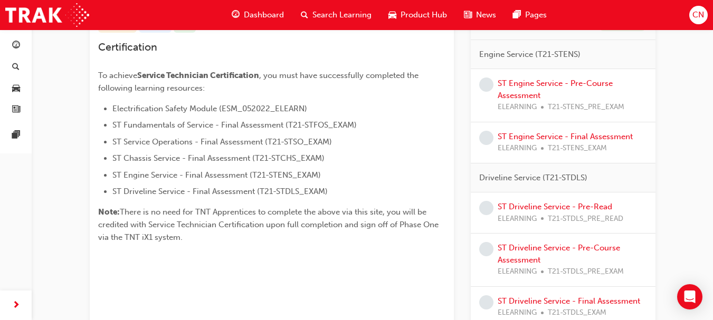
scroll to position [237, 0]
click at [596, 85] on link "ST Engine Service - Pre-Course Assessment" at bounding box center [554, 89] width 115 height 22
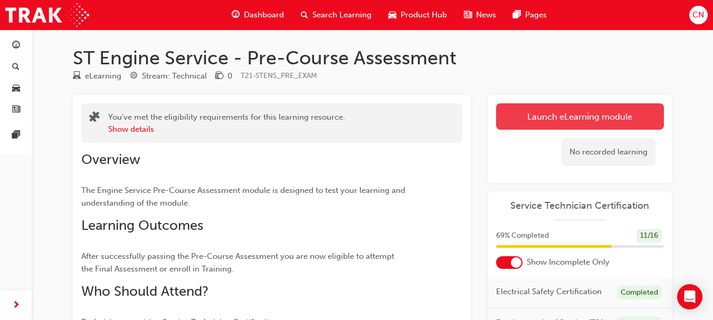
click at [646, 123] on link "Launch eLearning module" at bounding box center [580, 116] width 168 height 26
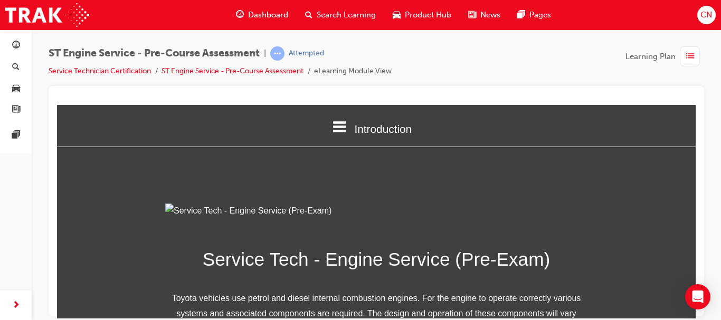
click at [708, 133] on div "ST Engine Service - Pre-Course Assessment | Attempted Service Technician Certif…" at bounding box center [376, 162] width 689 height 264
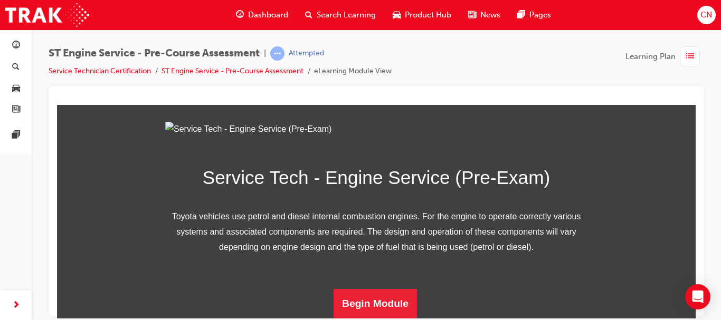
scroll to position [198, 0]
click at [365, 303] on button "Begin Module" at bounding box center [374, 304] width 83 height 30
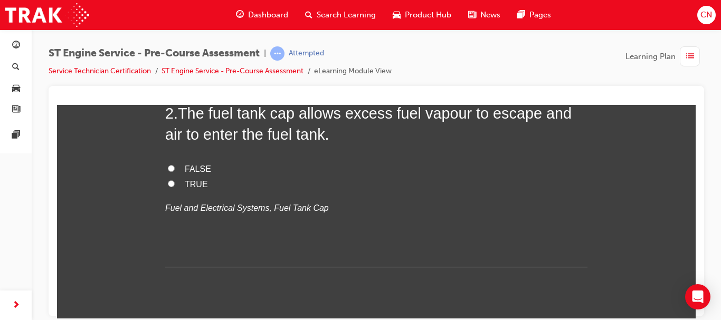
scroll to position [383, 0]
radio input "true"
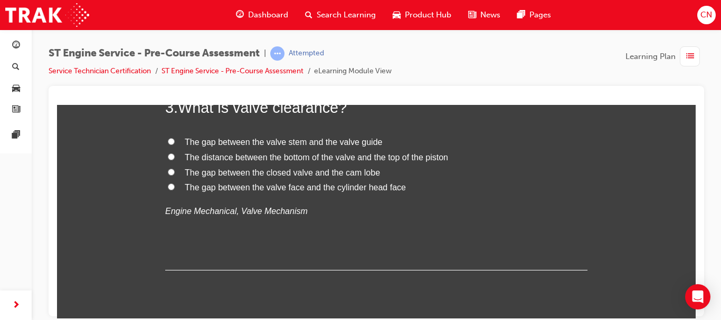
scroll to position [604, 0]
drag, startPoint x: 267, startPoint y: 204, endPoint x: 186, endPoint y: 219, distance: 82.0
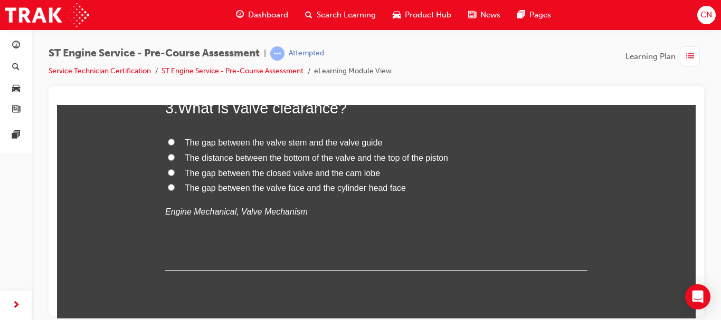
radio input "true"
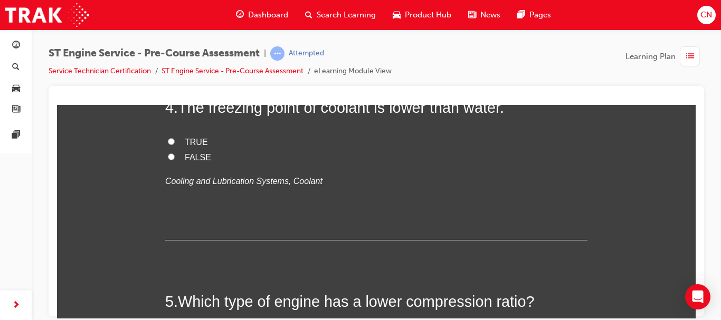
scroll to position [829, 0]
radio input "true"
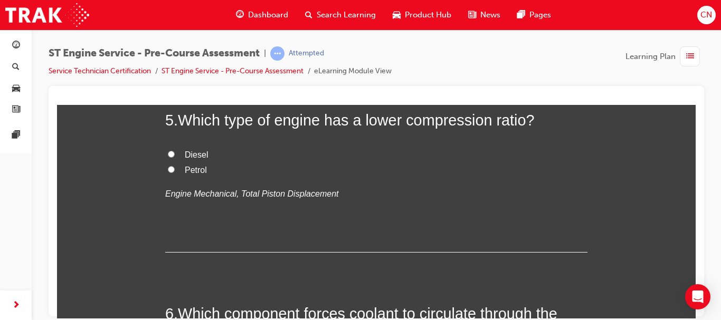
scroll to position [1013, 0]
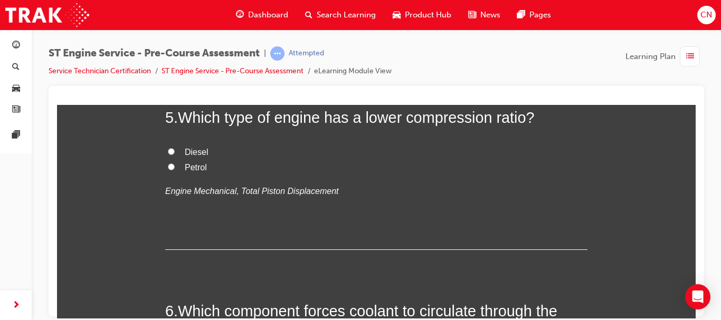
radio input "true"
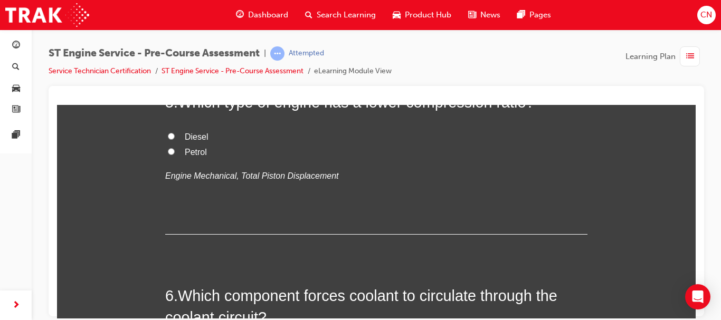
scroll to position [1025, 0]
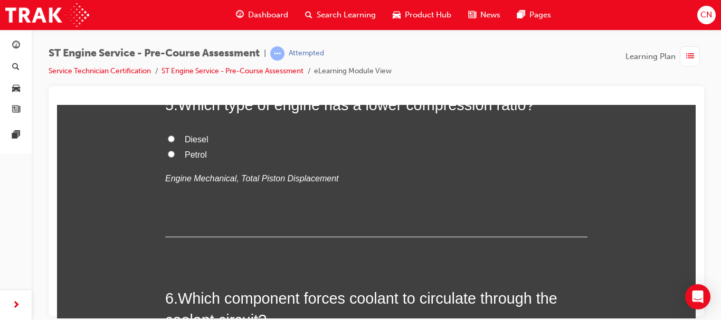
radio input "true"
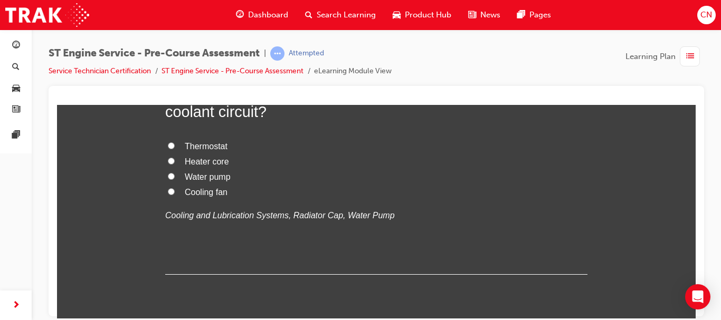
scroll to position [1232, 0]
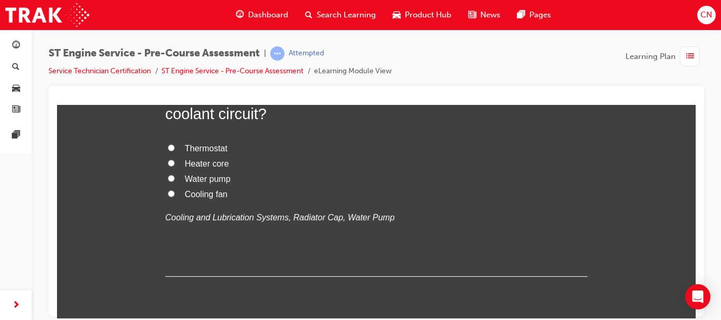
radio input "true"
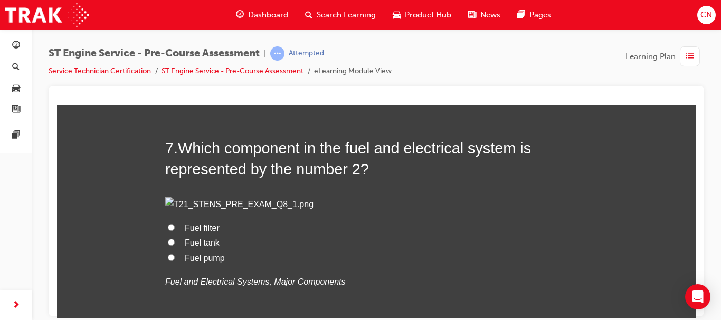
scroll to position [1427, 0]
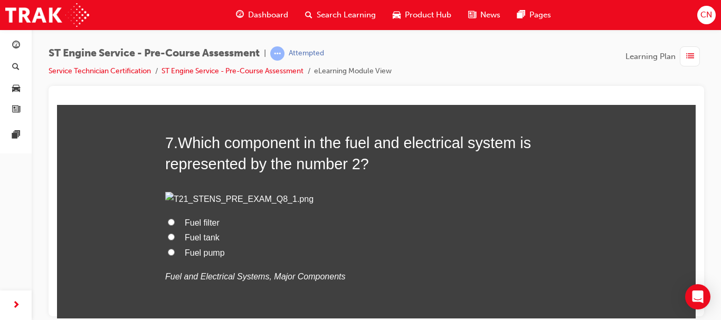
radio input "true"
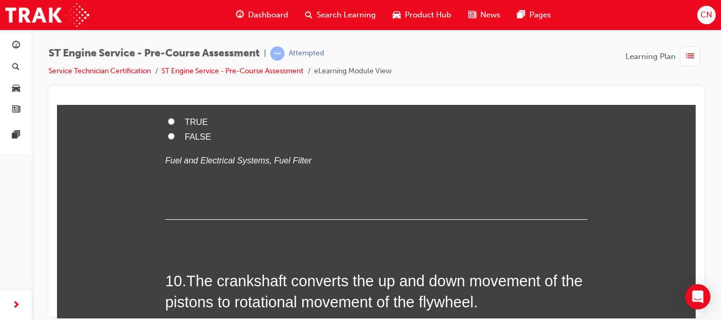
scroll to position [1947, 0]
drag, startPoint x: 204, startPoint y: 278, endPoint x: 199, endPoint y: 264, distance: 14.7
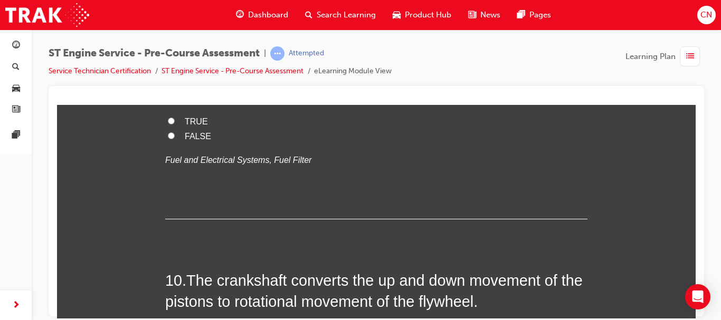
radio input "true"
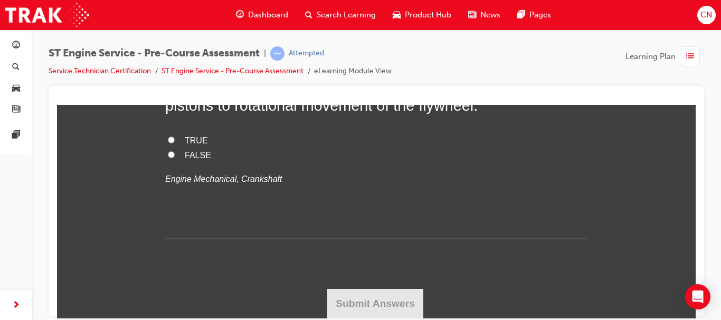
scroll to position [2183, 0]
radio input "true"
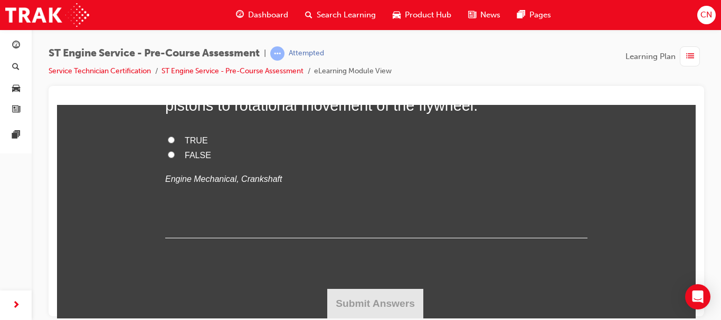
radio input "true"
click at [185, 145] on span "TRUE" at bounding box center [196, 140] width 23 height 9
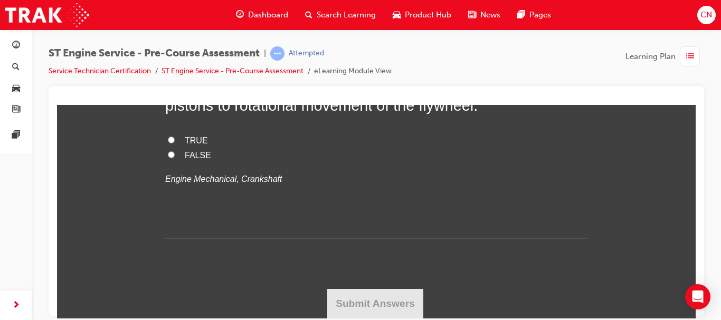
click at [175, 143] on input "TRUE" at bounding box center [171, 139] width 7 height 7
radio input "true"
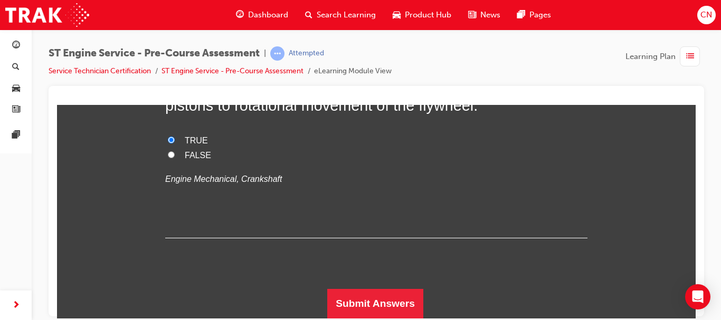
scroll to position [2676, 0]
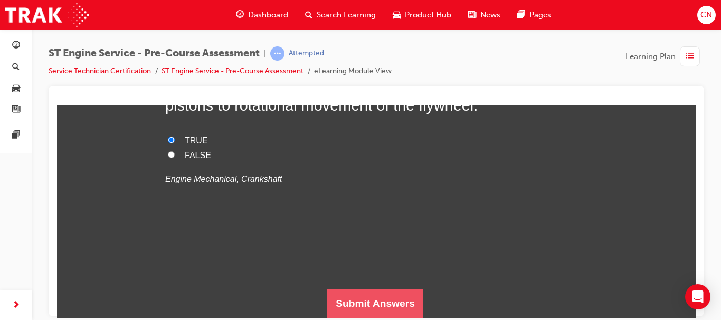
click at [392, 308] on button "Submit Answers" at bounding box center [375, 304] width 96 height 30
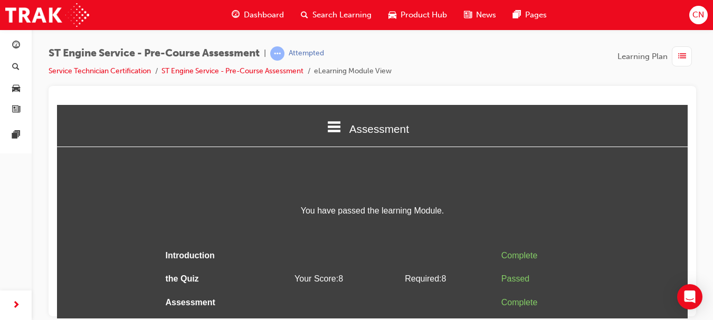
scroll to position [13, 0]
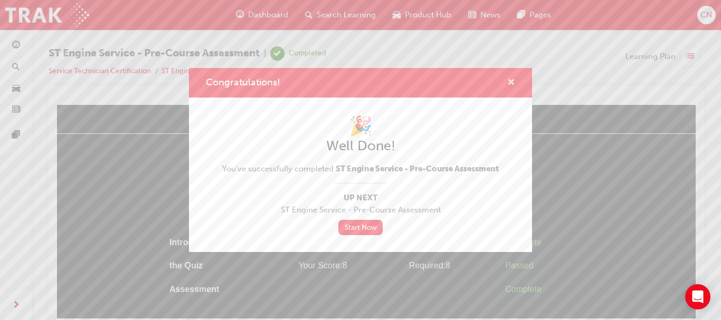
click at [512, 84] on span "cross-icon" at bounding box center [511, 83] width 8 height 9
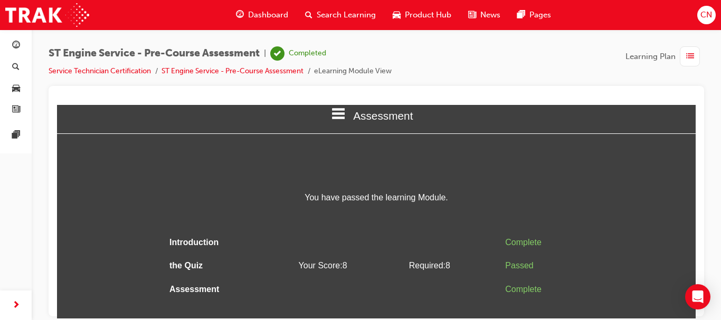
drag, startPoint x: 583, startPoint y: 119, endPoint x: 689, endPoint y: 55, distance: 123.6
click at [689, 91] on html "Assessment Introduction the Quiz Assessment You have passed the learning Module…" at bounding box center [376, 198] width 638 height 214
click at [689, 55] on span "list-icon" at bounding box center [690, 56] width 8 height 13
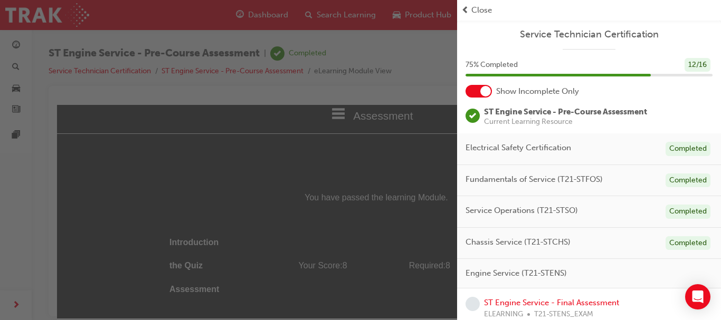
click at [314, 100] on div "button" at bounding box center [228, 160] width 457 height 320
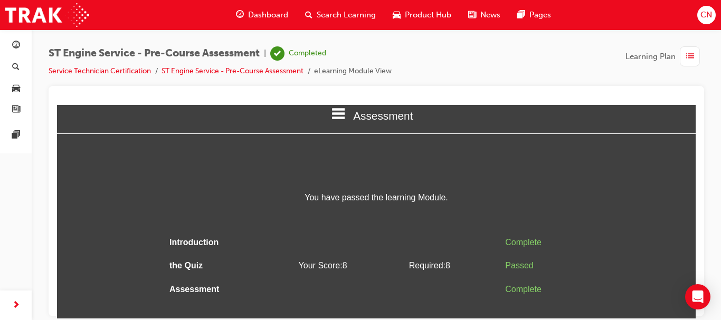
click at [681, 56] on div "button" at bounding box center [689, 56] width 20 height 20
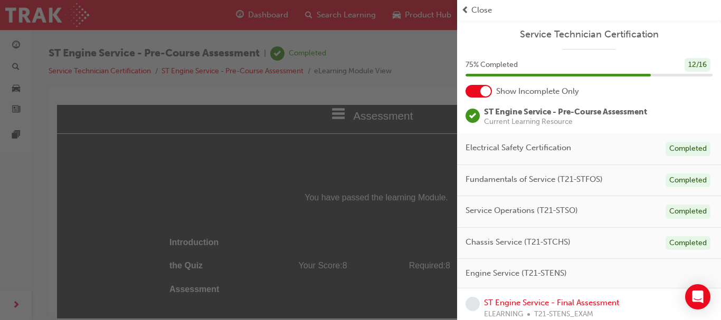
click at [251, 5] on div "button" at bounding box center [228, 160] width 457 height 320
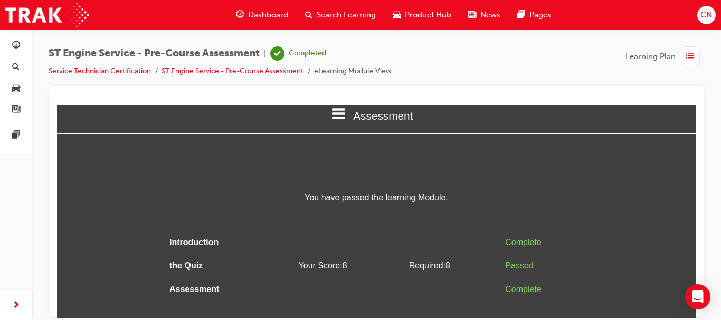
click at [259, 9] on span "Dashboard" at bounding box center [268, 15] width 40 height 12
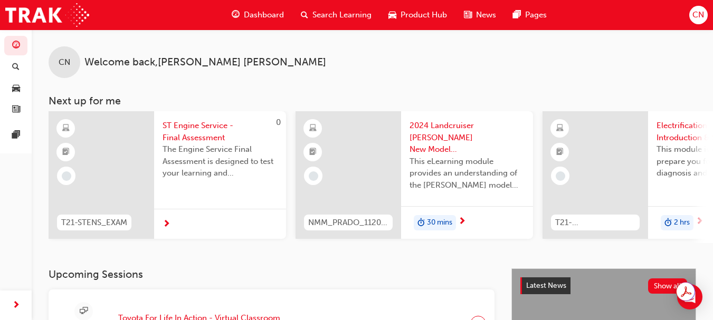
click at [702, 20] on span "CN" at bounding box center [698, 15] width 12 height 12
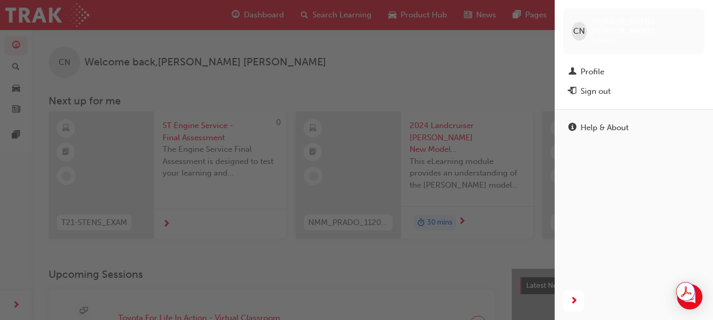
click at [572, 31] on div "CN" at bounding box center [578, 31] width 15 height 18
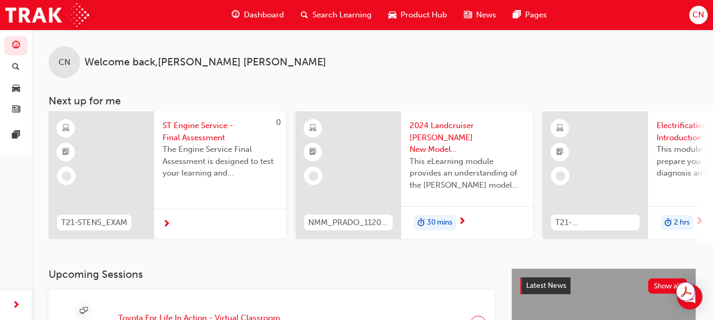
click at [694, 14] on span "CN" at bounding box center [698, 15] width 12 height 12
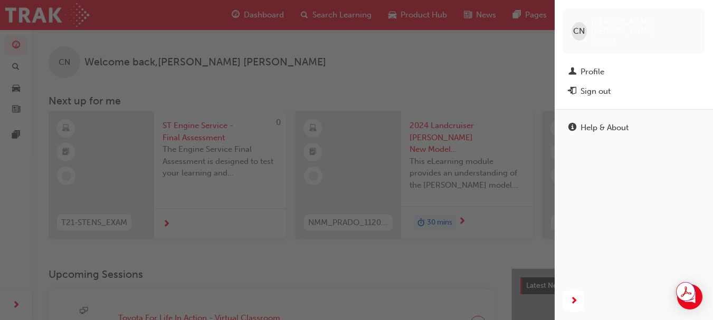
click at [505, 104] on div "button" at bounding box center [277, 160] width 554 height 320
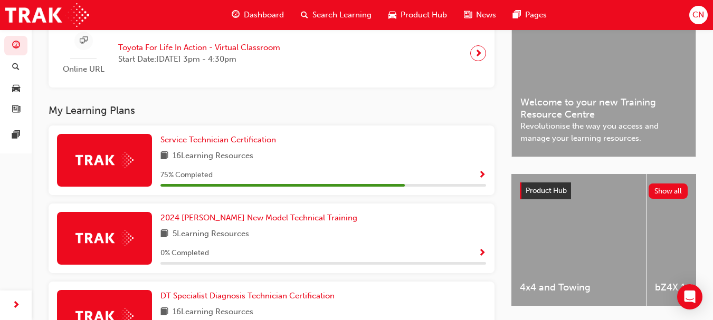
scroll to position [271, 0]
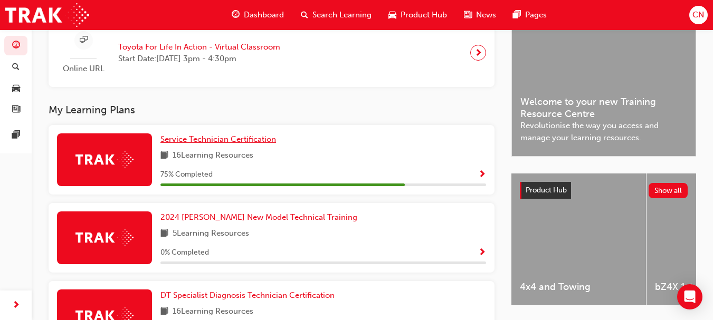
click at [220, 144] on span "Service Technician Certification" at bounding box center [218, 139] width 116 height 9
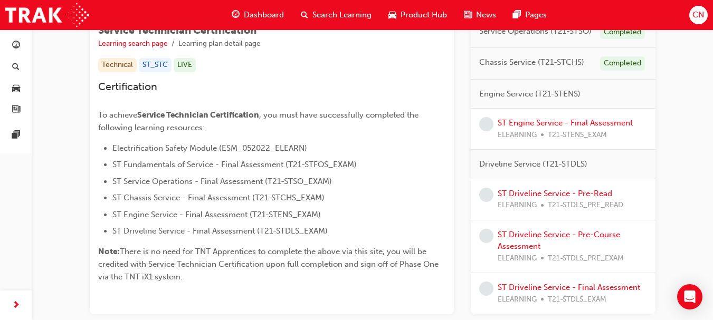
scroll to position [210, 0]
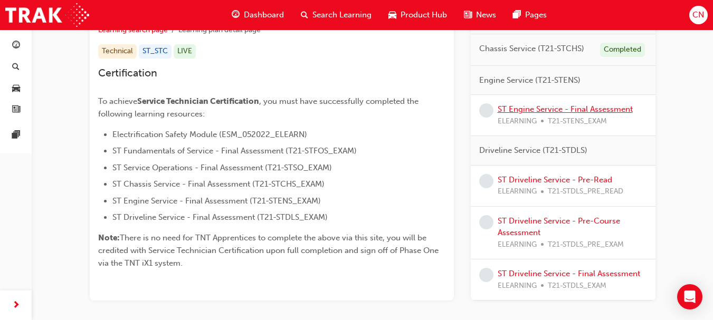
click at [624, 112] on link "ST Engine Service - Final Assessment" at bounding box center [564, 108] width 135 height 9
